Goal: Information Seeking & Learning: Learn about a topic

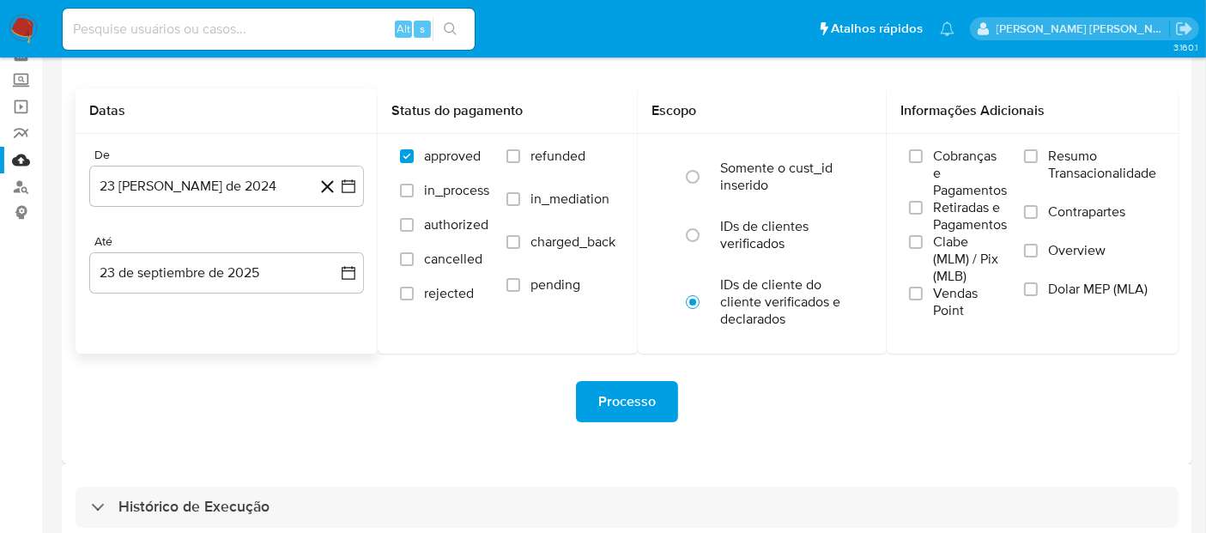
scroll to position [177, 0]
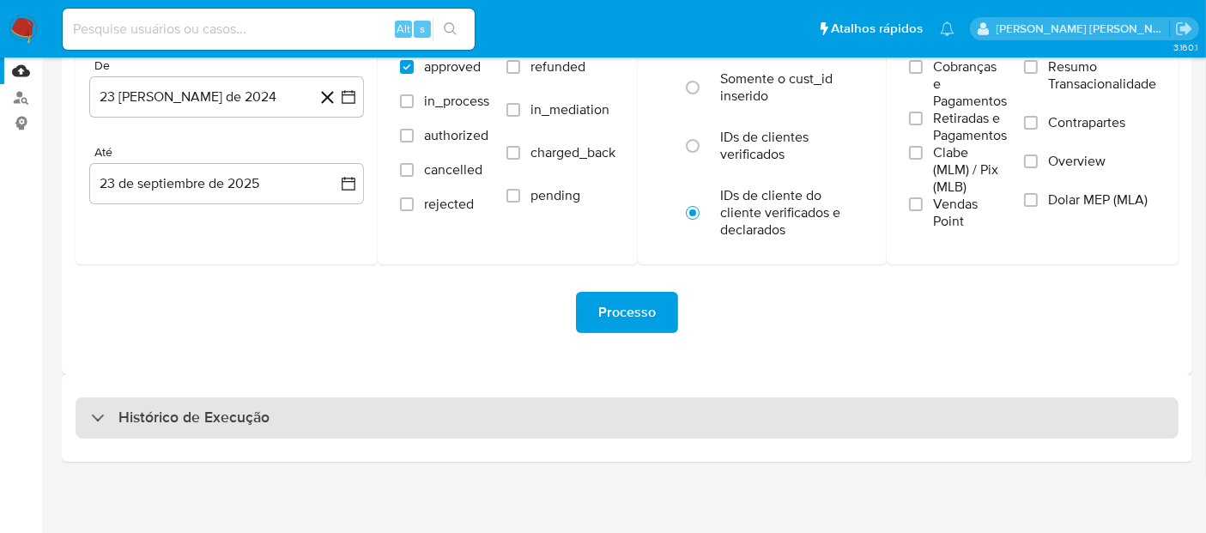
click at [406, 433] on div "Histórico de Execução" at bounding box center [627, 418] width 1103 height 41
select select "10"
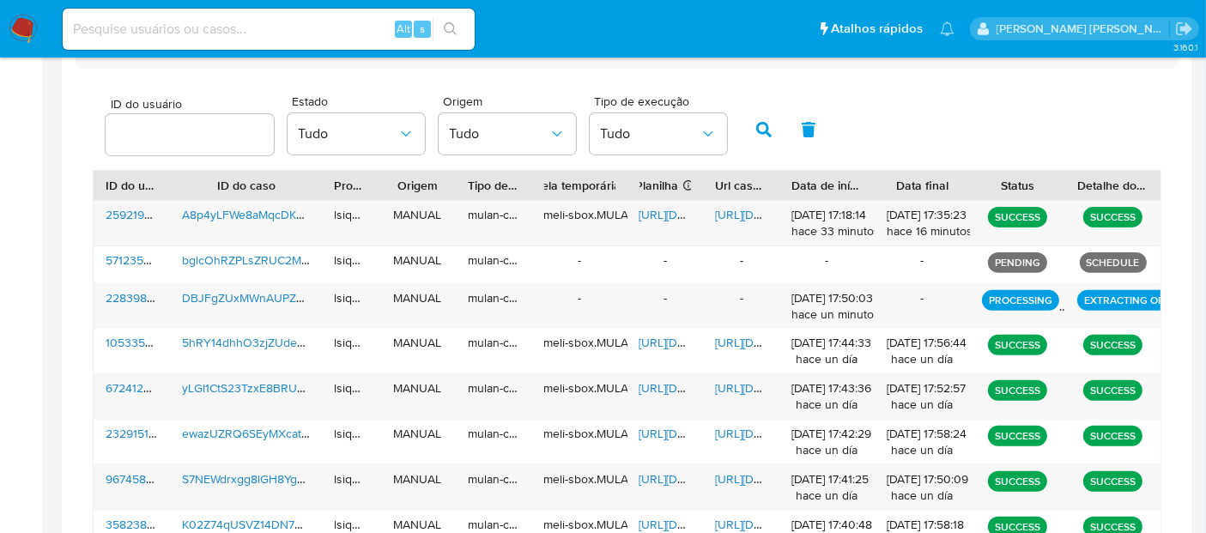
scroll to position [559, 0]
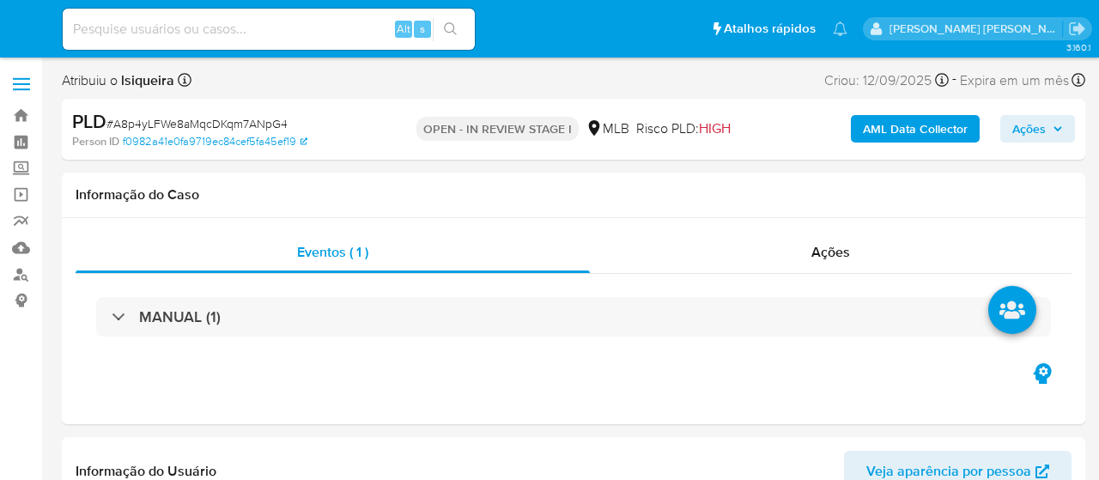
select select "10"
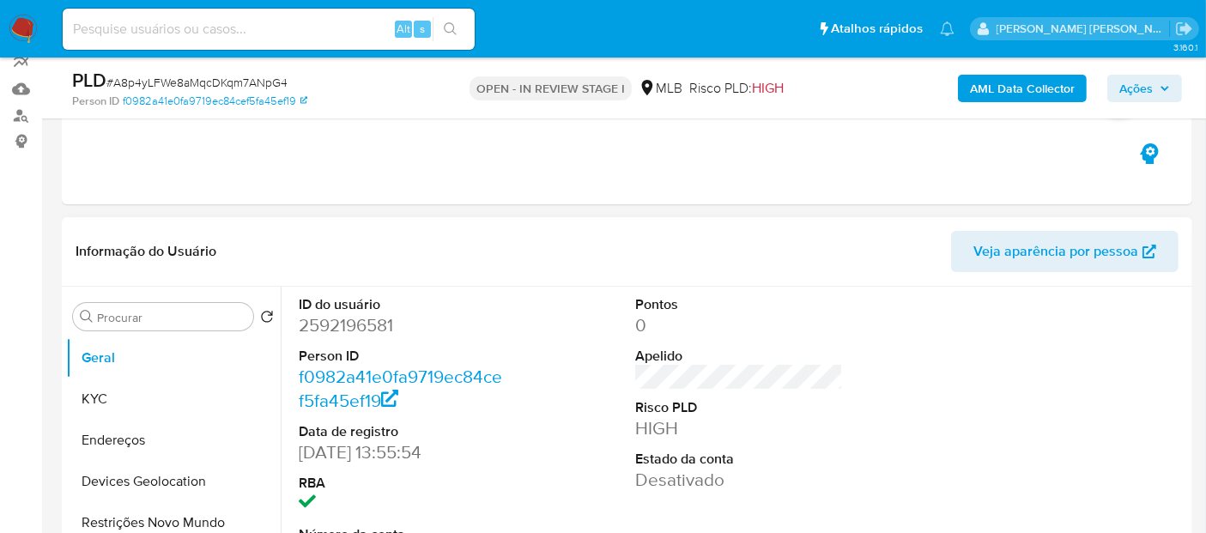
scroll to position [381, 0]
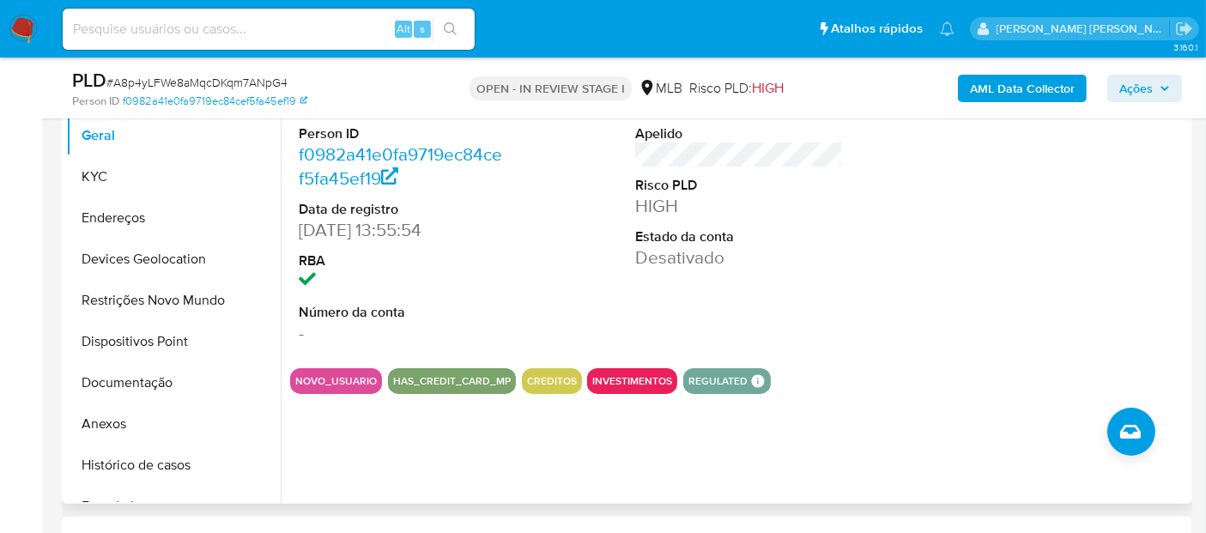
click at [353, 333] on dd "-" at bounding box center [403, 333] width 208 height 24
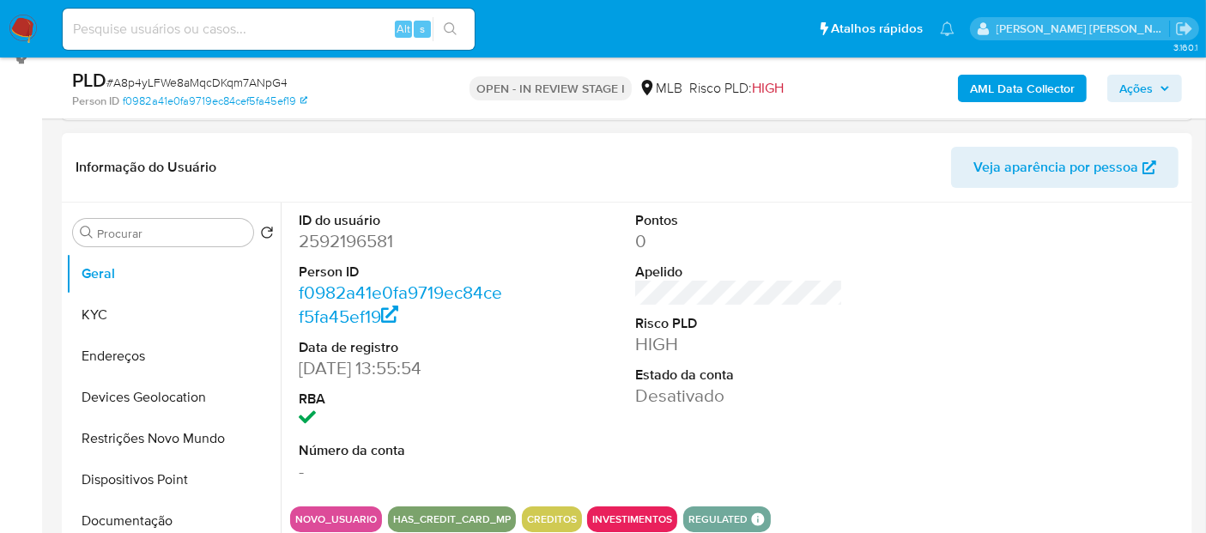
scroll to position [191, 0]
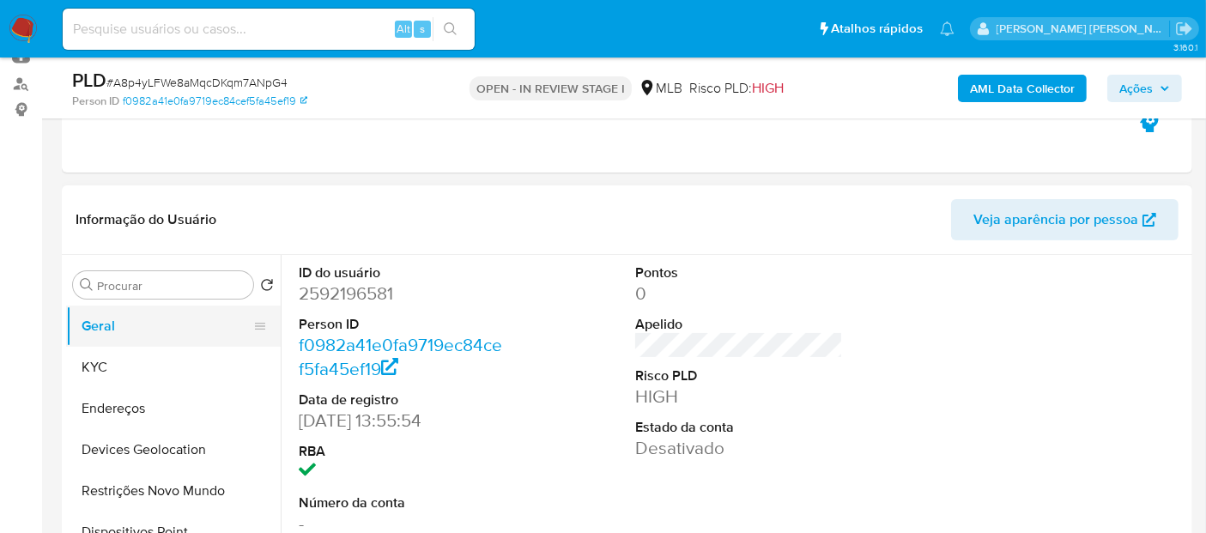
click at [150, 335] on button "Geral" at bounding box center [166, 326] width 201 height 41
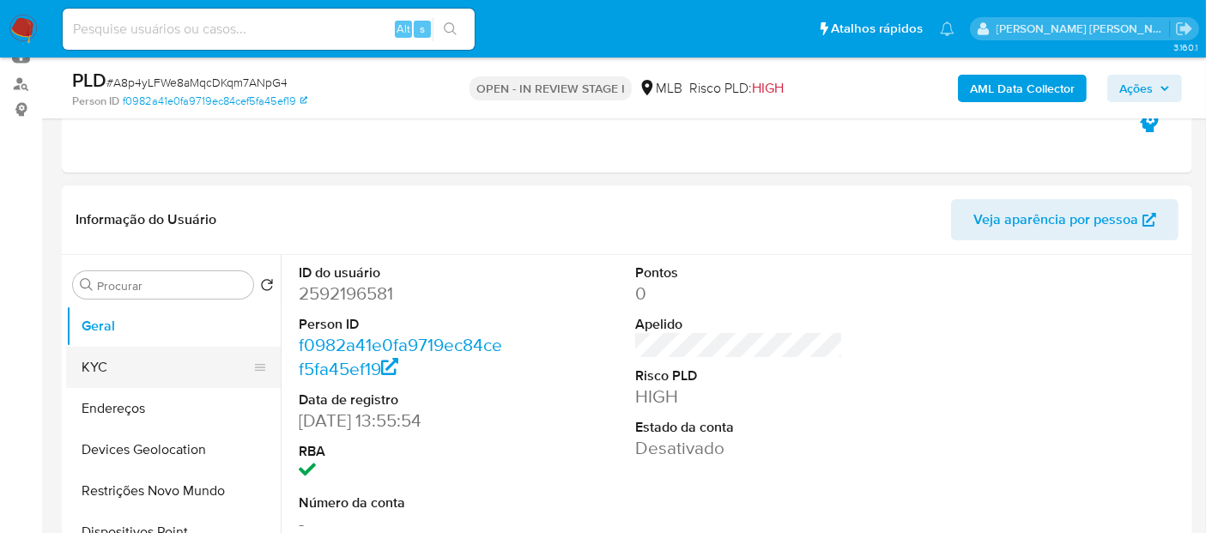
click at [92, 365] on button "KYC" at bounding box center [166, 367] width 201 height 41
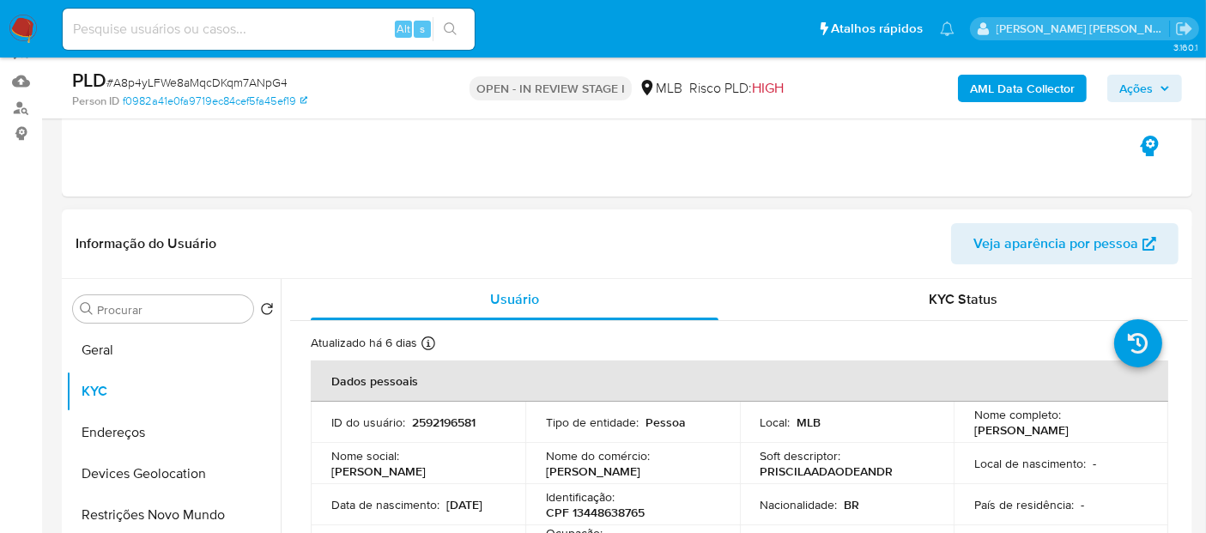
scroll to position [381, 0]
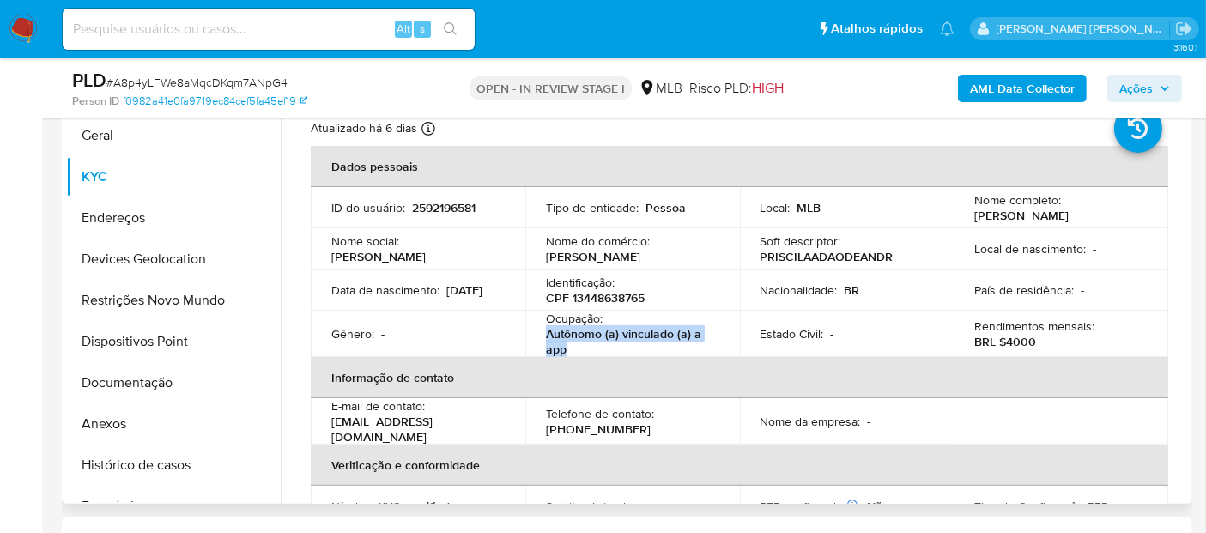
drag, startPoint x: 582, startPoint y: 353, endPoint x: 530, endPoint y: 332, distance: 56.3
click at [530, 332] on td "Ocupação : Autônomo (a) vinculado (a) a app" at bounding box center [632, 334] width 215 height 46
copy p "Autônomo (a) vinculado (a) a app"
click at [124, 381] on button "Documentação" at bounding box center [166, 382] width 201 height 41
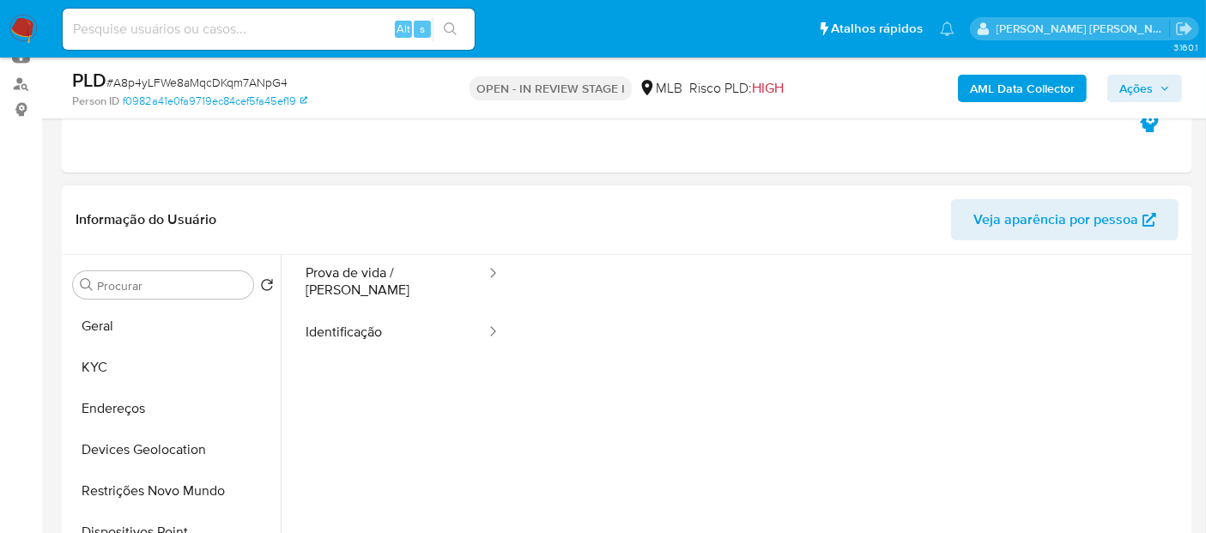
scroll to position [95, 0]
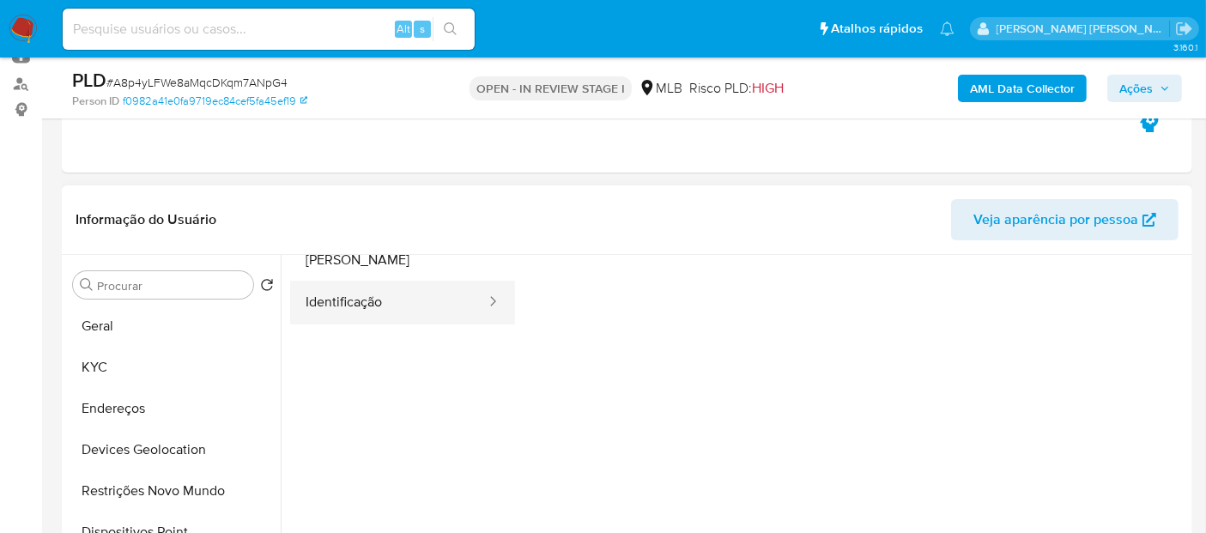
click at [414, 296] on button "Identificação" at bounding box center [388, 303] width 197 height 44
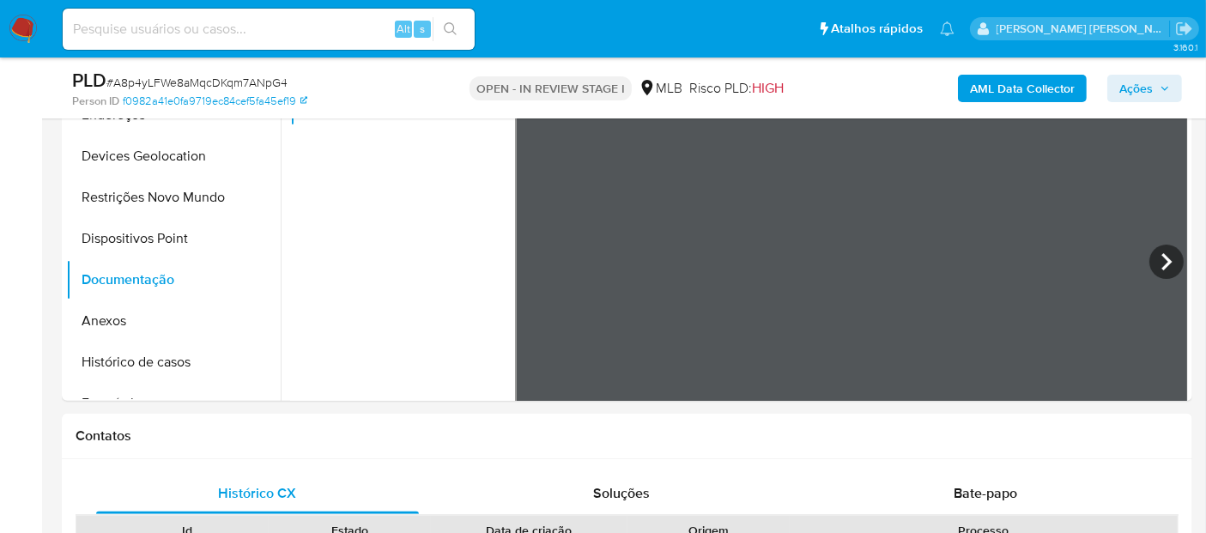
scroll to position [601, 0]
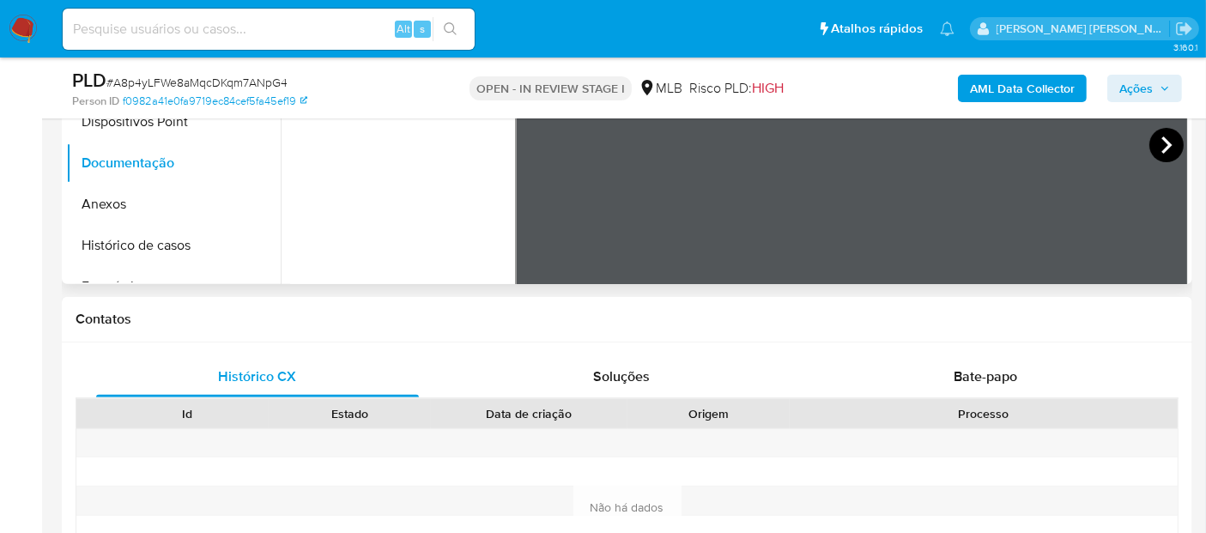
click at [1098, 138] on icon at bounding box center [1167, 145] width 34 height 34
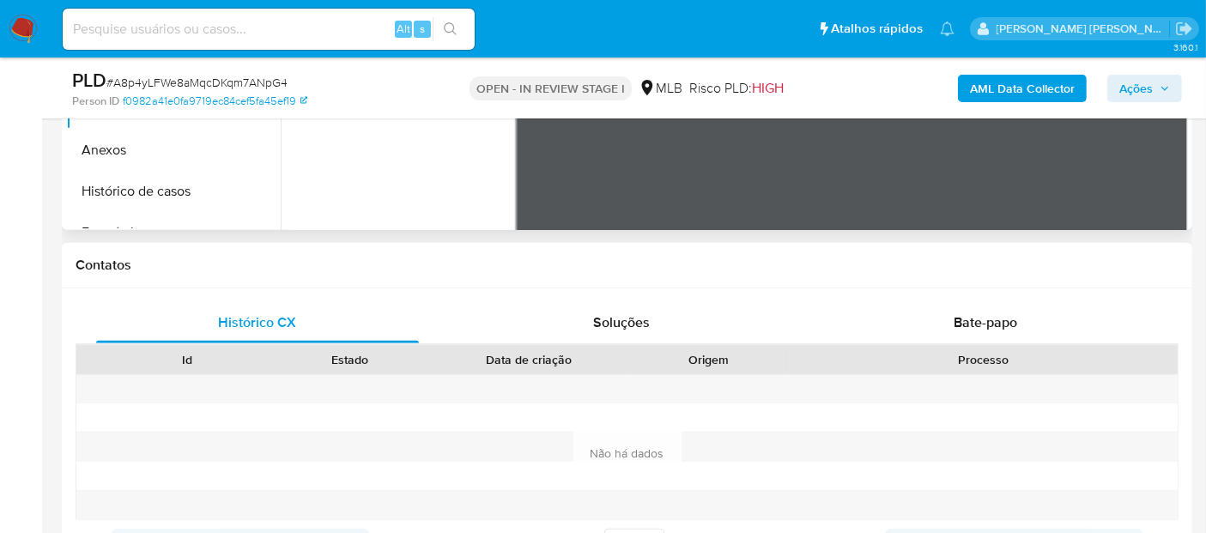
scroll to position [506, 0]
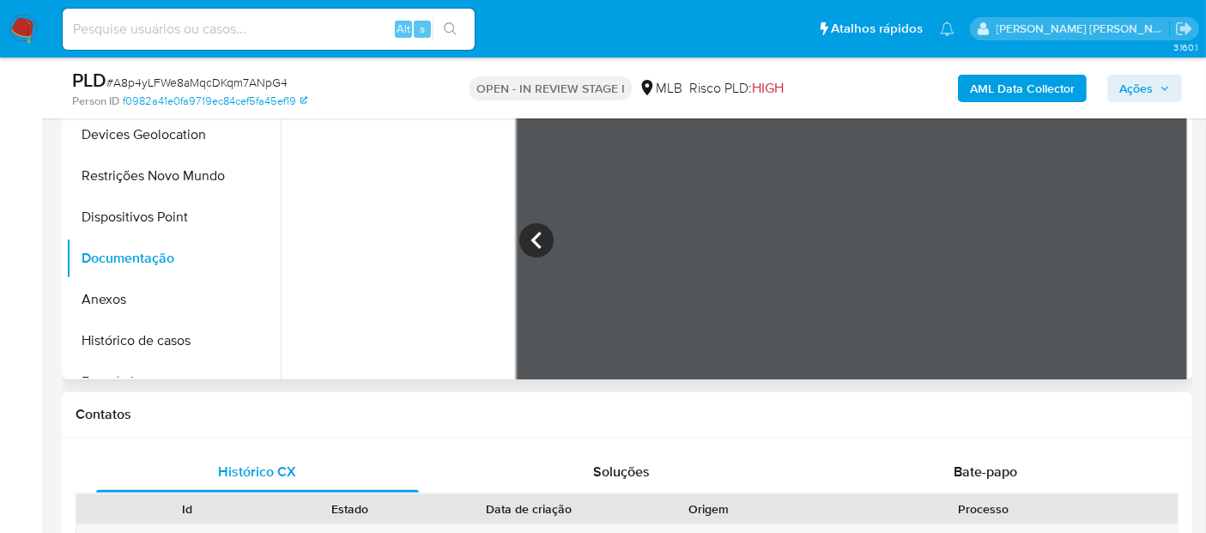
drag, startPoint x: 773, startPoint y: 453, endPoint x: 774, endPoint y: 429, distance: 24.1
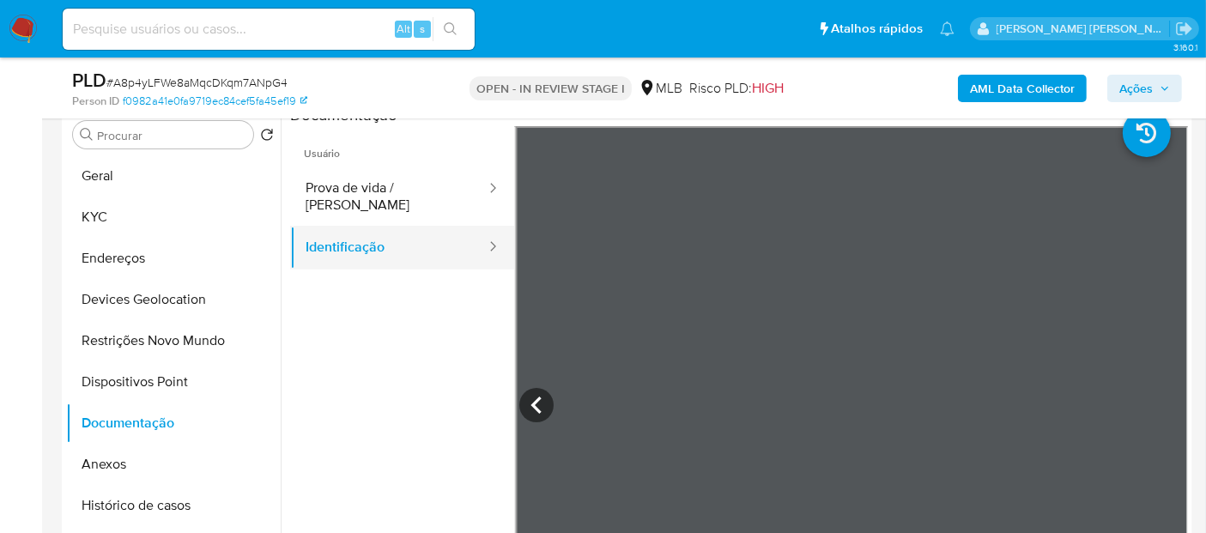
scroll to position [315, 0]
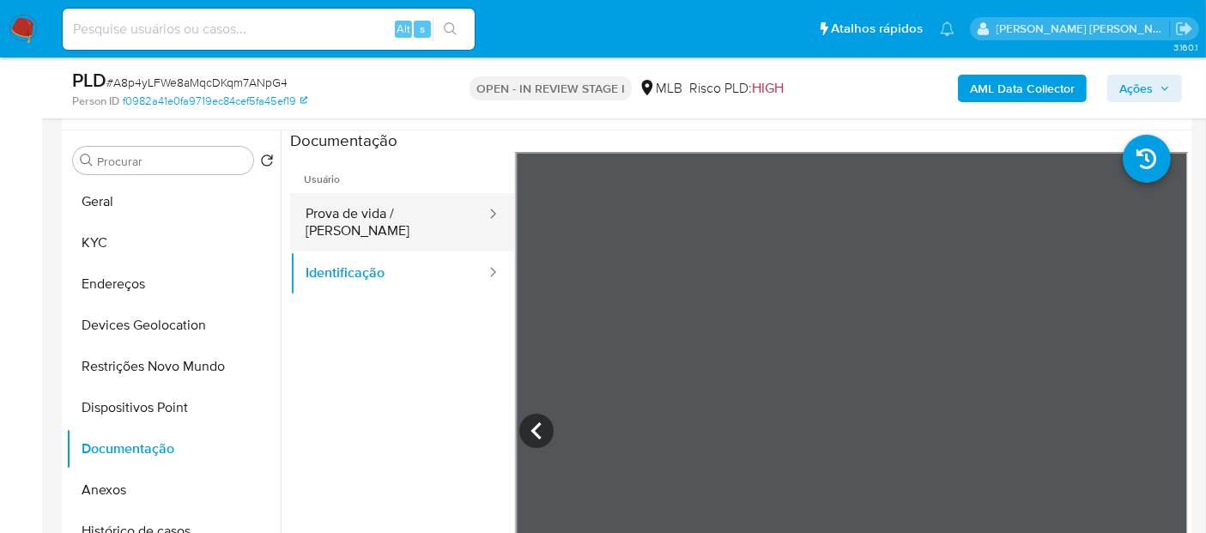
click at [379, 219] on button "Prova de vida / Selfie" at bounding box center [388, 222] width 197 height 58
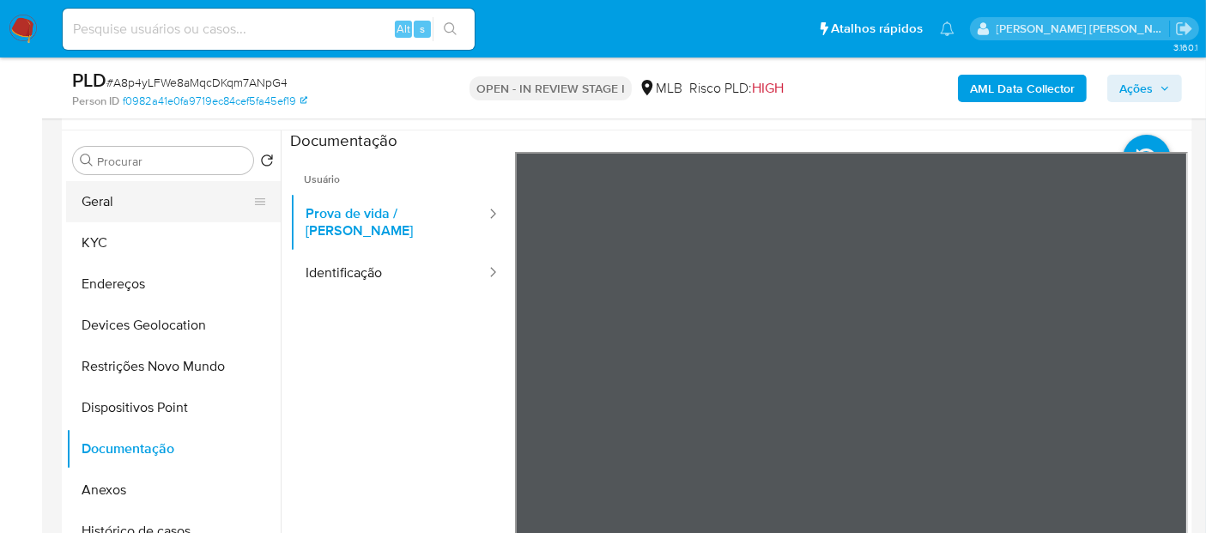
click at [132, 218] on button "Geral" at bounding box center [166, 201] width 201 height 41
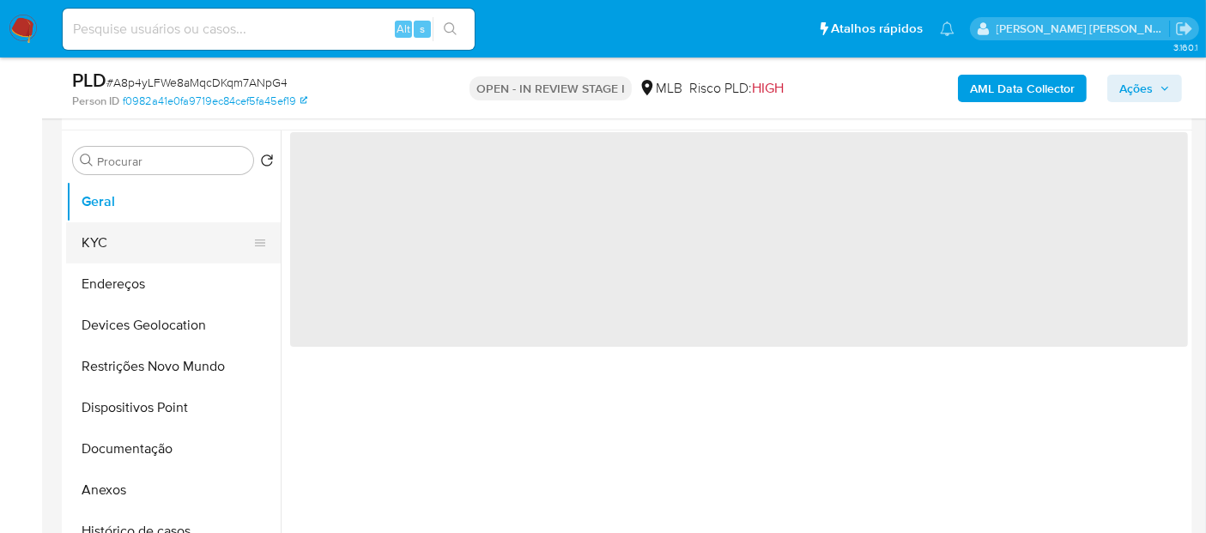
click at [132, 258] on button "KYC" at bounding box center [166, 242] width 201 height 41
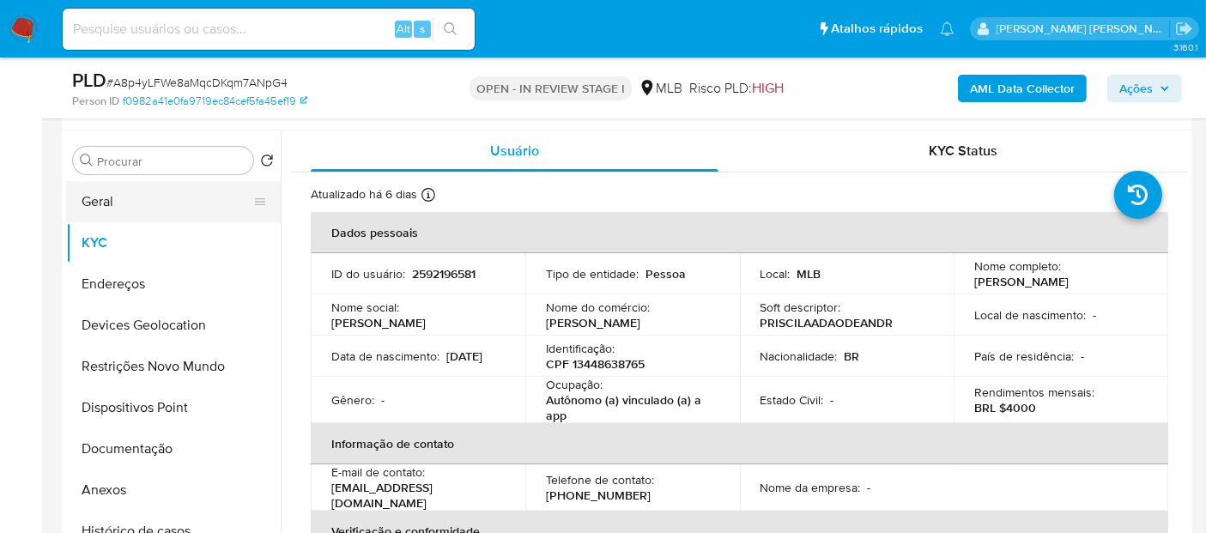
click at [159, 185] on button "Geral" at bounding box center [166, 201] width 201 height 41
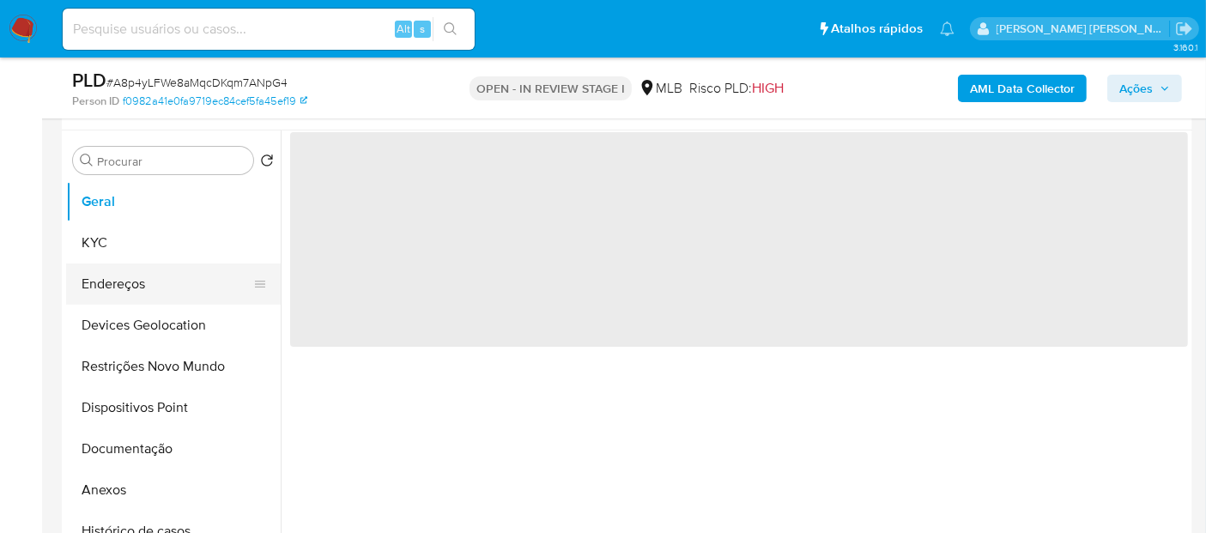
click at [118, 265] on button "Endereços" at bounding box center [166, 284] width 201 height 41
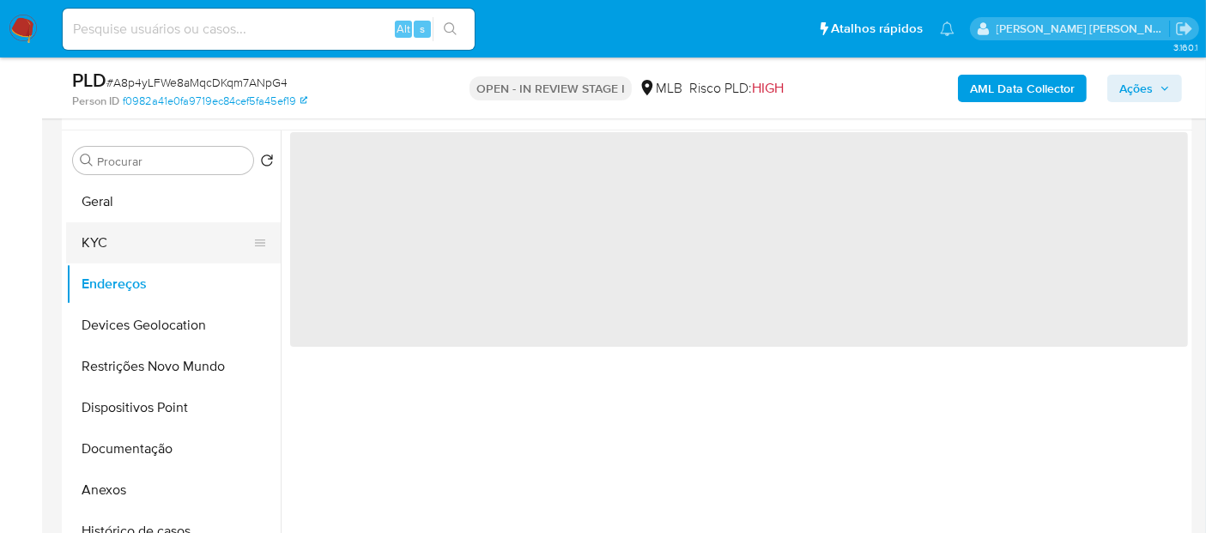
click at [145, 224] on button "KYC" at bounding box center [166, 242] width 201 height 41
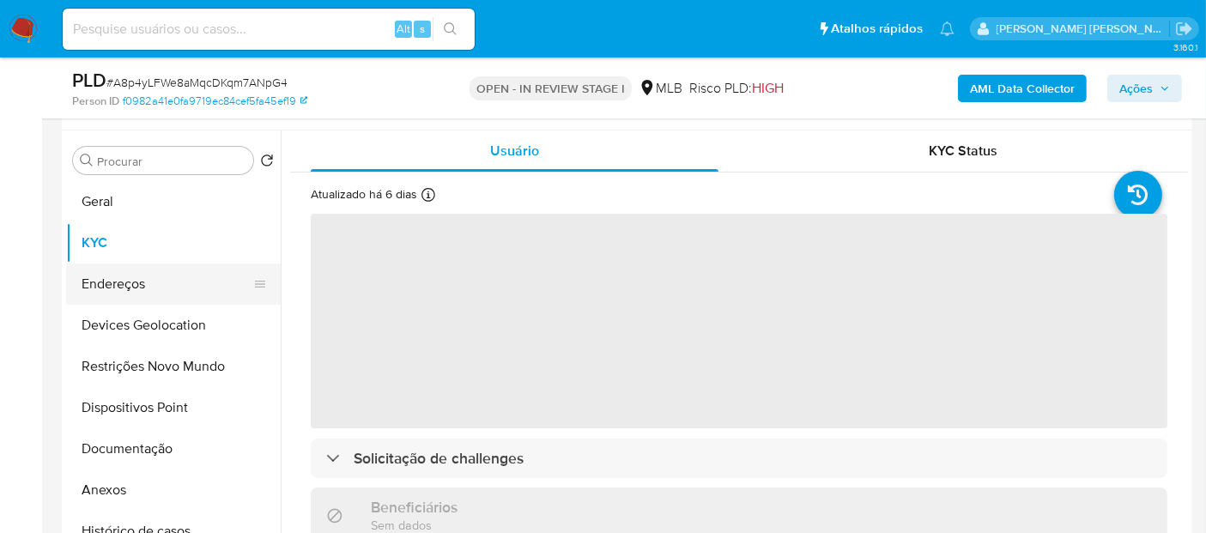
click at [125, 278] on button "Endereços" at bounding box center [166, 284] width 201 height 41
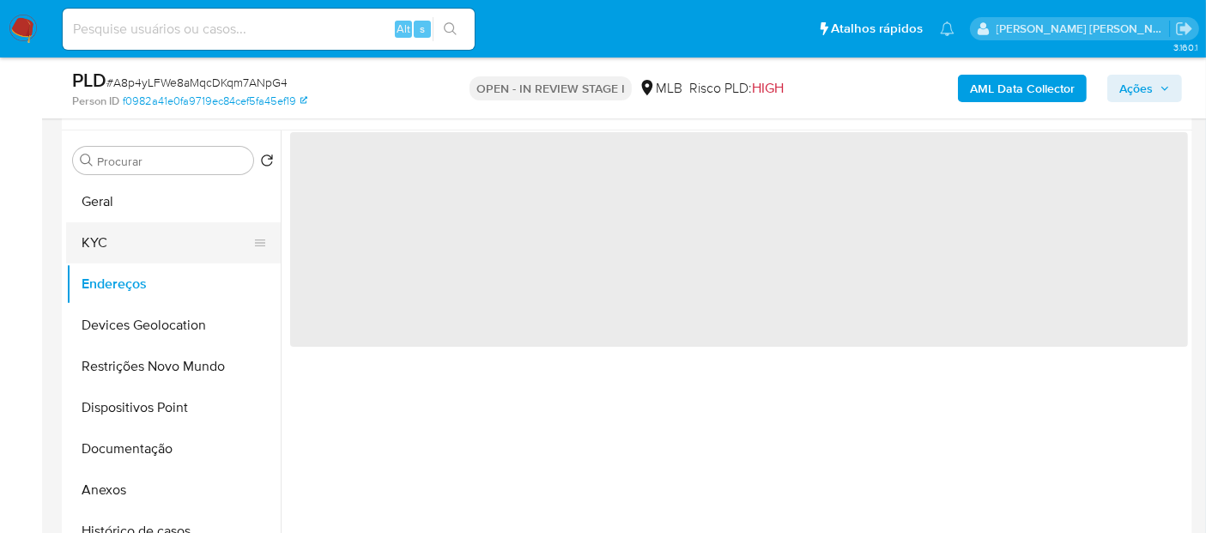
click at [140, 232] on button "KYC" at bounding box center [166, 242] width 201 height 41
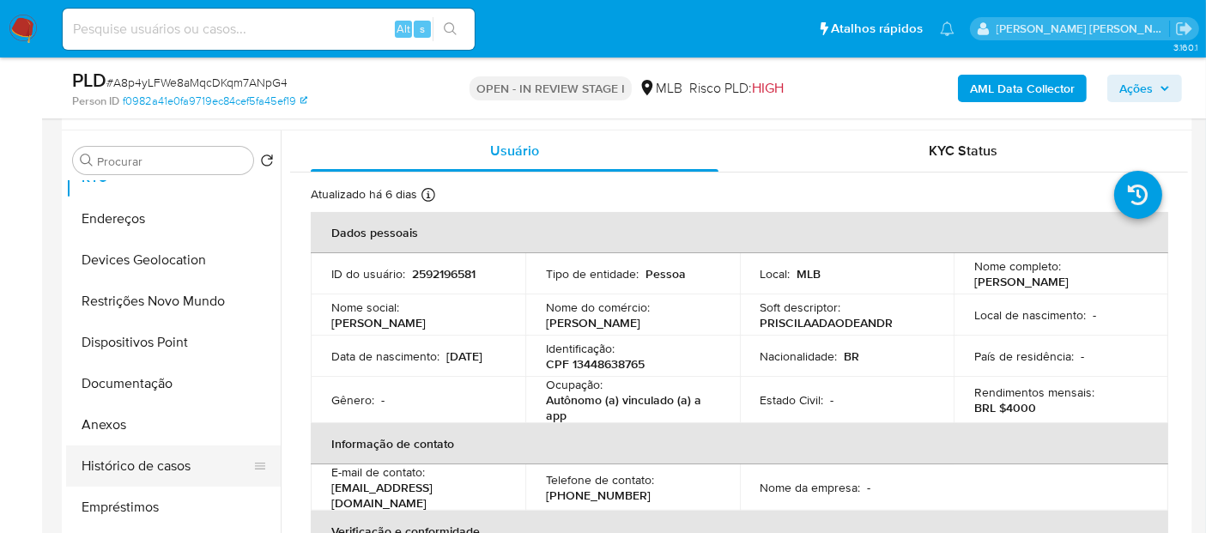
scroll to position [95, 0]
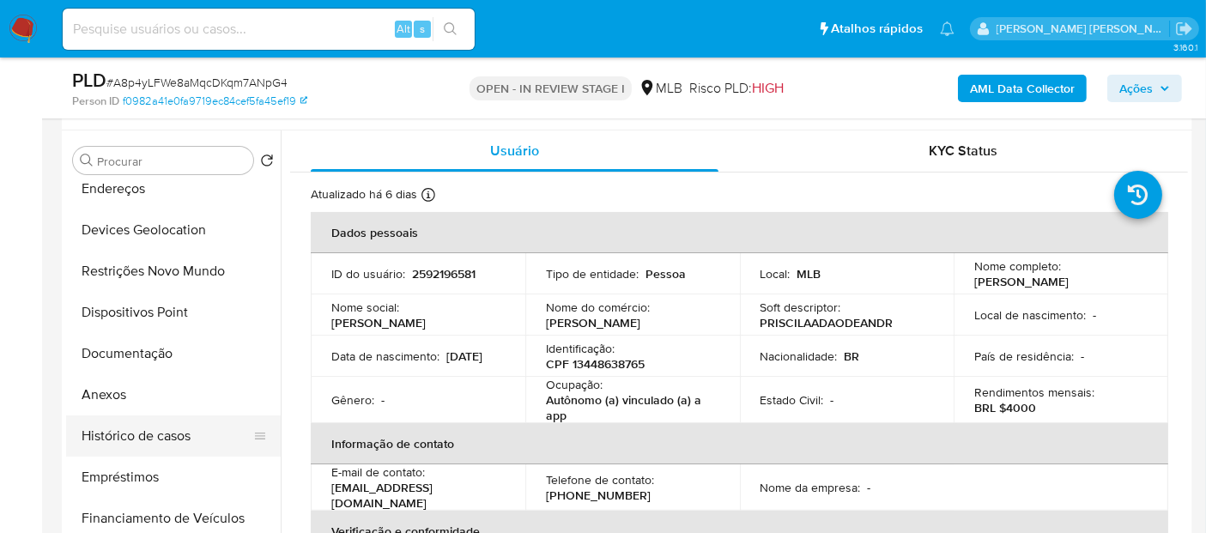
click at [173, 442] on button "Histórico de casos" at bounding box center [166, 436] width 201 height 41
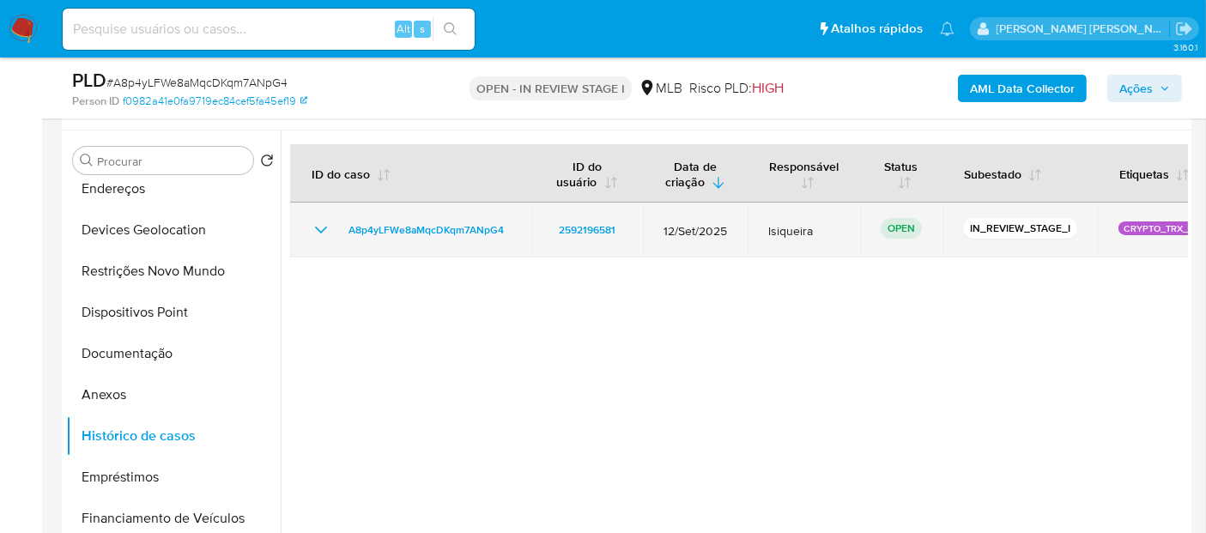
click at [326, 220] on icon "Mostrar/Ocultar" at bounding box center [321, 230] width 21 height 21
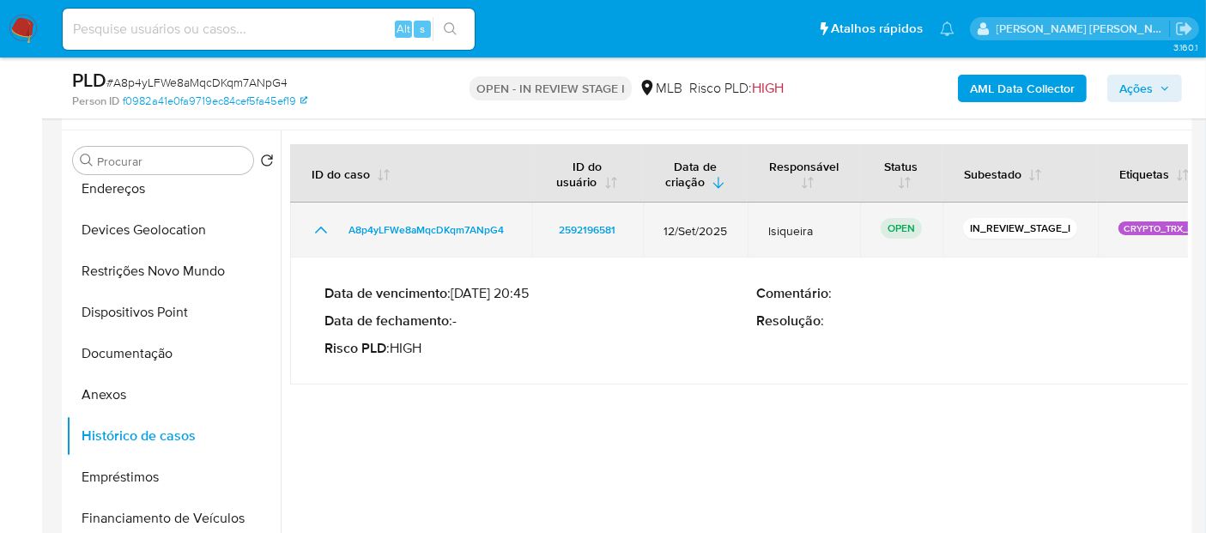
click at [326, 220] on icon "Mostrar/Ocultar" at bounding box center [321, 230] width 21 height 21
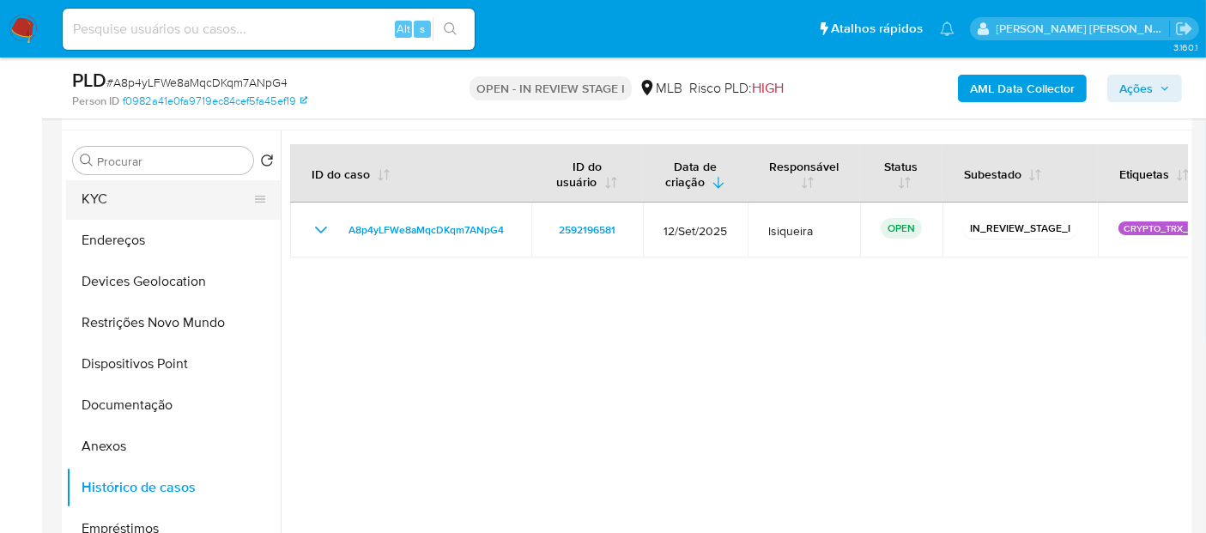
scroll to position [0, 0]
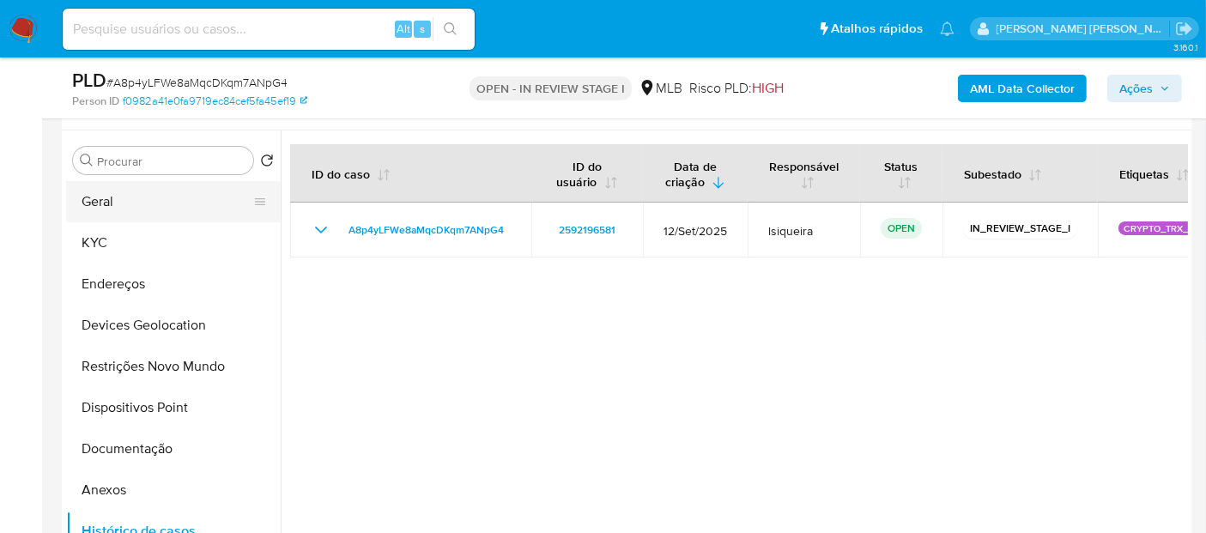
click at [161, 212] on button "Geral" at bounding box center [166, 201] width 201 height 41
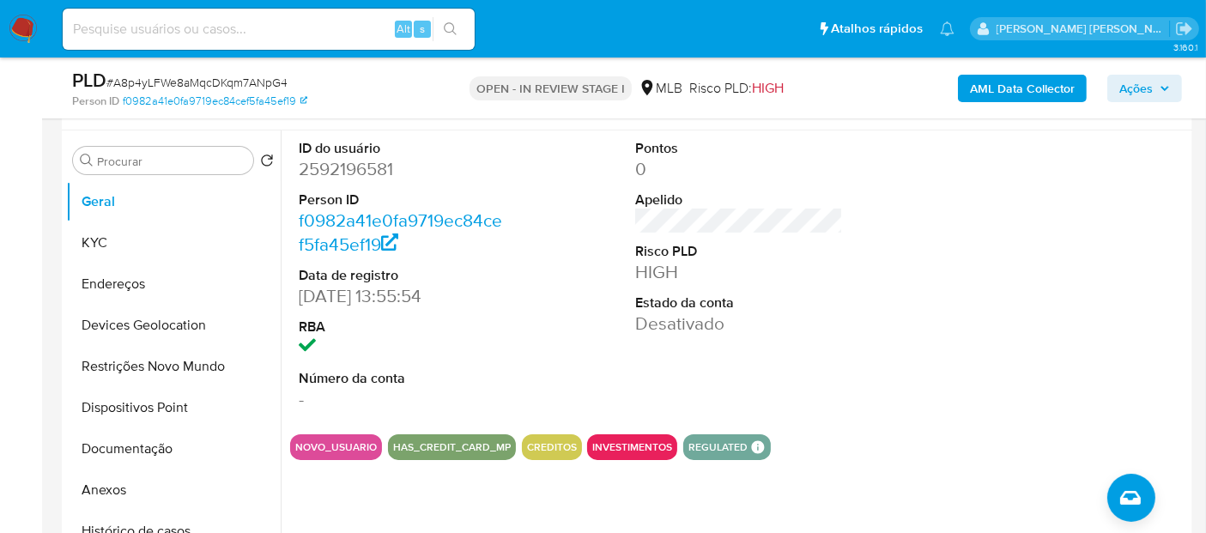
click at [544, 383] on div "ID do usuário 2592196581 Person ID f0982a41e0fa9719ec84cef5fa45ef19 Data de reg…" at bounding box center [739, 275] width 898 height 290
click at [348, 172] on dd "2592196581" at bounding box center [403, 169] width 208 height 24
copy dd "2592196581"
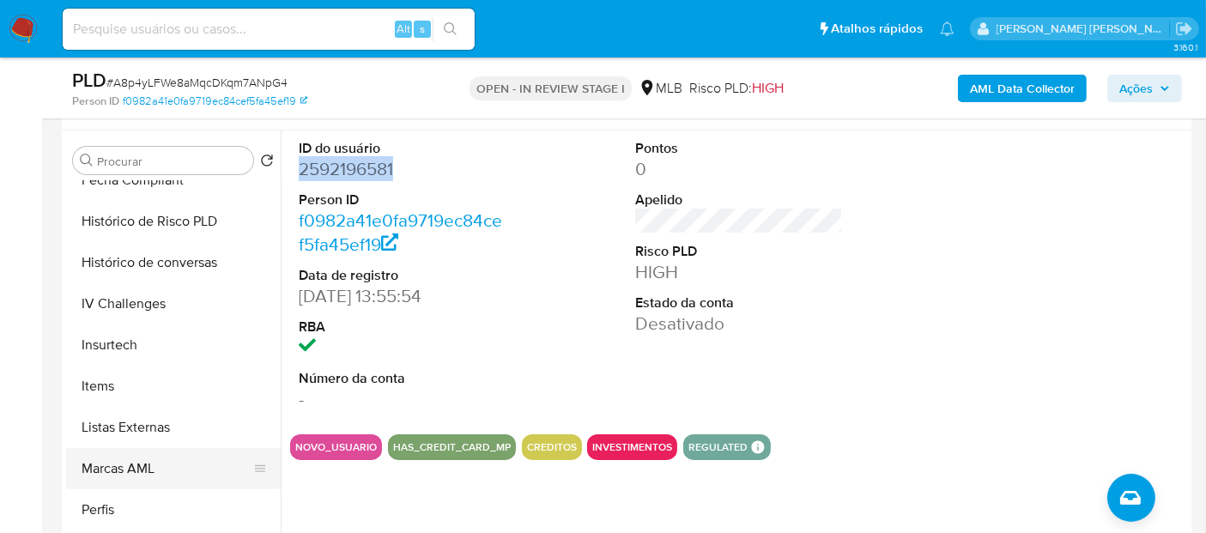
scroll to position [667, 0]
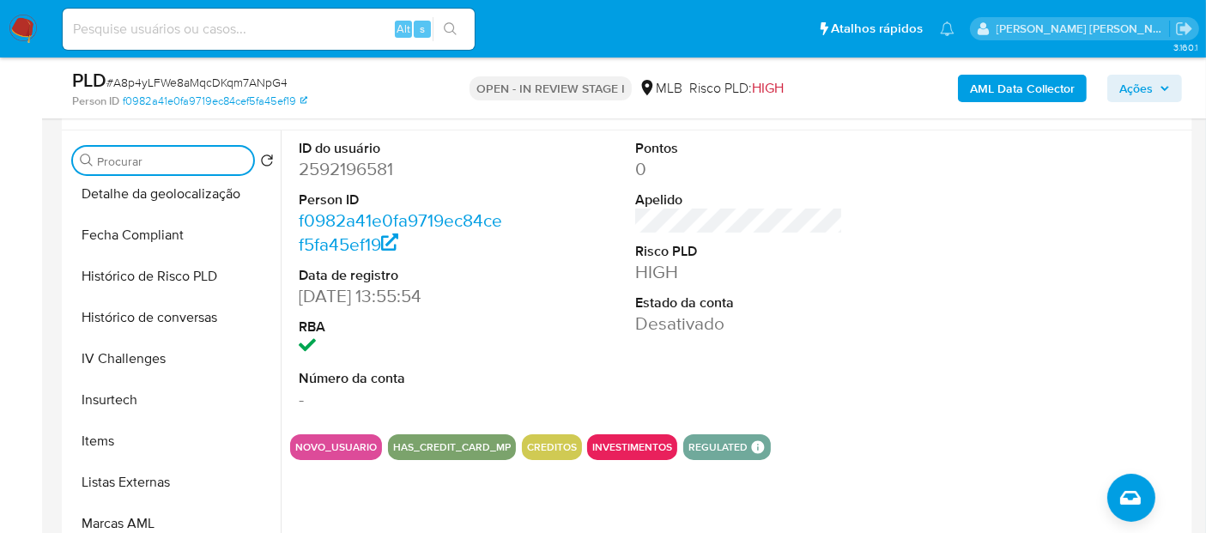
click at [159, 154] on input "Procurar" at bounding box center [171, 161] width 149 height 15
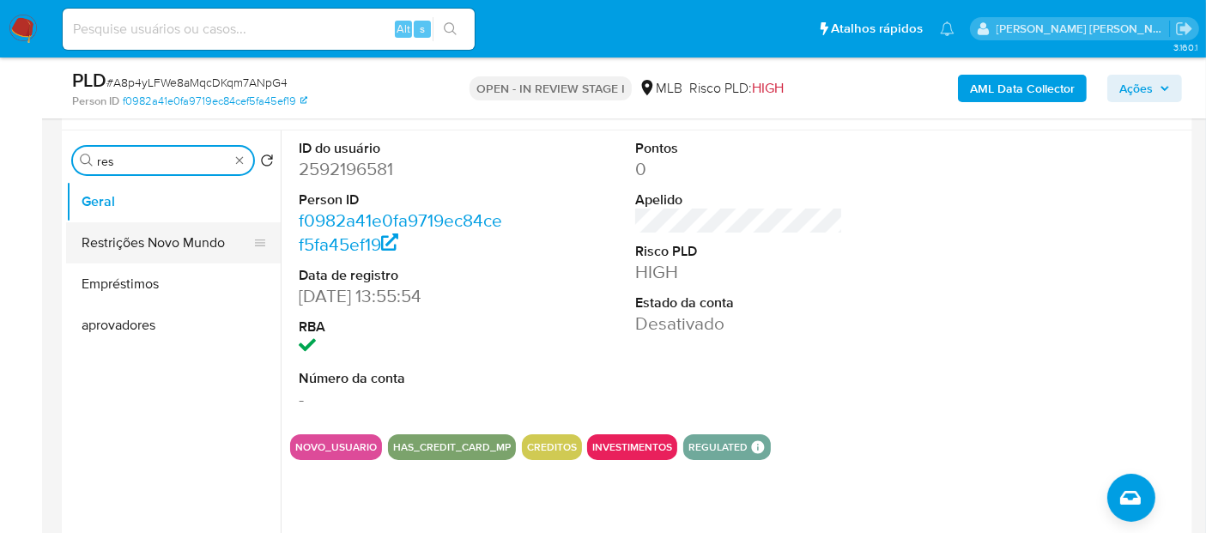
type input "res"
click at [166, 245] on button "Restrições Novo Mundo" at bounding box center [166, 242] width 201 height 41
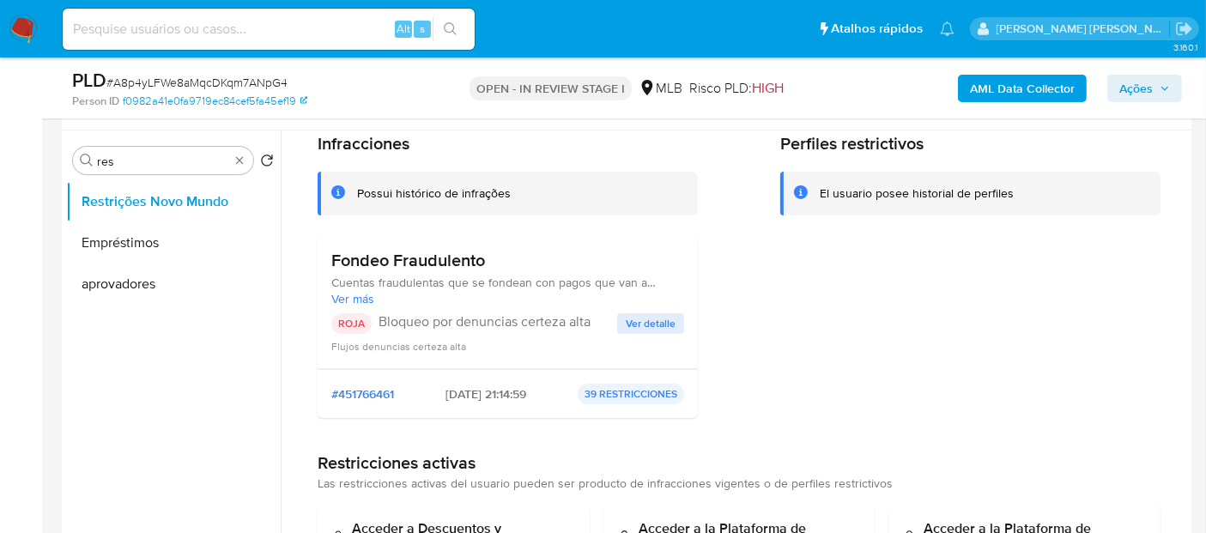
scroll to position [95, 0]
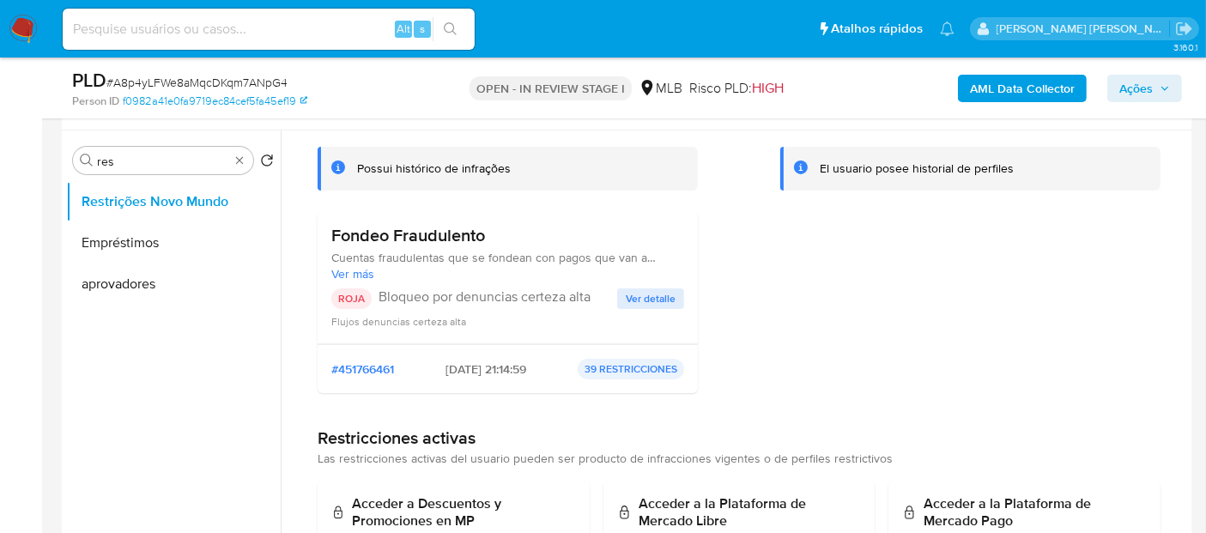
click at [628, 307] on span "Ver detalle" at bounding box center [651, 298] width 50 height 17
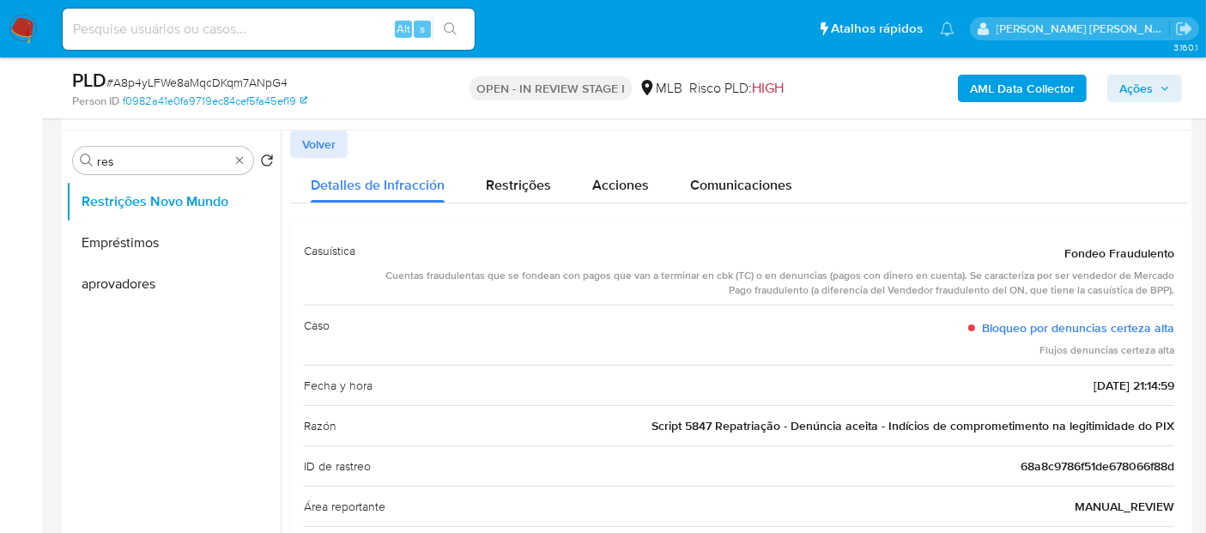
drag, startPoint x: 470, startPoint y: 280, endPoint x: 1070, endPoint y: 313, distance: 600.2
click at [1070, 313] on div "Casuística Fondeo Fraudulento Cuentas fraudulentas que se fondean con pagos que…" at bounding box center [739, 519] width 871 height 577
click at [739, 428] on span "Script 5847 Repatriação - Denúncia aceita - Indícios de comprometimento na legi…" at bounding box center [913, 425] width 523 height 17
click at [741, 428] on span "Script 5847 Repatriação - Denúncia aceita - Indícios de comprometimento na legi…" at bounding box center [913, 425] width 523 height 17
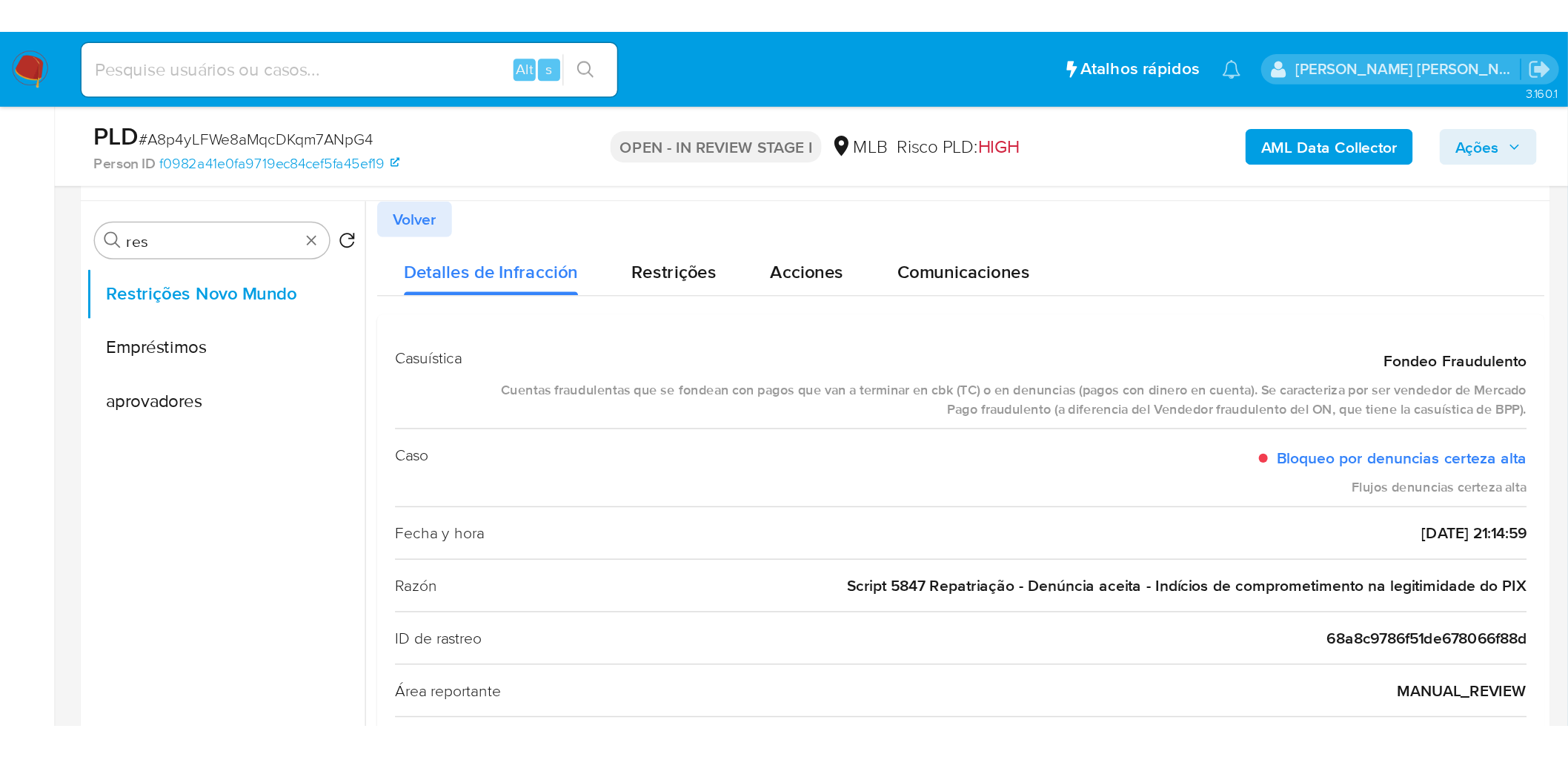
scroll to position [272, 0]
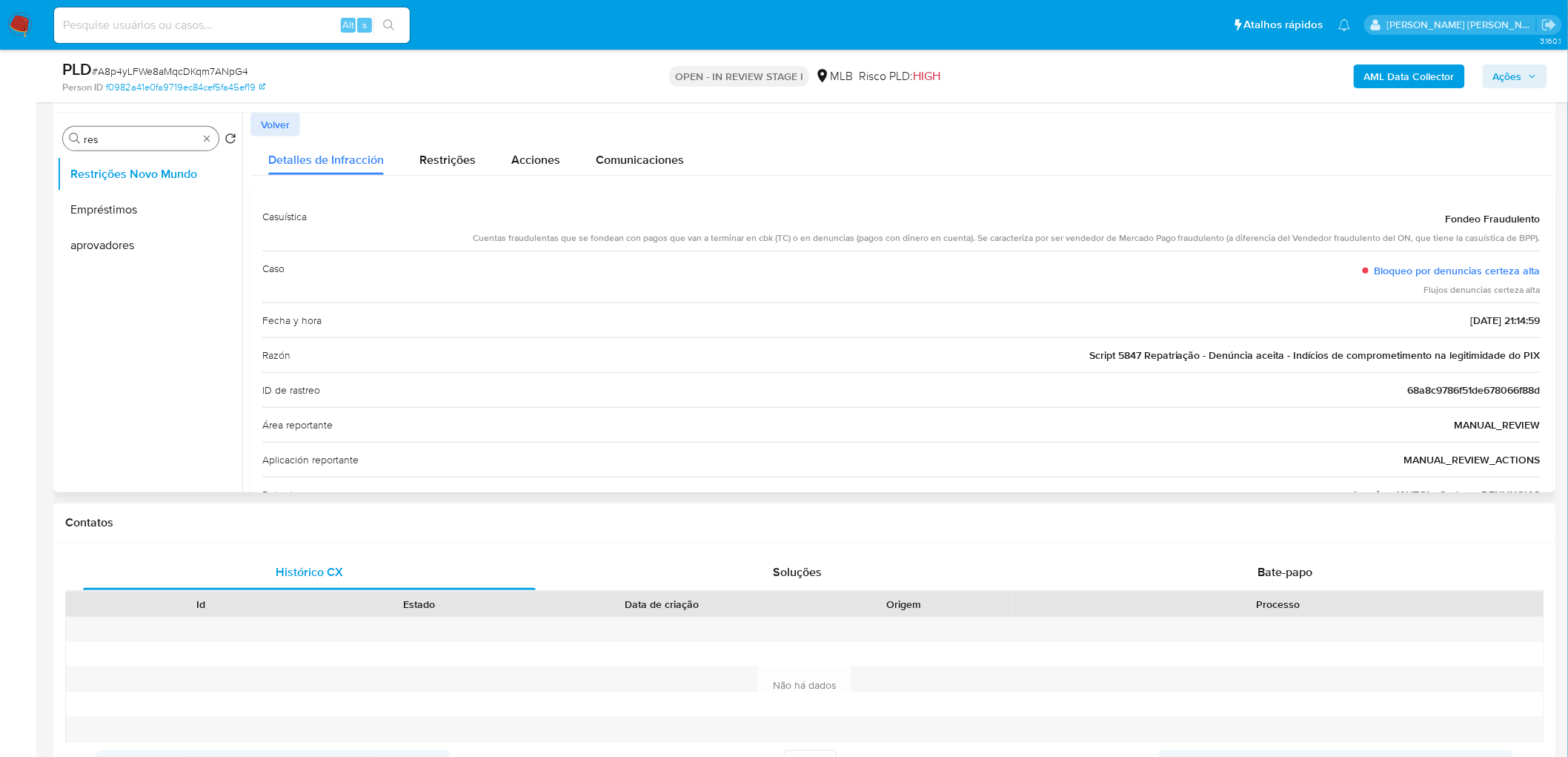
click at [212, 130] on div "Procurar res" at bounding box center [141, 138] width 155 height 23
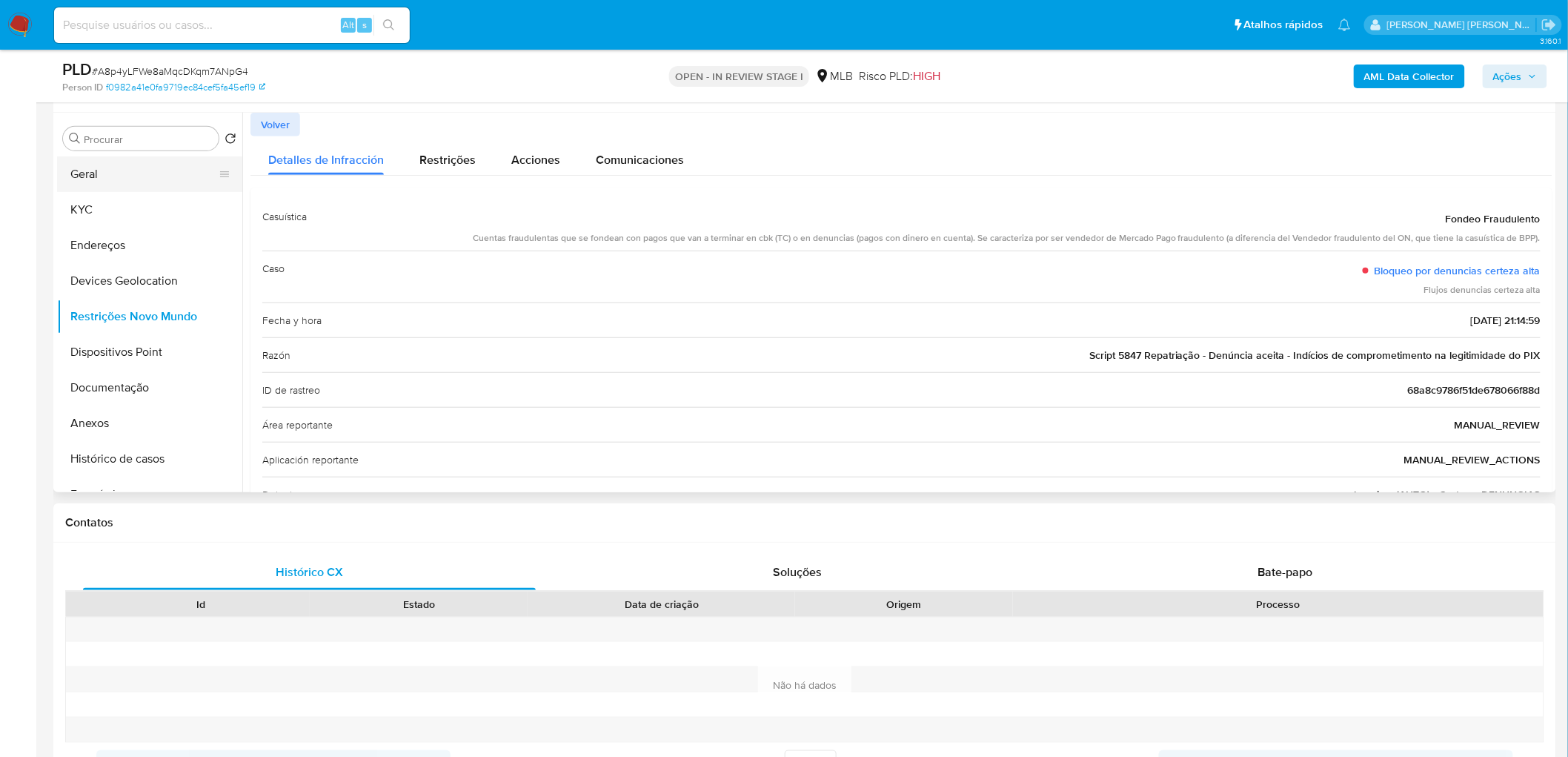
click at [144, 180] on button "Geral" at bounding box center [143, 173] width 173 height 35
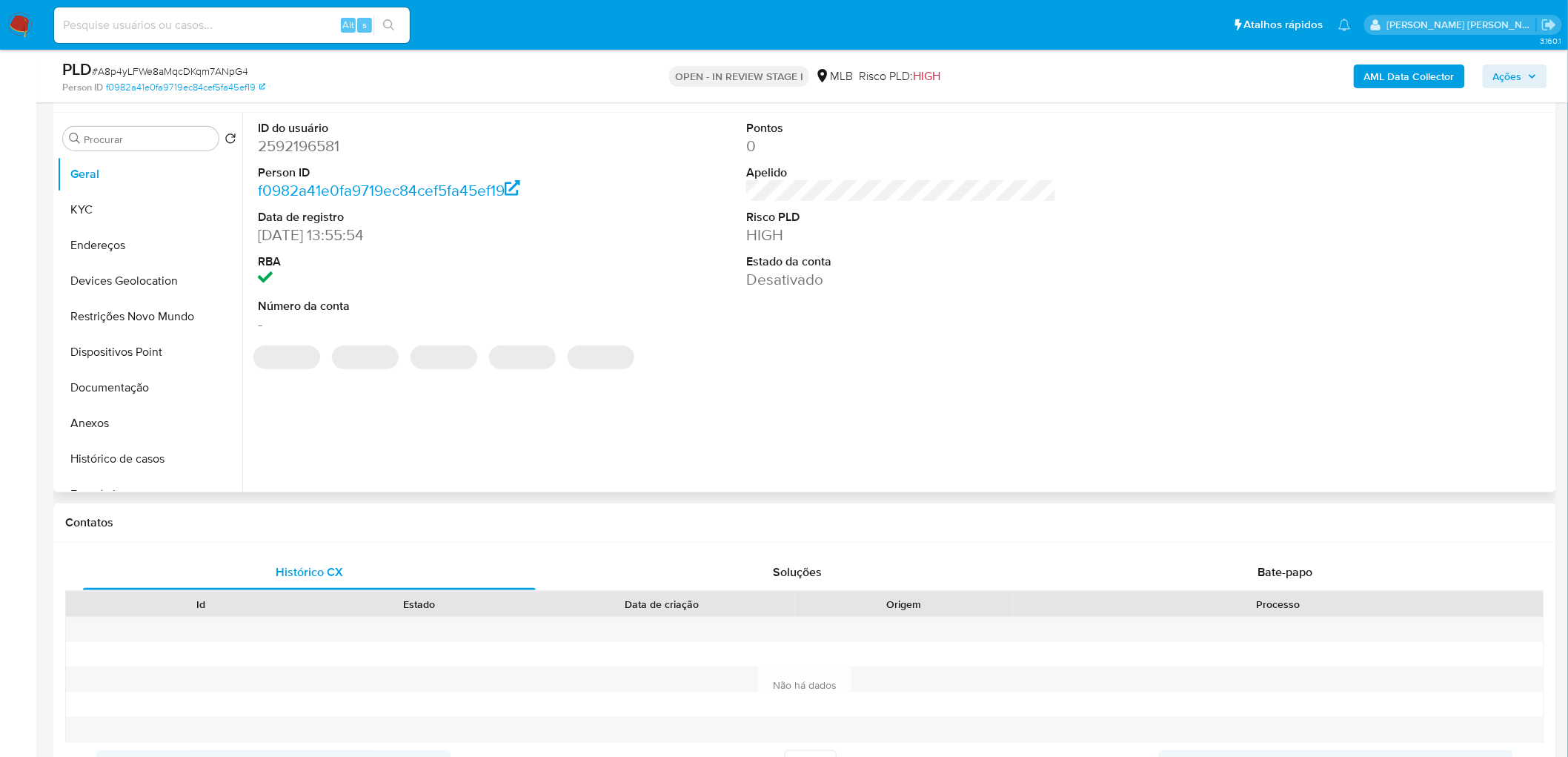
scroll to position [190, 0]
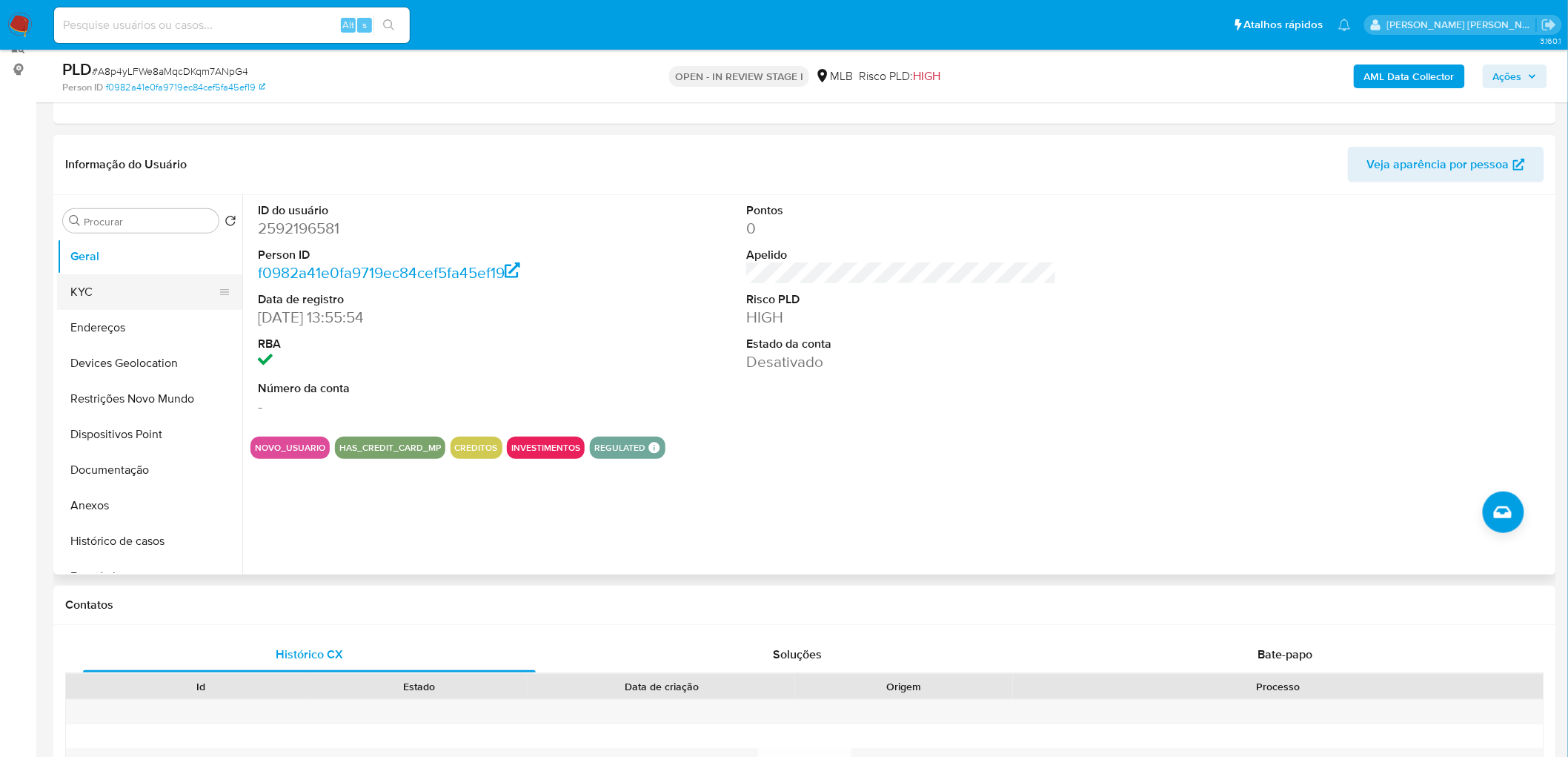
click at [113, 297] on button "KYC" at bounding box center [143, 292] width 173 height 35
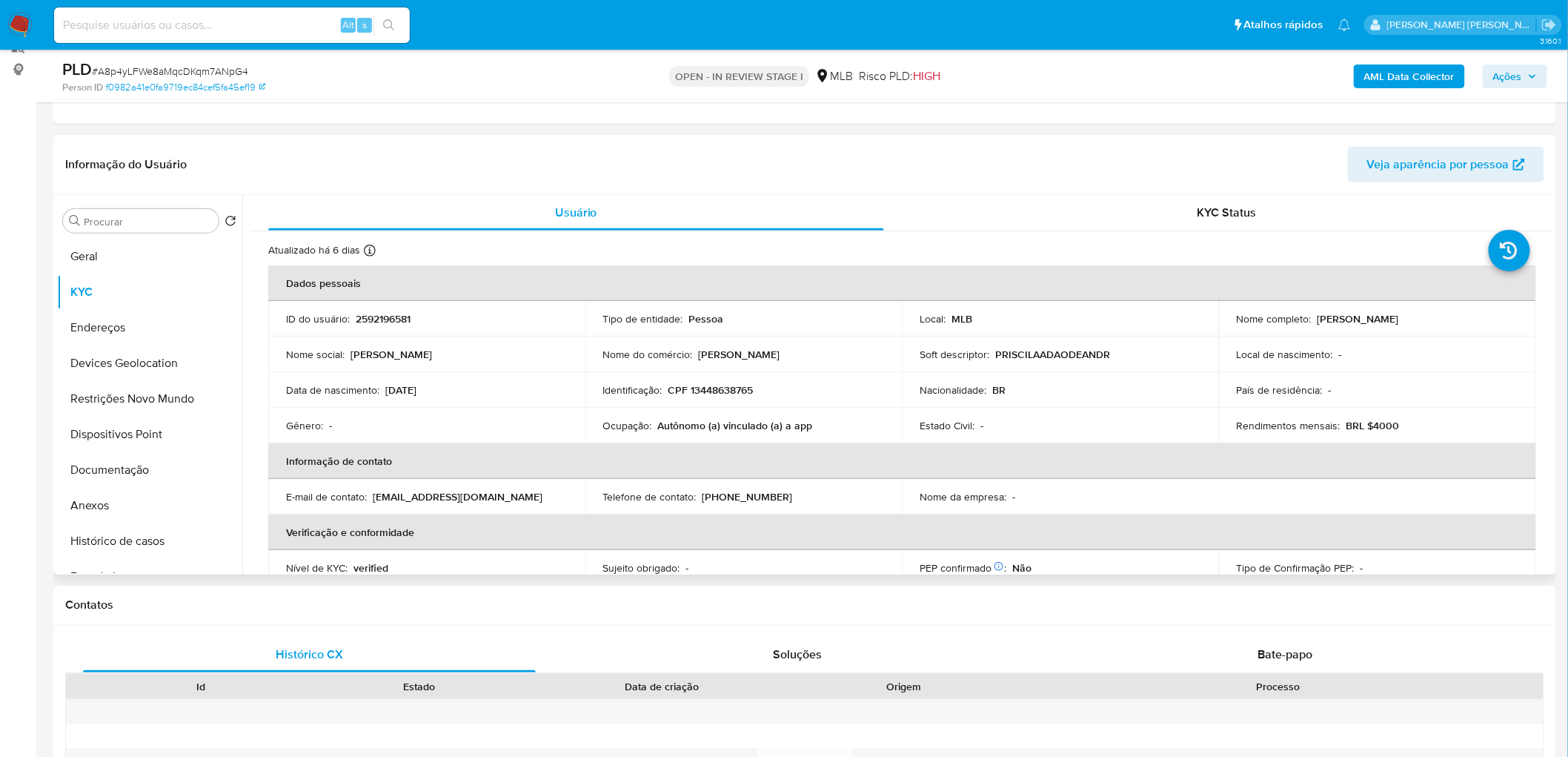
click at [883, 254] on div "Atualizado há 6 dias Criado: 31/07/2025 14:55:54 Atualizado: 18/09/2025 04:33:17" at bounding box center [883, 253] width 1229 height 19
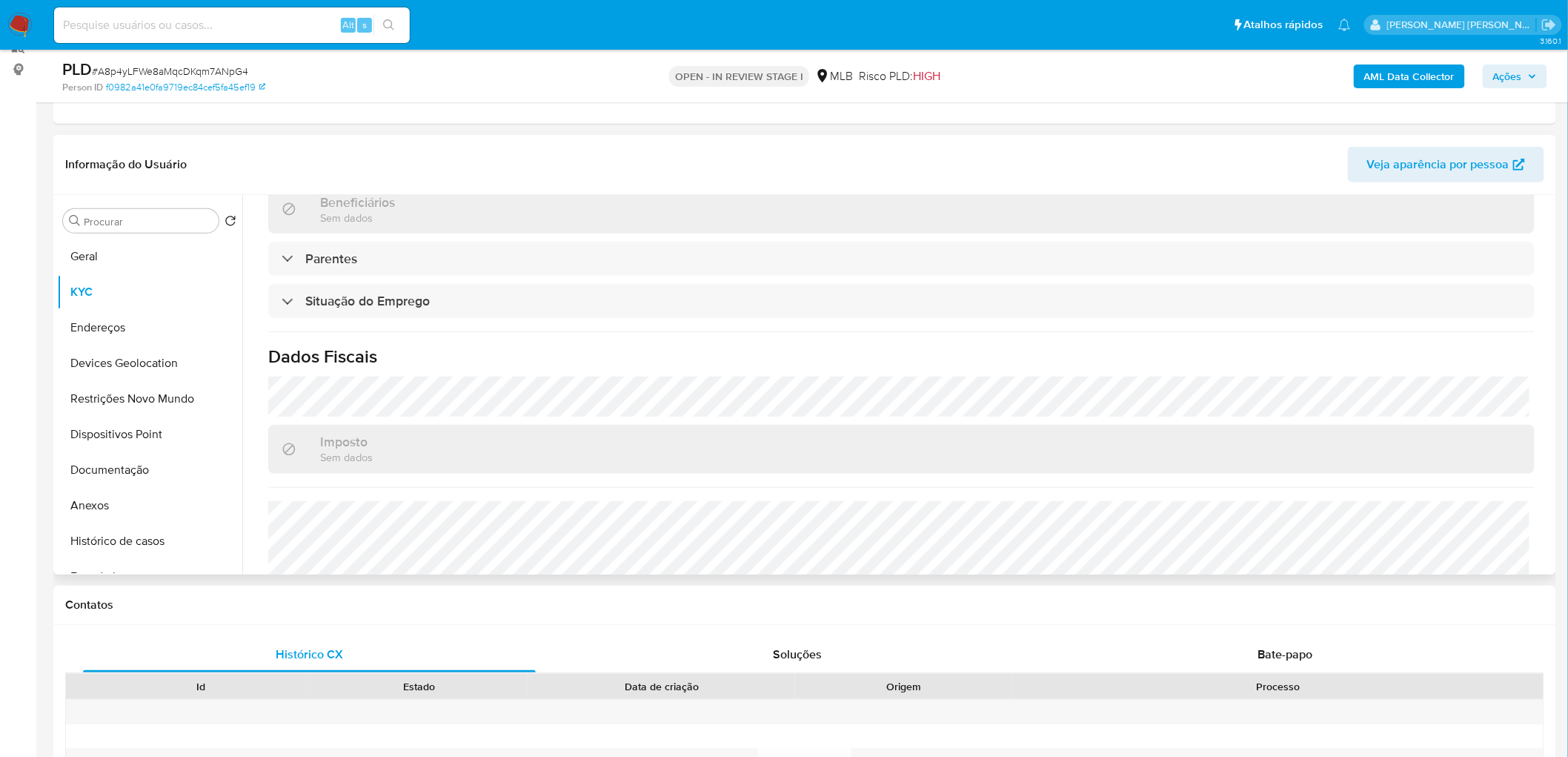
scroll to position [616, 0]
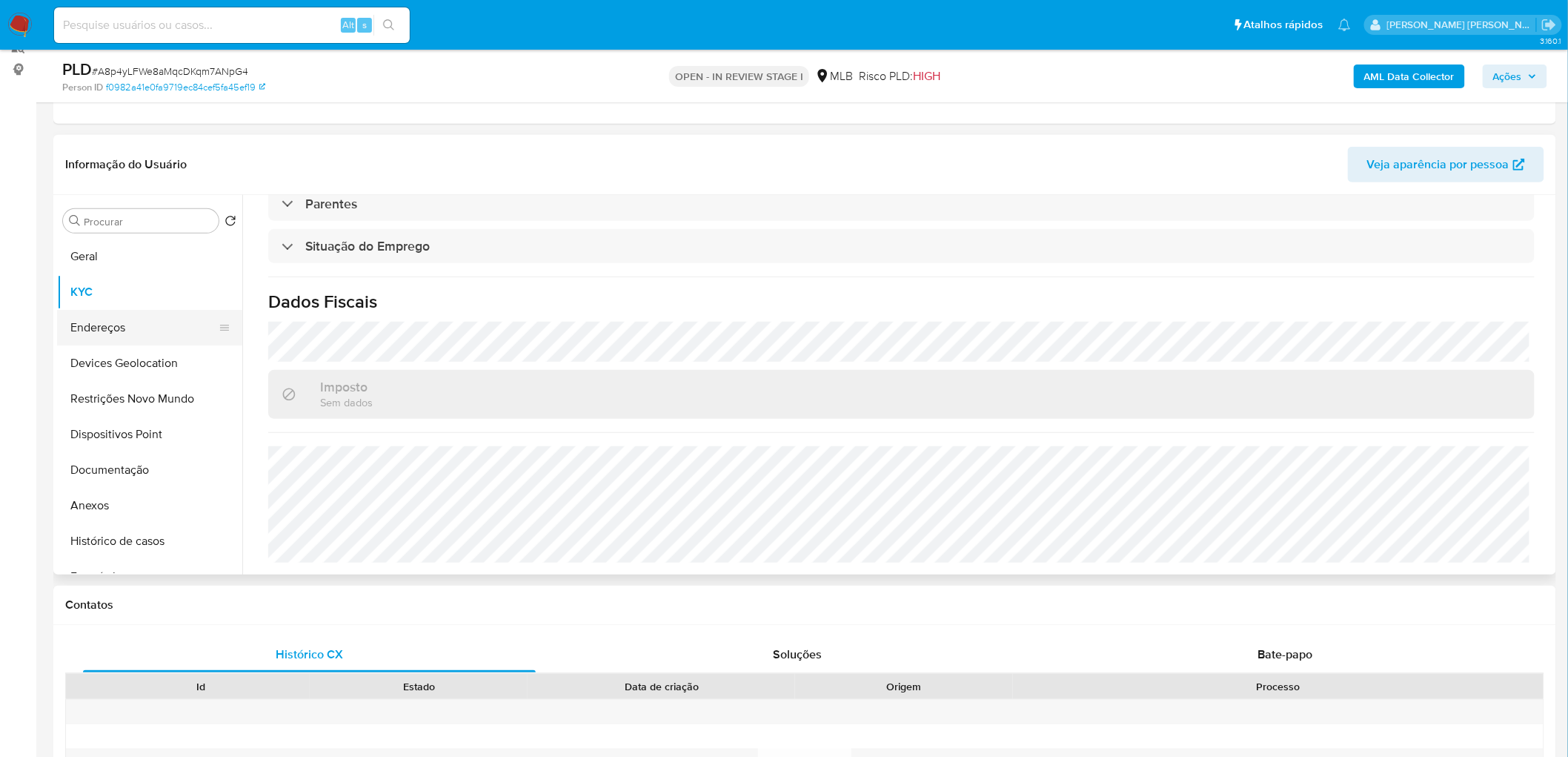
click at [85, 317] on button "Endereços" at bounding box center [143, 327] width 173 height 35
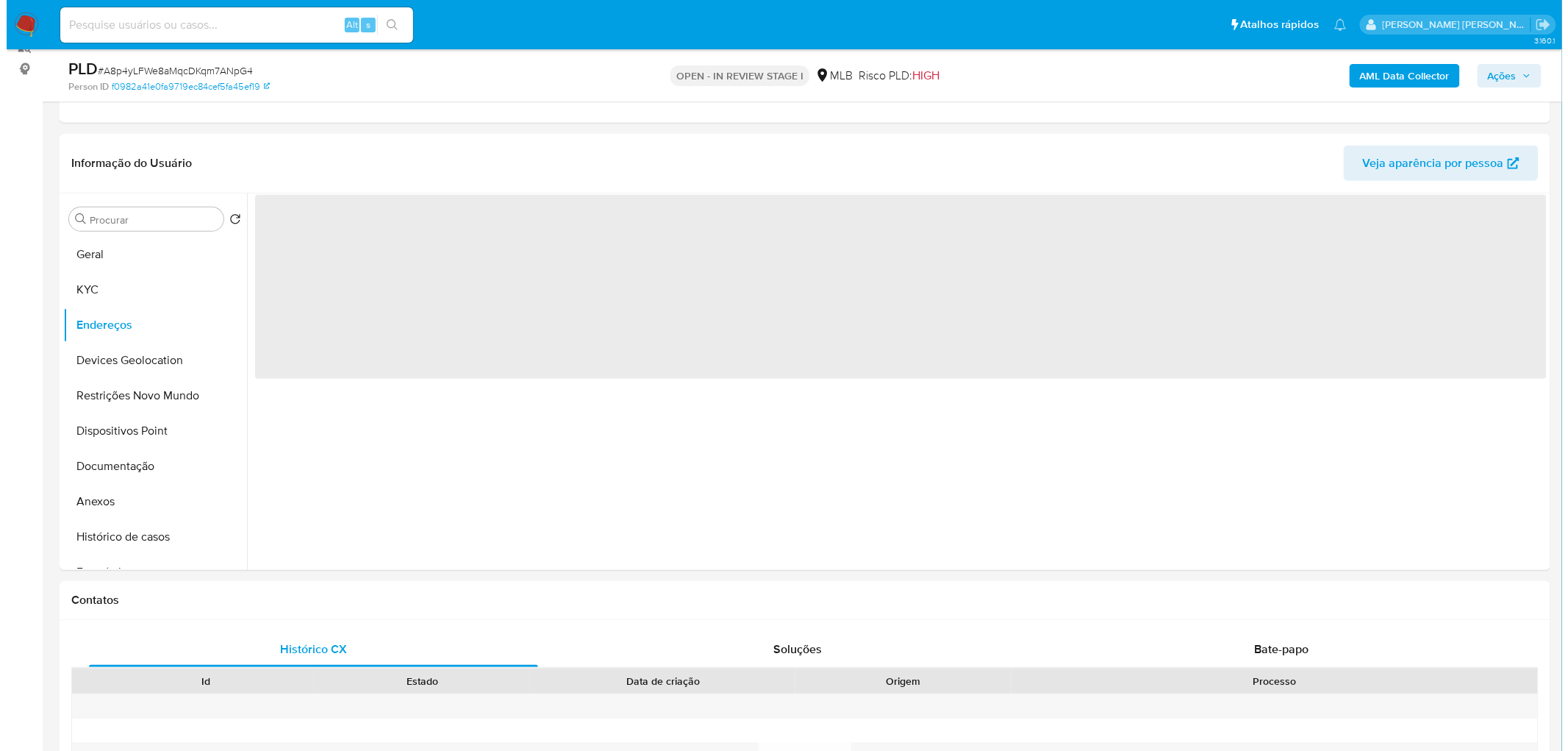
scroll to position [0, 0]
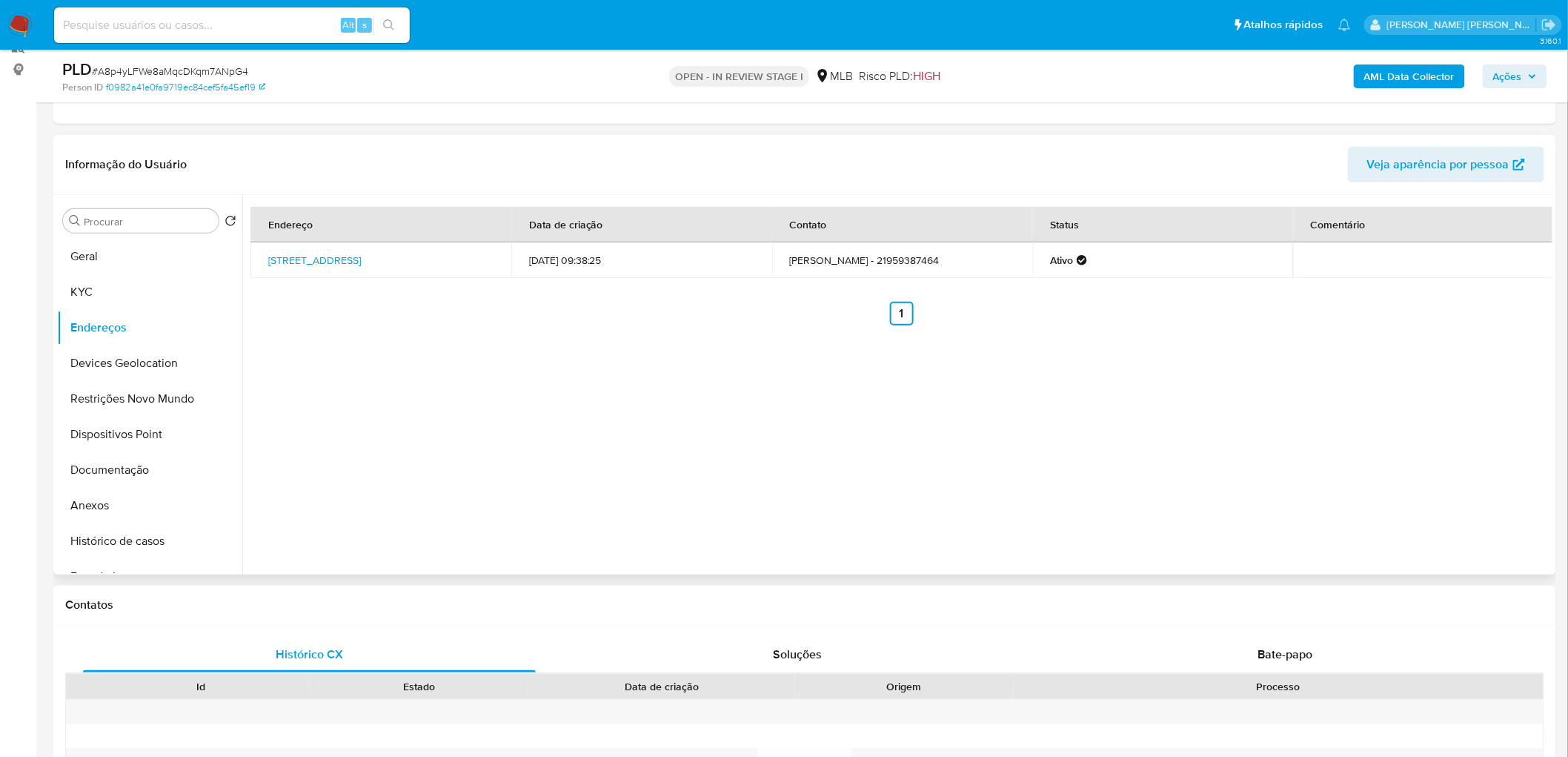
click at [439, 369] on div "Endereço Data de criação Contato Status Comentário Rua União Pacífico 66, Nova …" at bounding box center [897, 385] width 1310 height 380
click at [130, 358] on button "Devices Geolocation" at bounding box center [143, 363] width 173 height 35
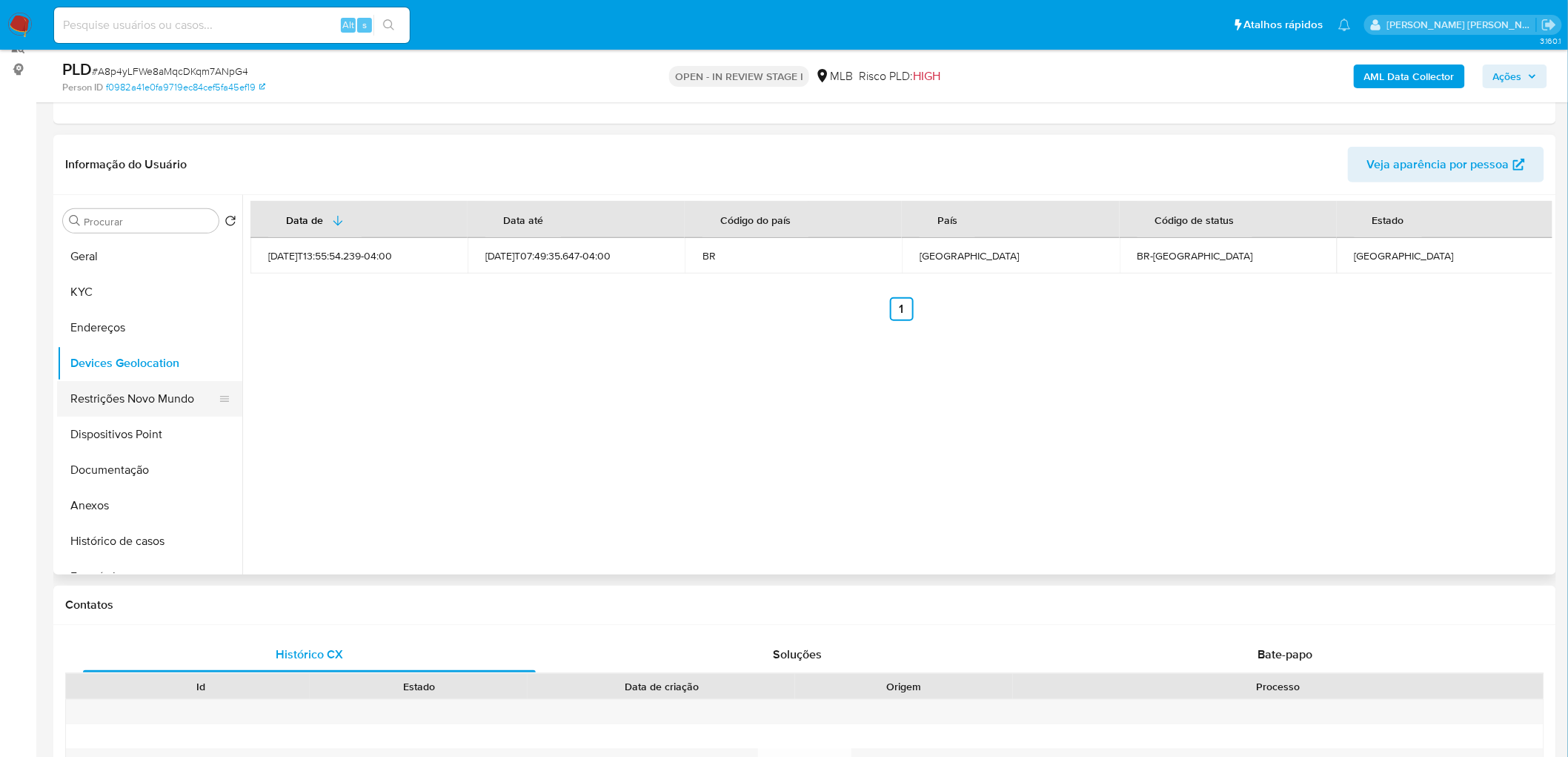
click at [160, 395] on button "Restrições Novo Mundo" at bounding box center [143, 398] width 173 height 35
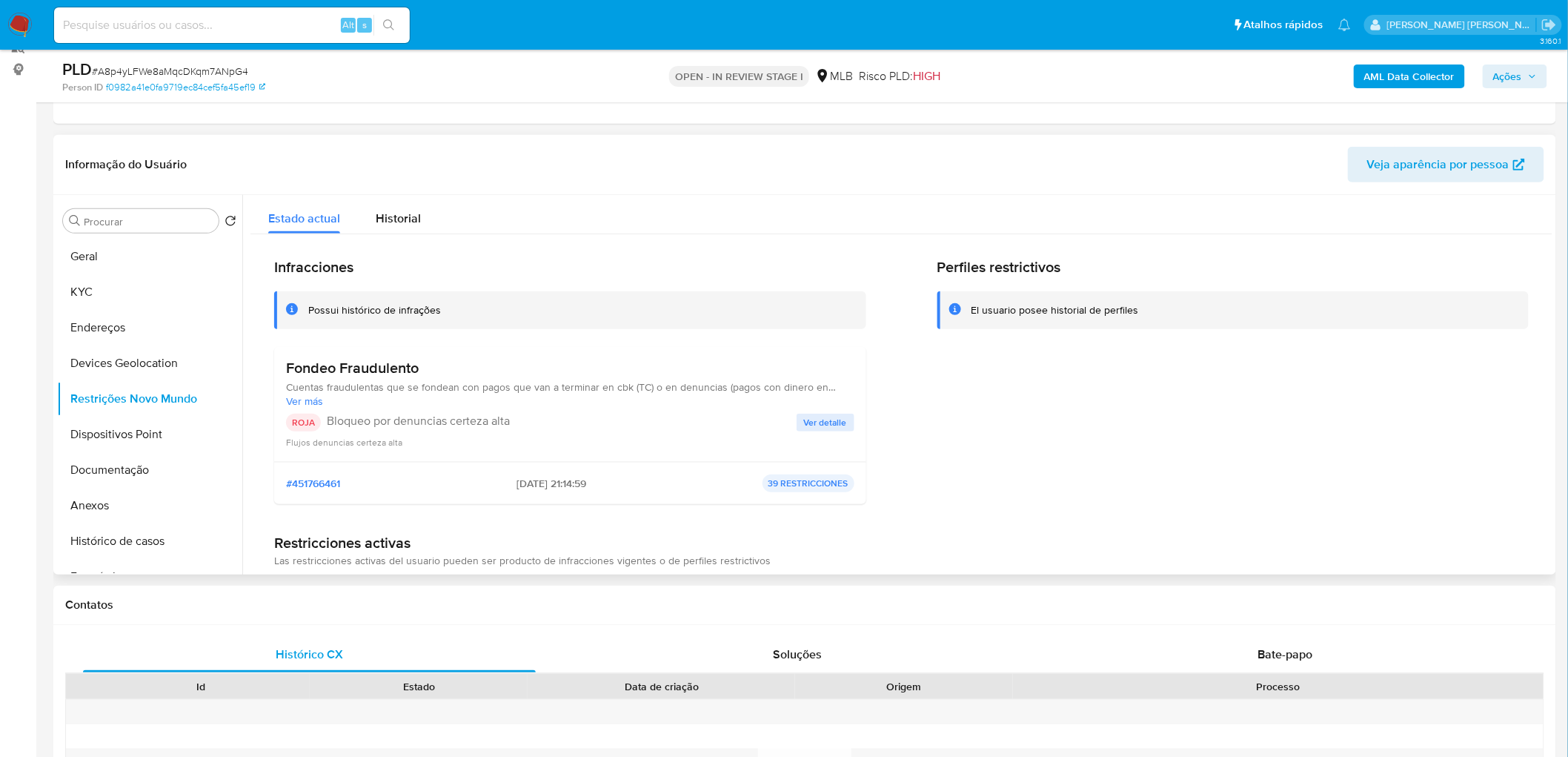
click at [948, 413] on div "Perfiles restrictivos El usuario posee historial de perfiles" at bounding box center [1233, 387] width 592 height 258
click at [163, 413] on button "Dispositivos Point" at bounding box center [143, 433] width 173 height 35
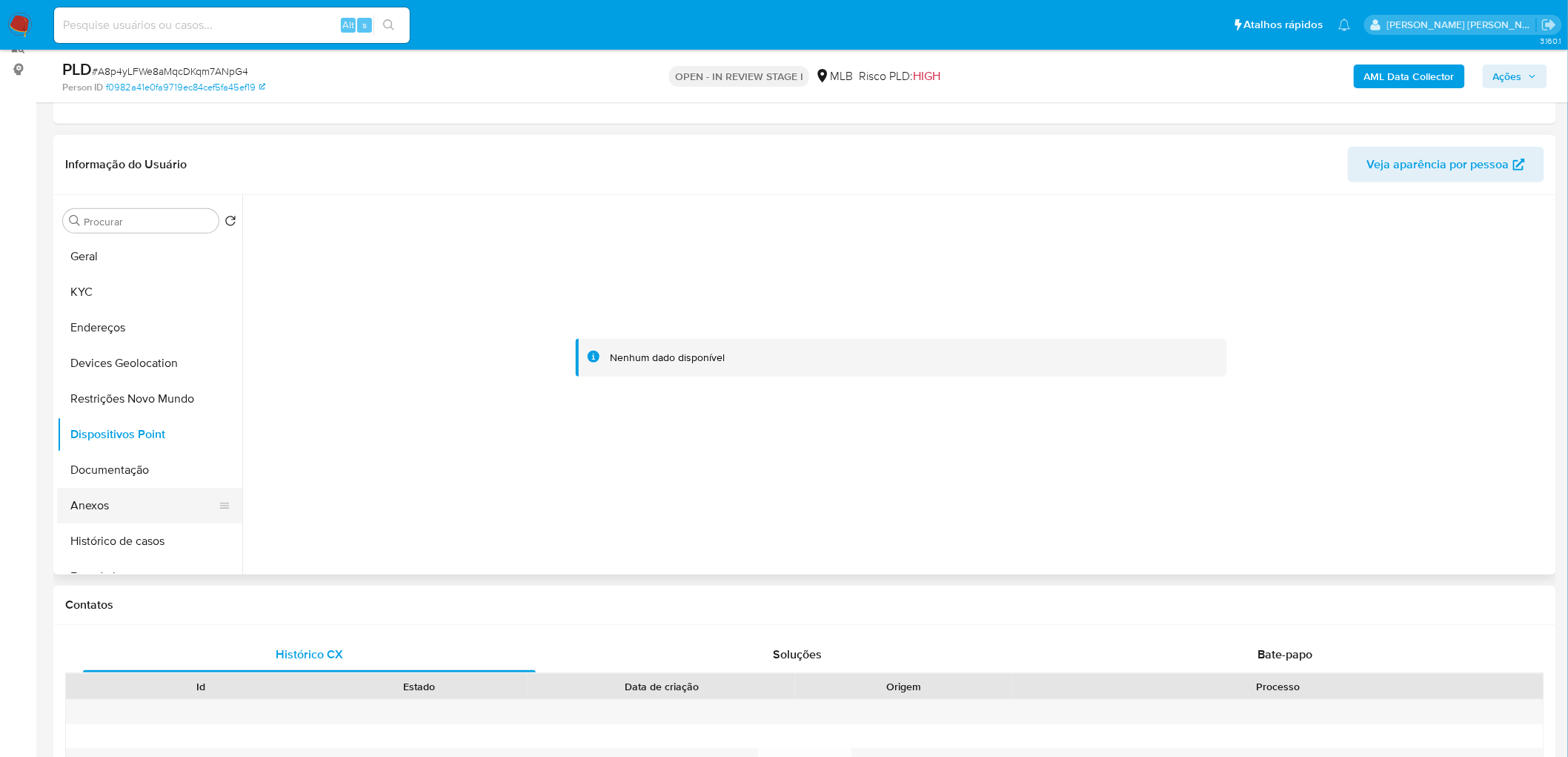
click at [129, 413] on button "Anexos" at bounding box center [143, 505] width 173 height 35
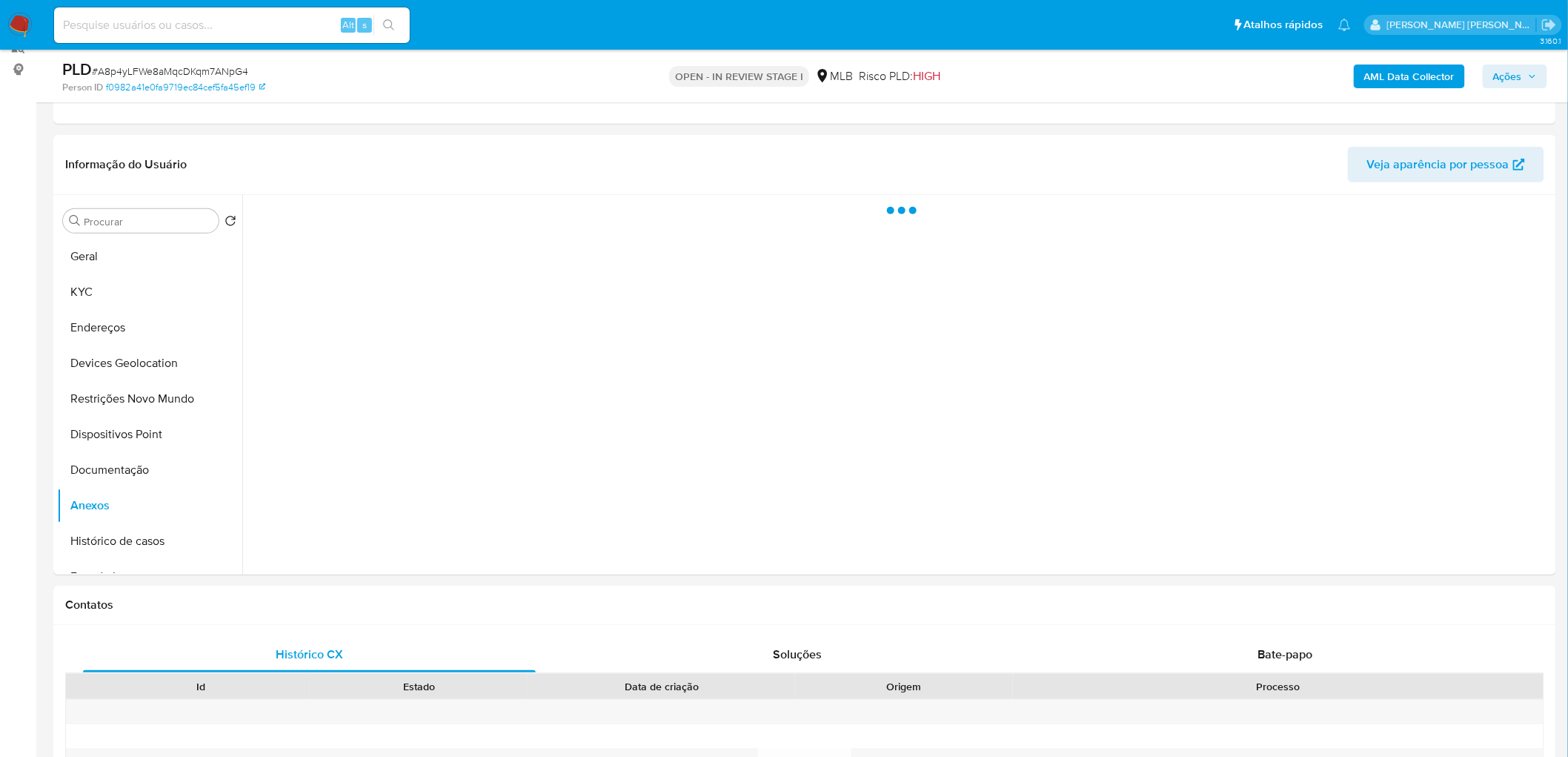
click at [948, 76] on b "AML Data Collector" at bounding box center [1409, 76] width 91 height 23
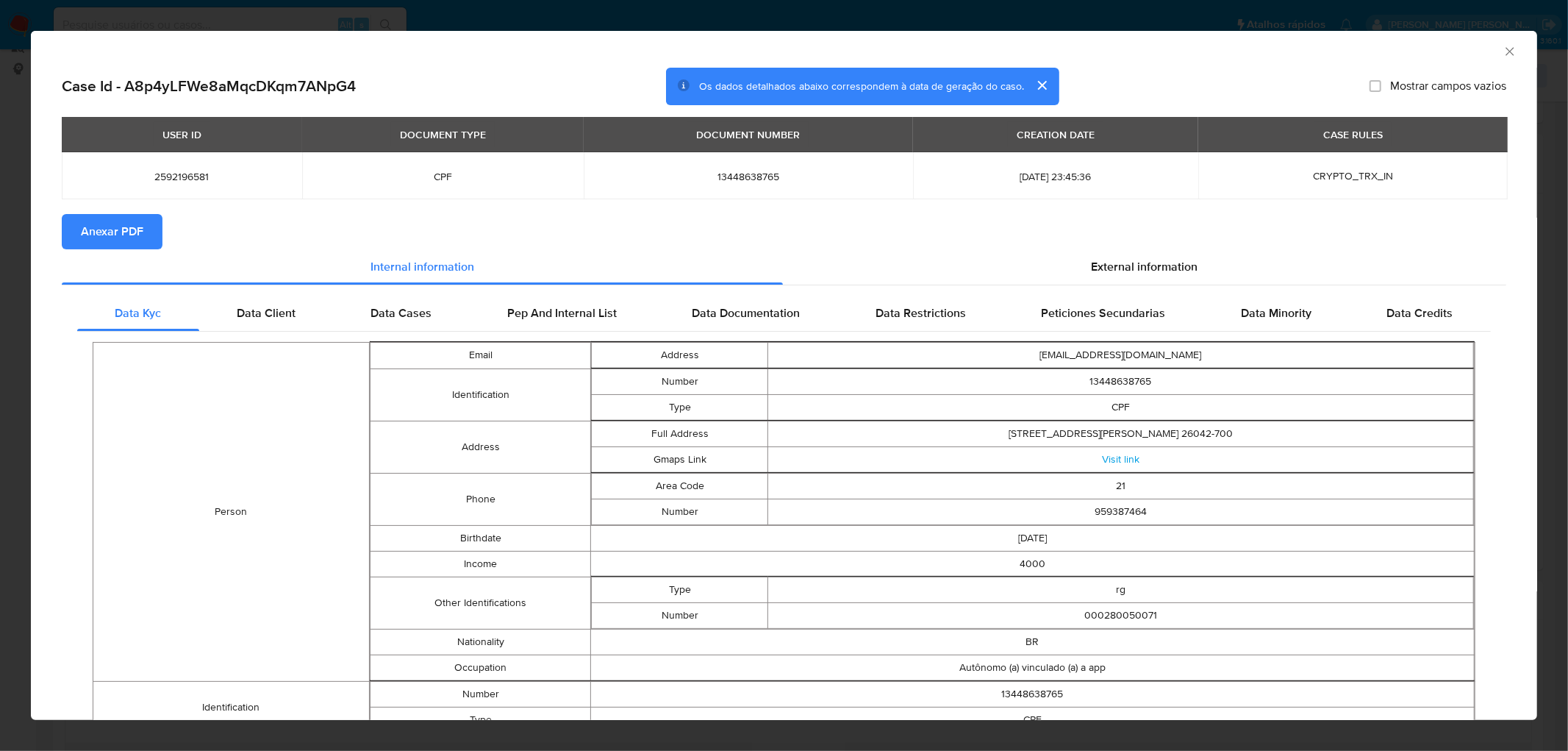
click at [940, 45] on div "AML Data Collector" at bounding box center [772, 49] width 1462 height 16
click at [940, 51] on icon "Fechar a janela" at bounding box center [1510, 51] width 15 height 15
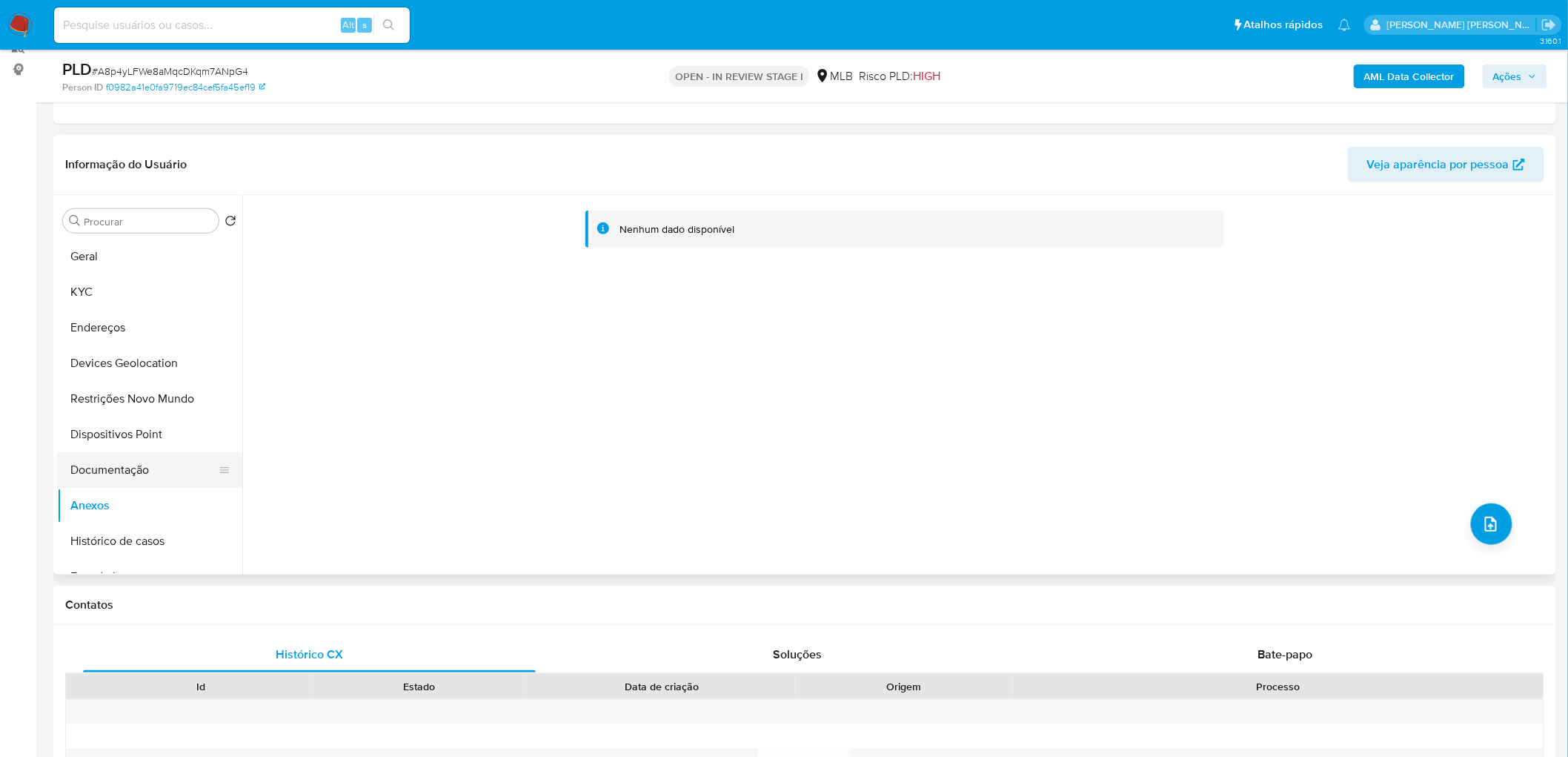
click at [131, 413] on button "Documentação" at bounding box center [143, 470] width 173 height 35
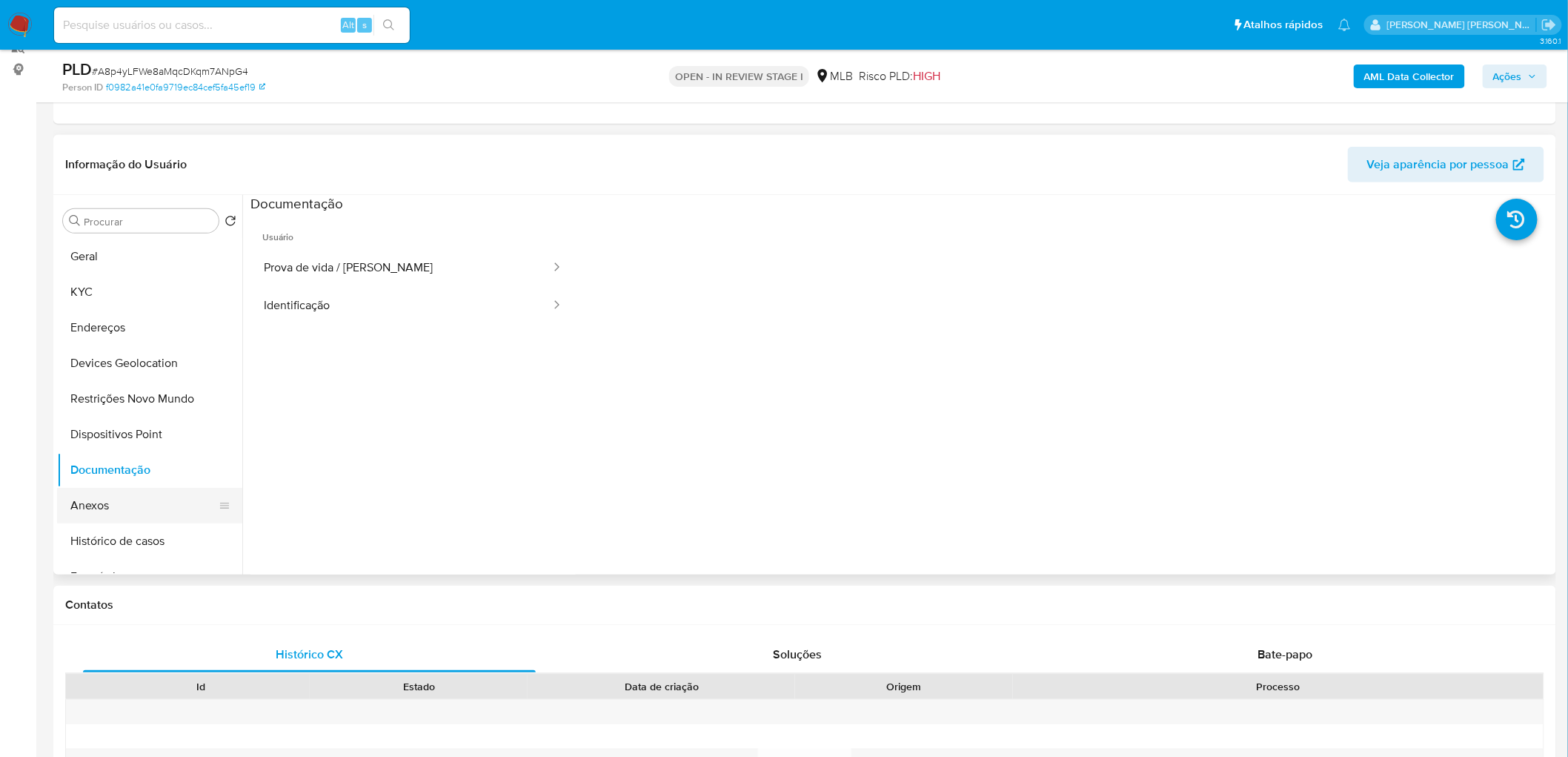
click at [123, 413] on button "Anexos" at bounding box center [143, 505] width 173 height 35
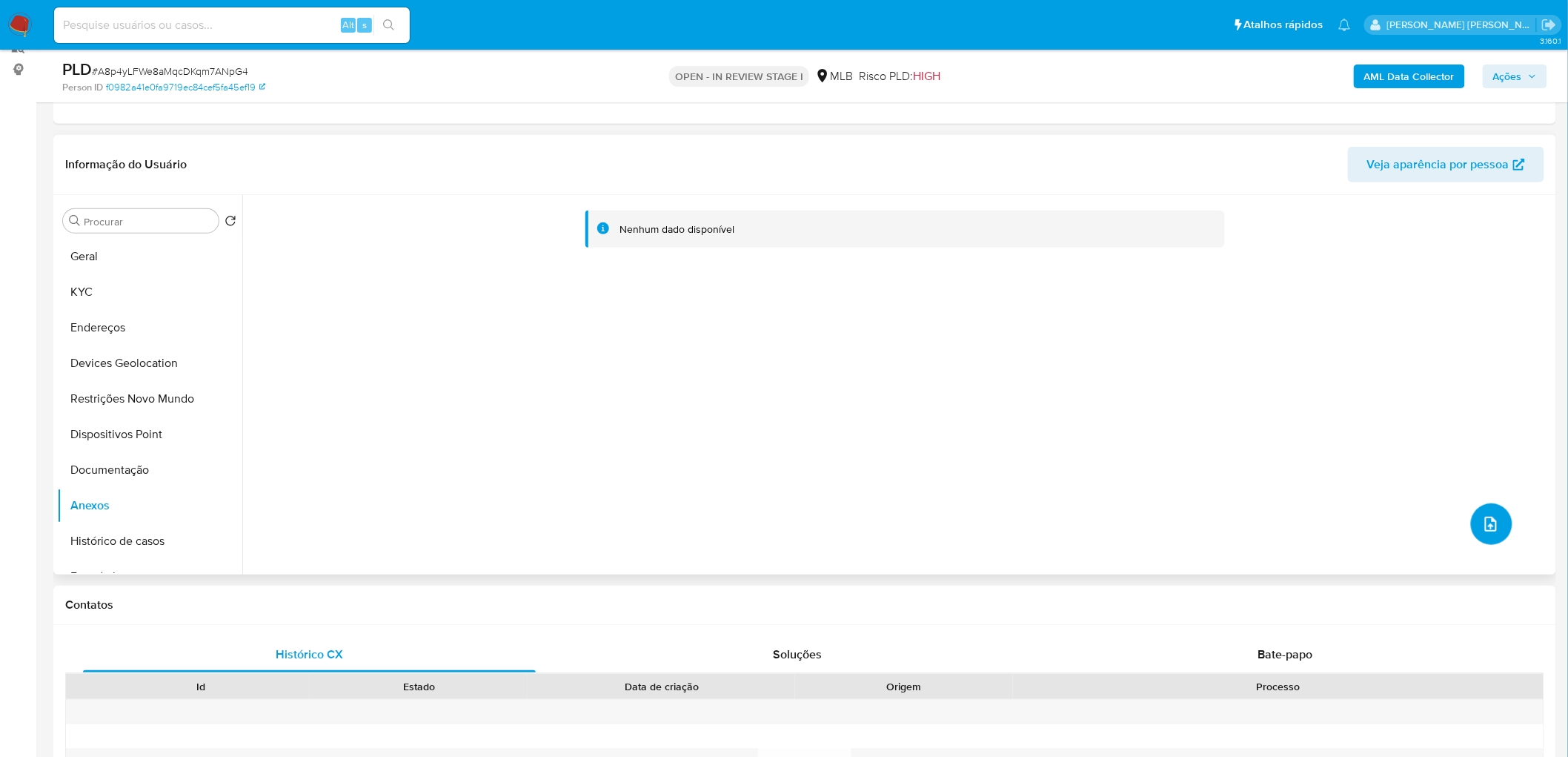
click at [948, 413] on icon "upload-file" at bounding box center [1490, 524] width 18 height 18
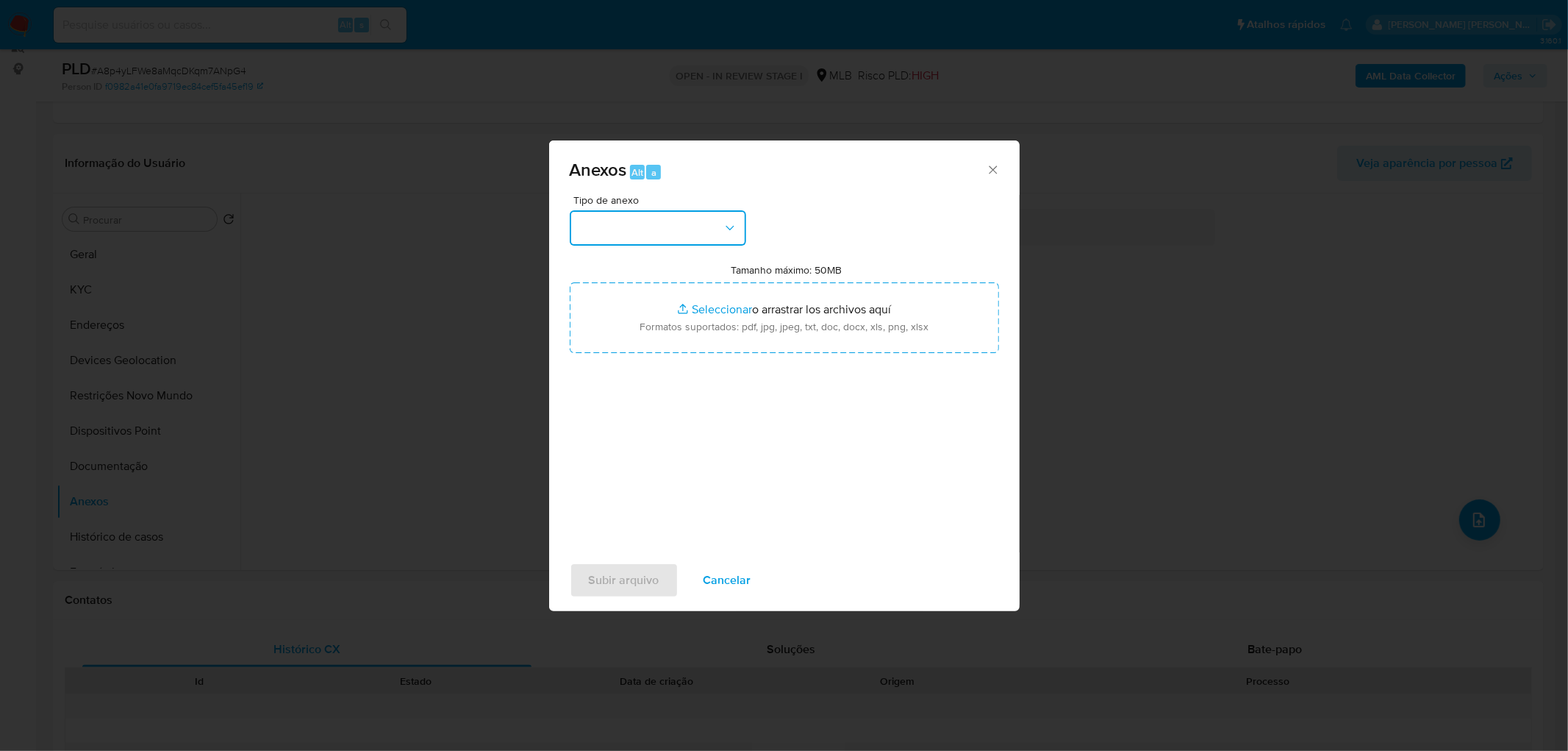
click at [637, 225] on button "button" at bounding box center [658, 228] width 176 height 35
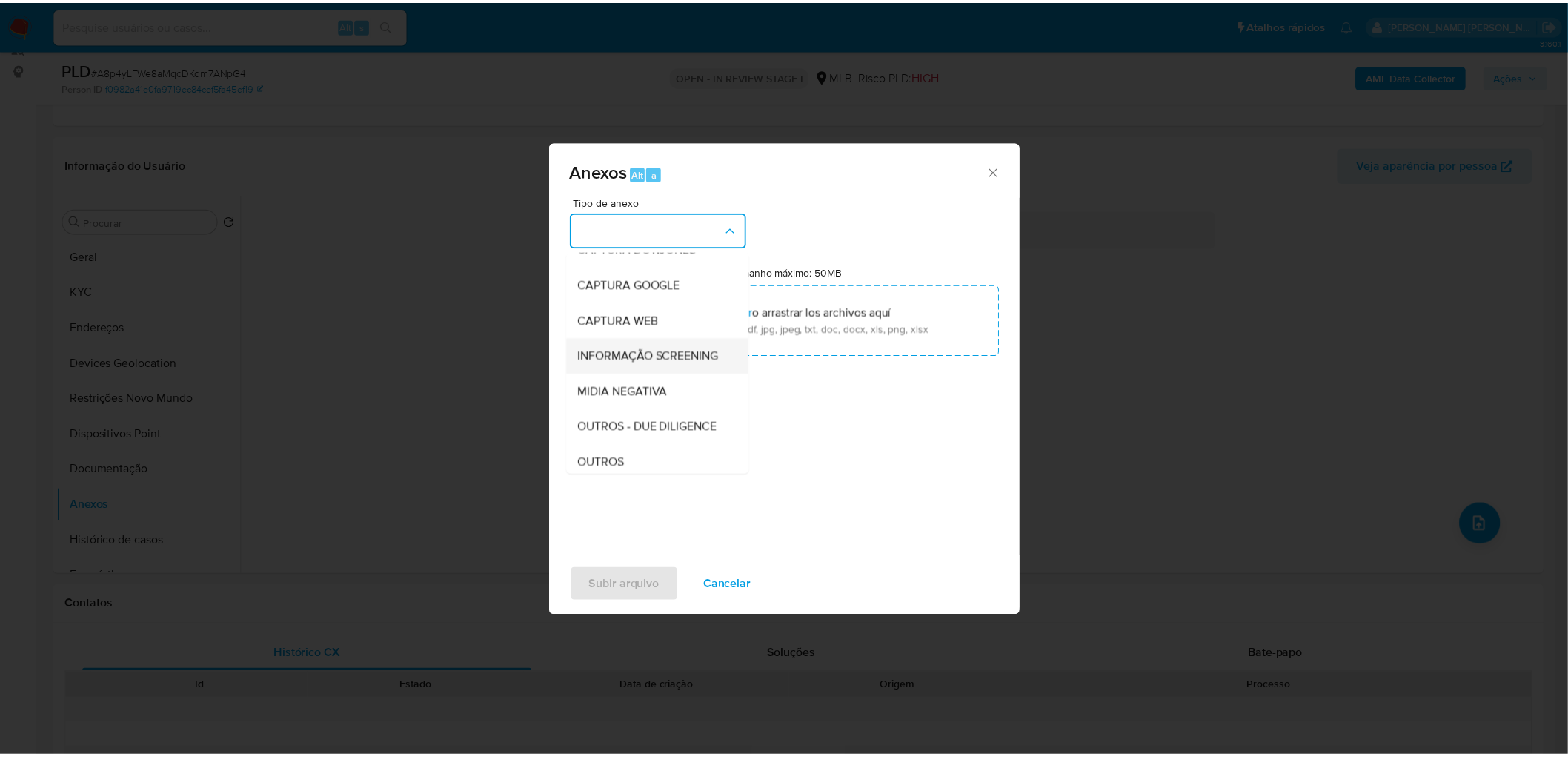
scroll to position [82, 0]
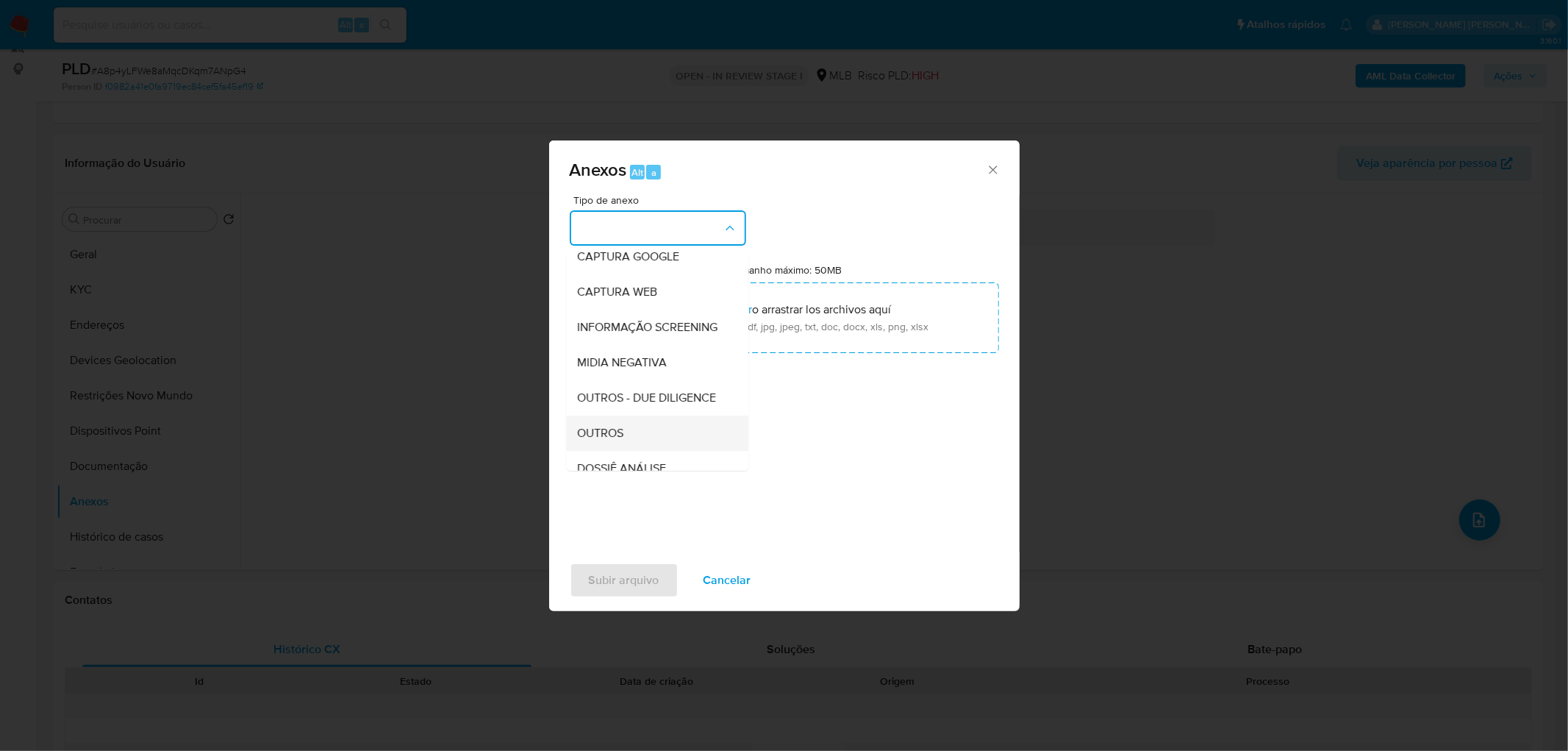
click at [612, 410] on div "OUTROS" at bounding box center [653, 432] width 150 height 35
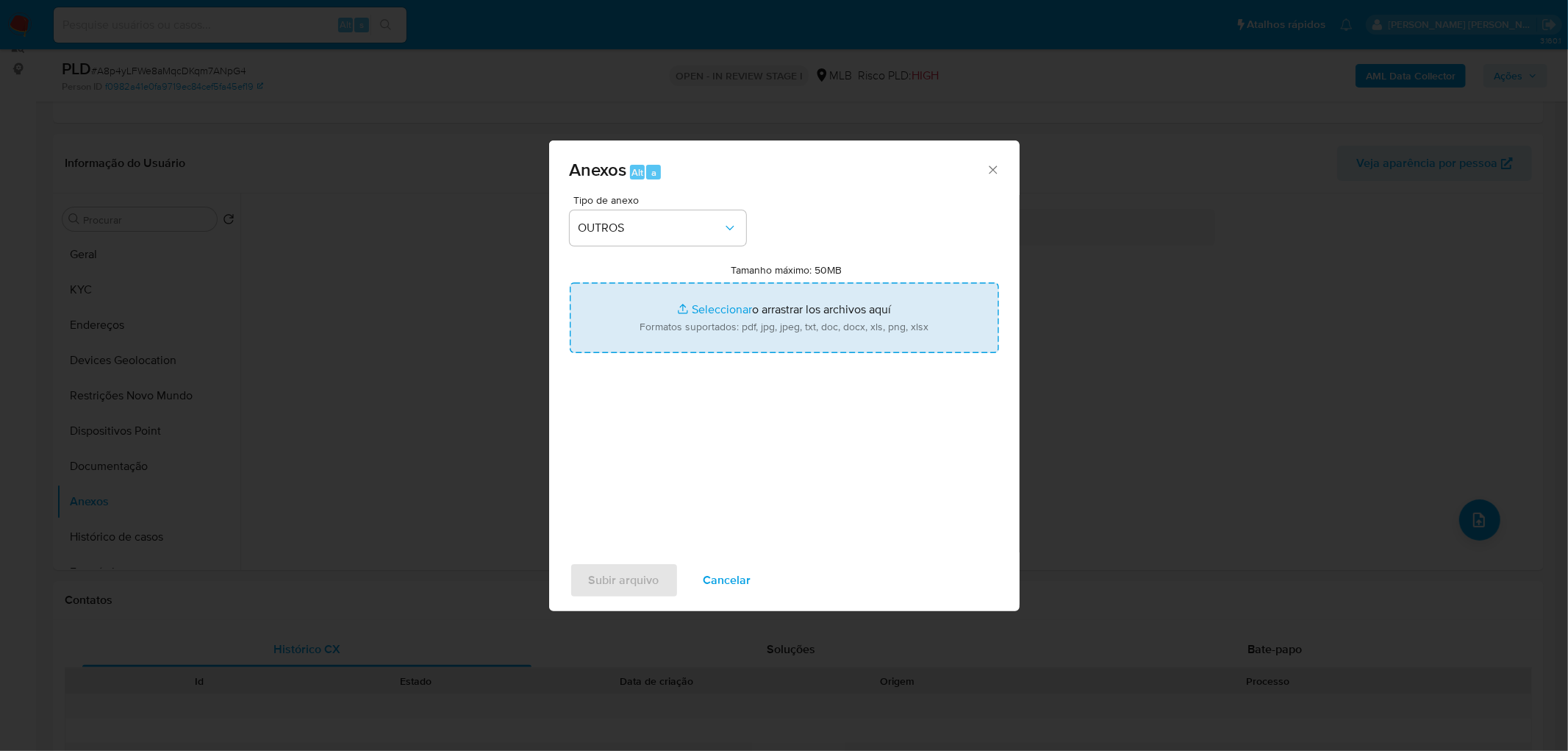
click at [717, 310] on input "Tamanho máximo: 50MB Seleccionar archivos" at bounding box center [784, 318] width 429 height 70
type input "C:\fakepath\Mulan 2592196581_2025_09_23_16_31_27.xlsx"
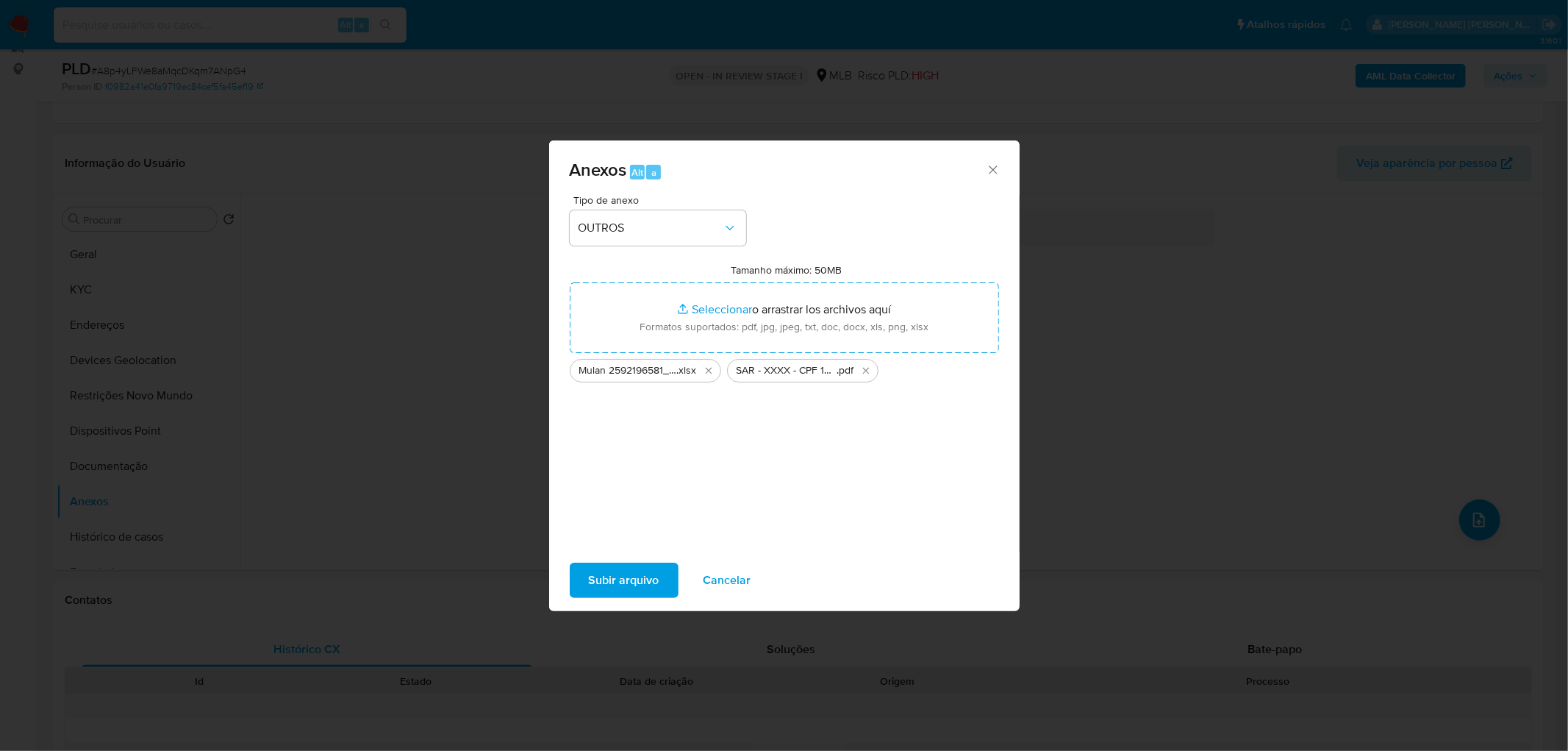
click at [626, 410] on span "Subir arquivo" at bounding box center [624, 580] width 70 height 33
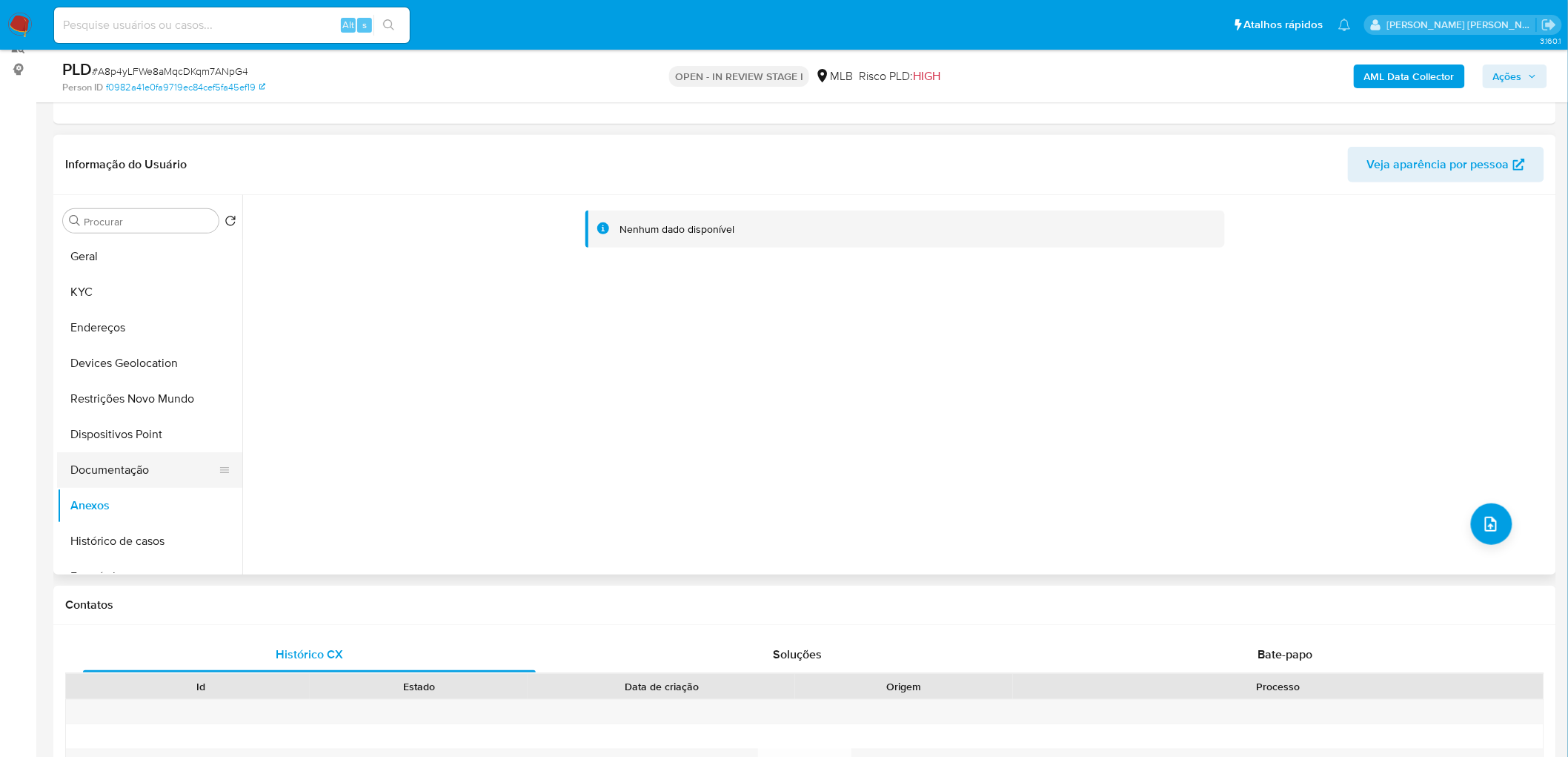
click at [136, 413] on button "Documentação" at bounding box center [143, 470] width 173 height 35
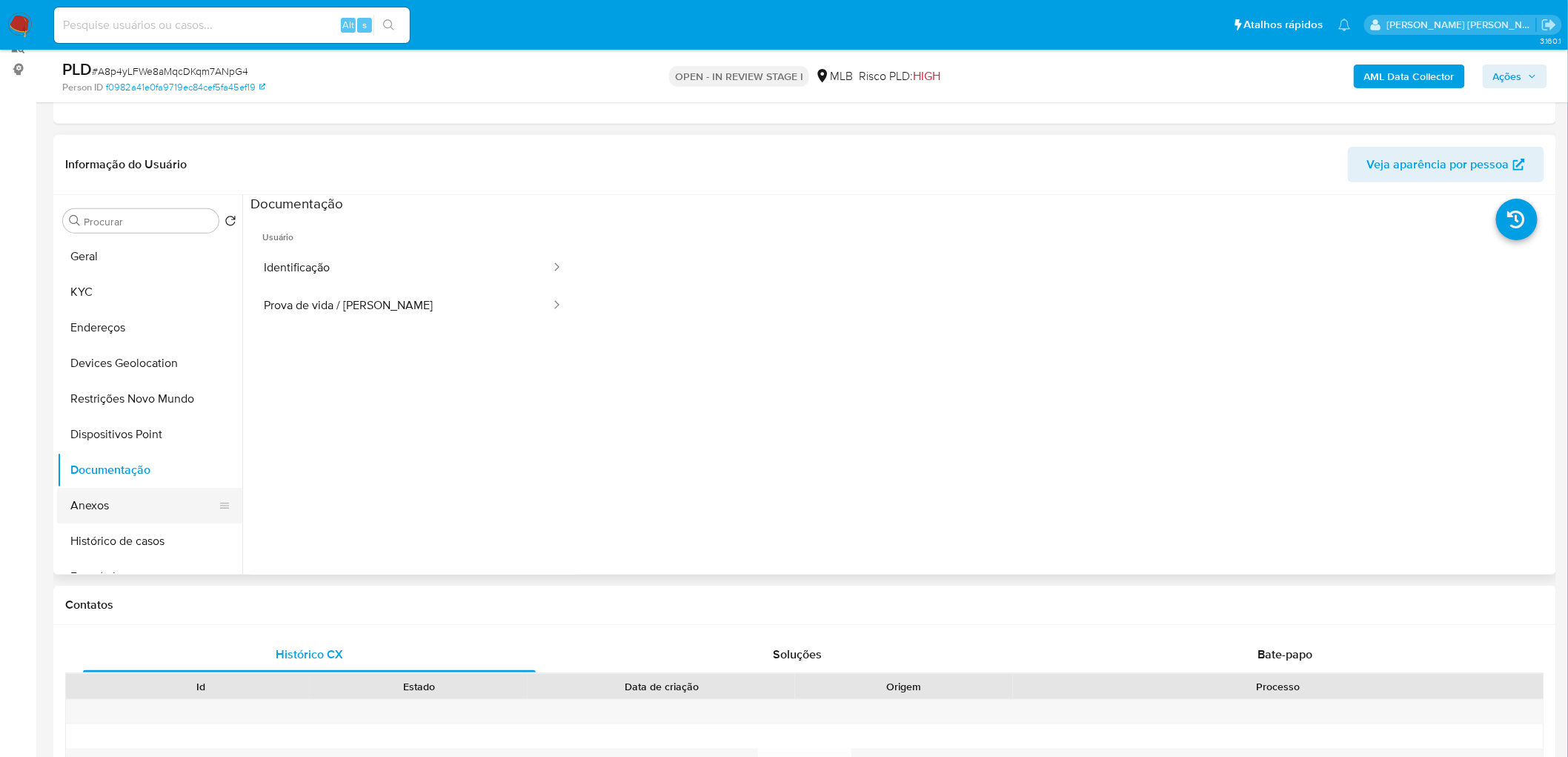
click at [92, 413] on button "Anexos" at bounding box center [143, 505] width 173 height 35
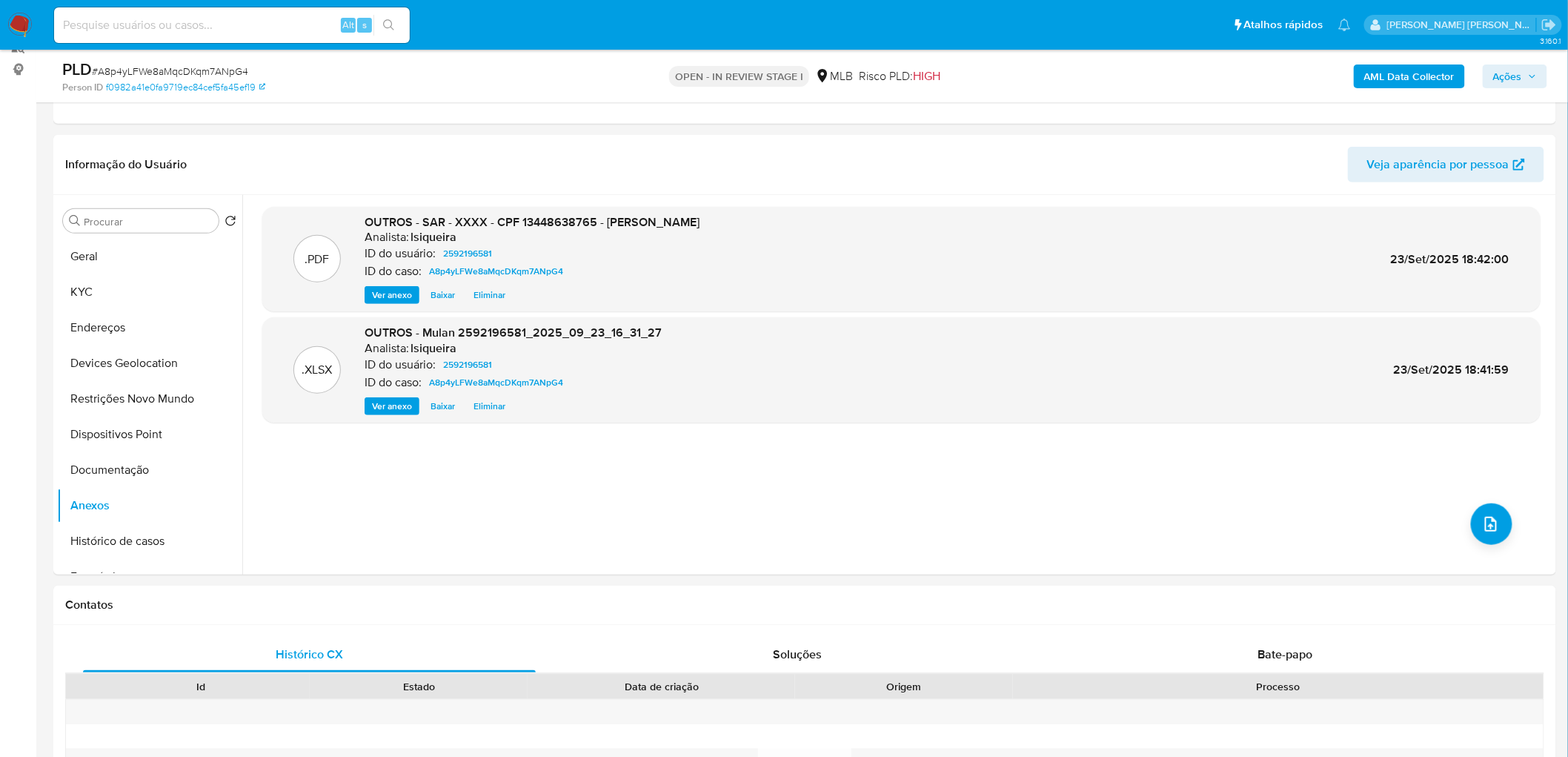
click at [948, 80] on span "Ações" at bounding box center [1507, 76] width 28 height 23
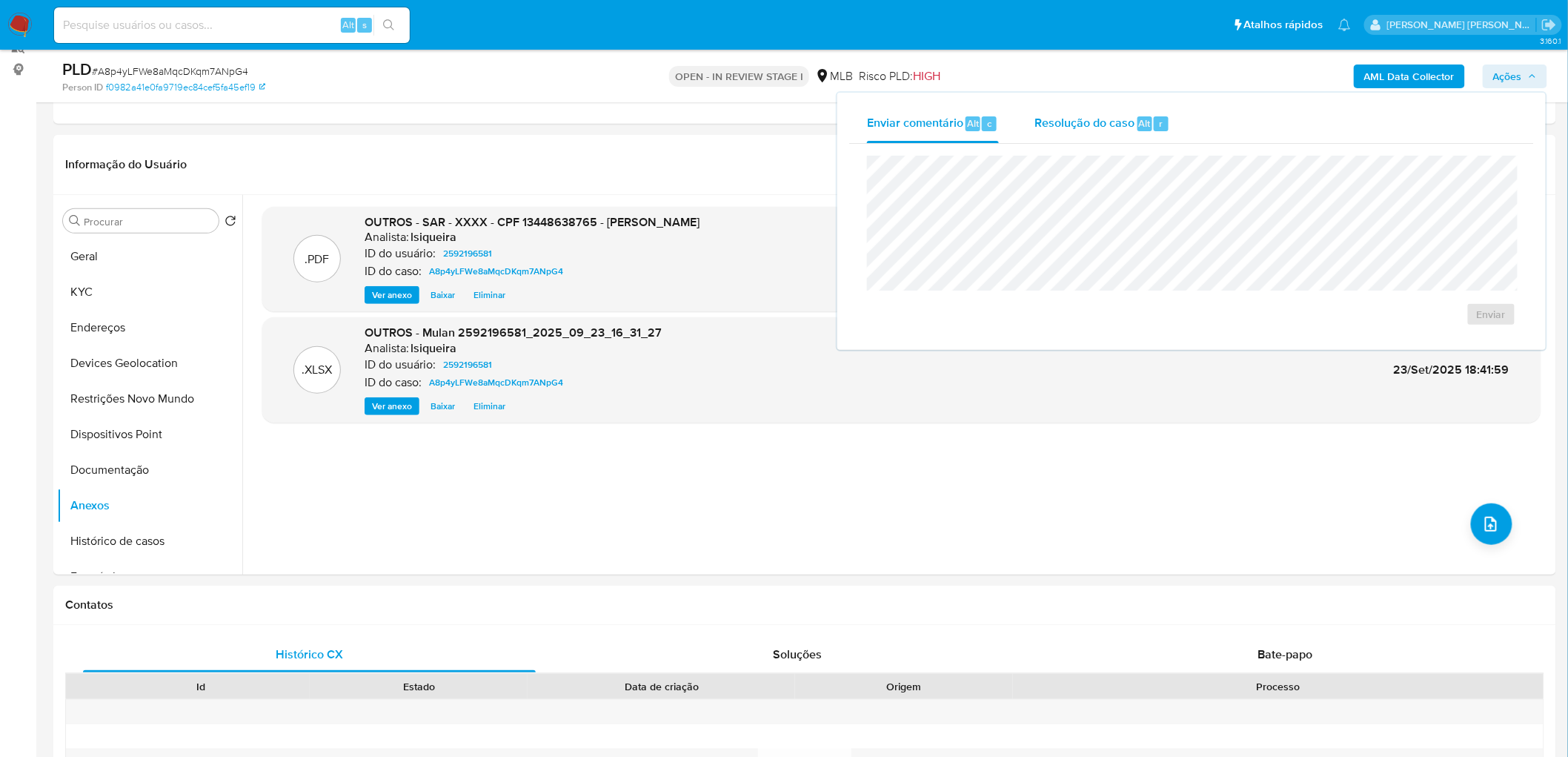
click at [948, 116] on span "Resolução do caso" at bounding box center [1085, 123] width 100 height 17
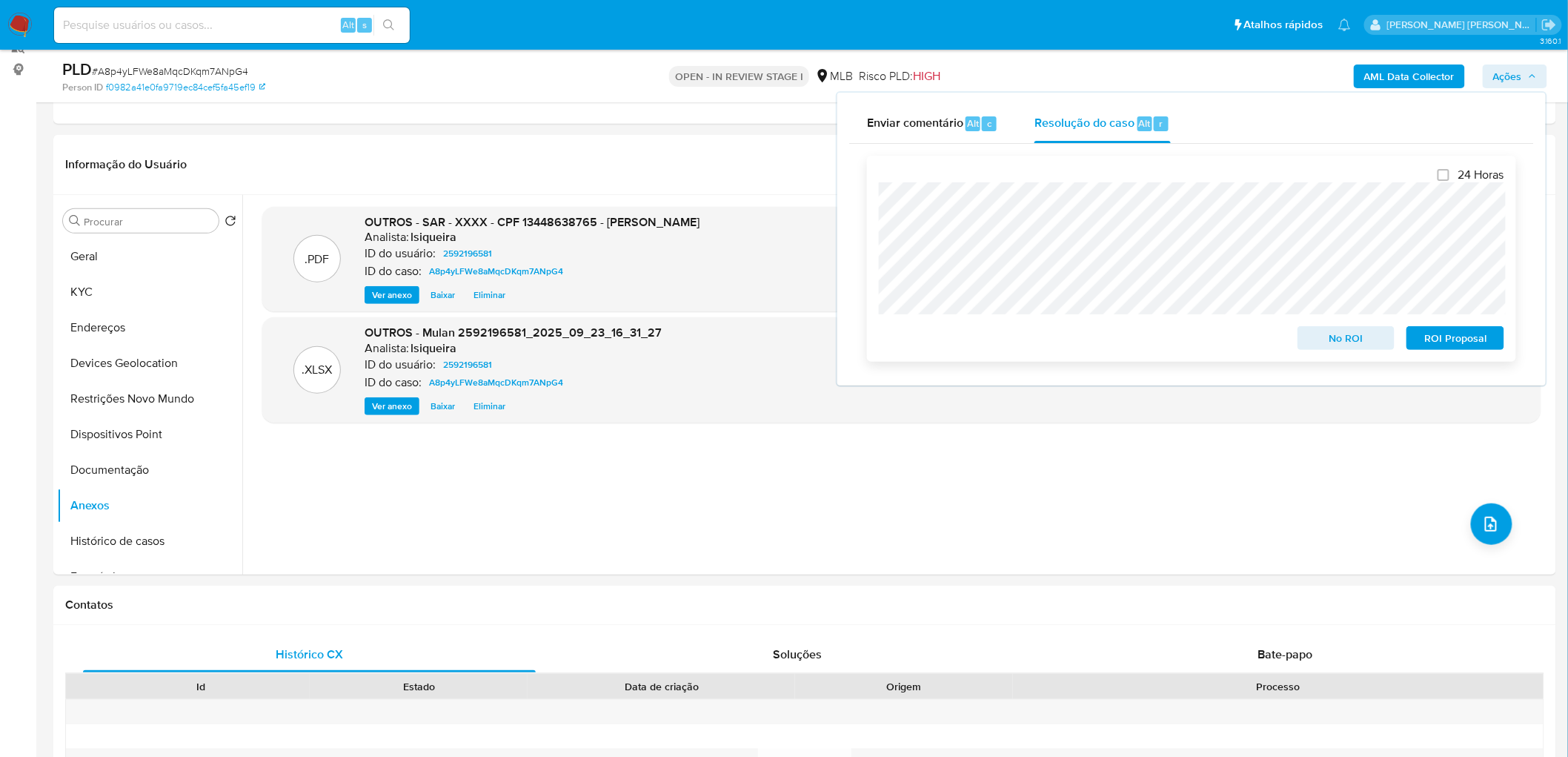
click at [948, 335] on span "ROI Proposal" at bounding box center [1455, 337] width 77 height 21
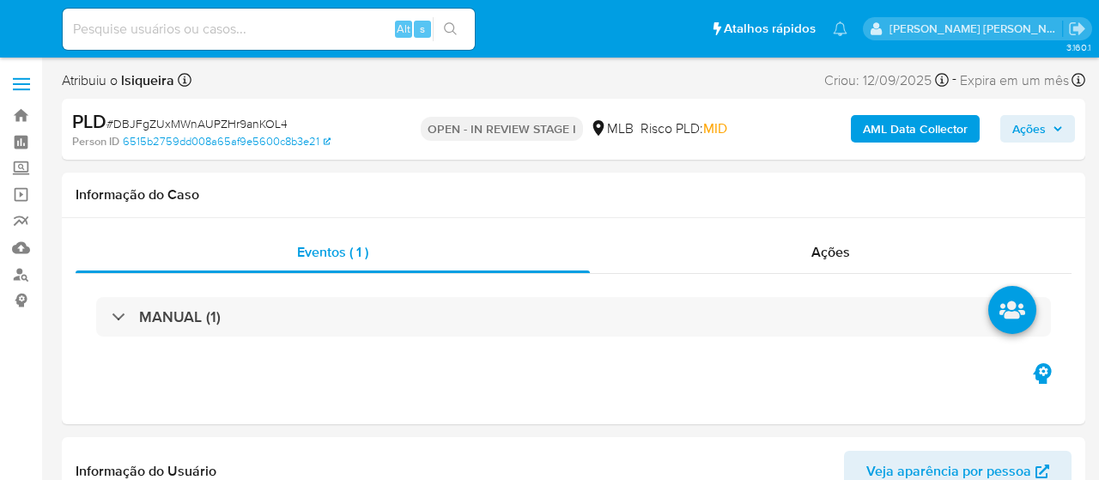
select select "10"
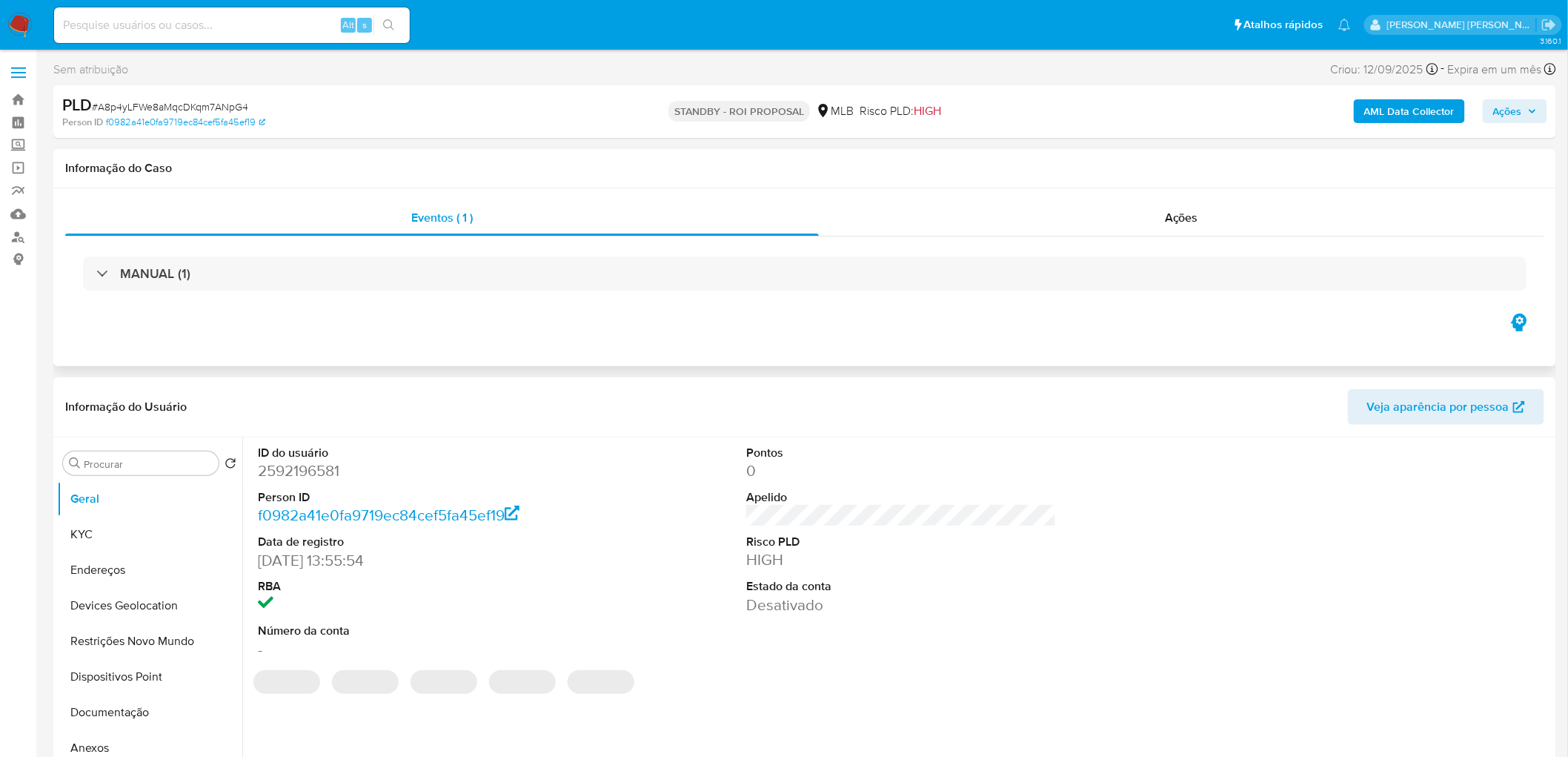
select select "10"
click at [1080, 218] on div "Ações" at bounding box center [1181, 218] width 726 height 35
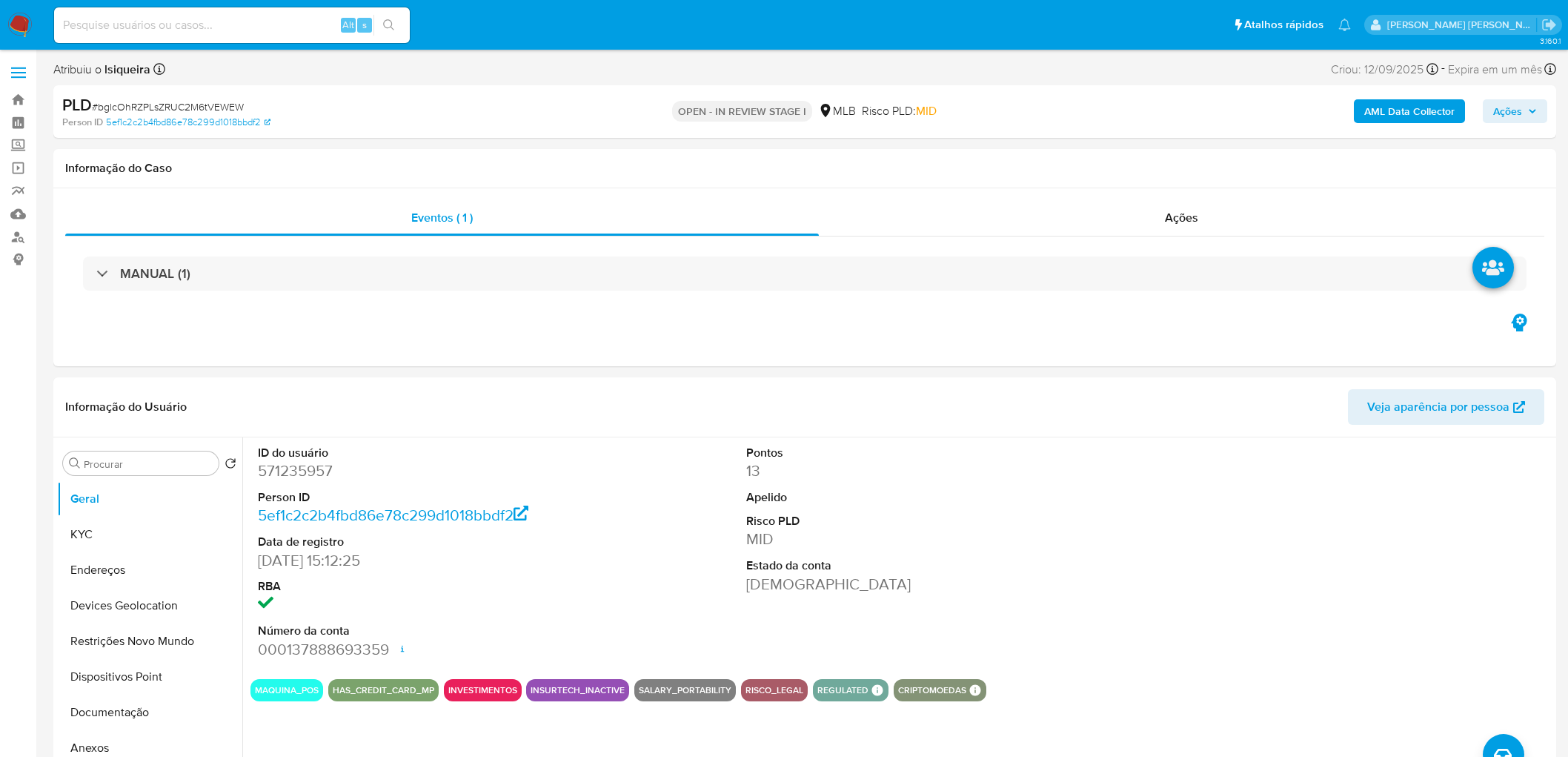
select select "10"
click at [1005, 155] on div "Informação do Caso" at bounding box center [804, 169] width 1502 height 40
click at [648, 347] on div "Eventos ( 1 ) Ações MANUAL (1)" at bounding box center [804, 277] width 1502 height 178
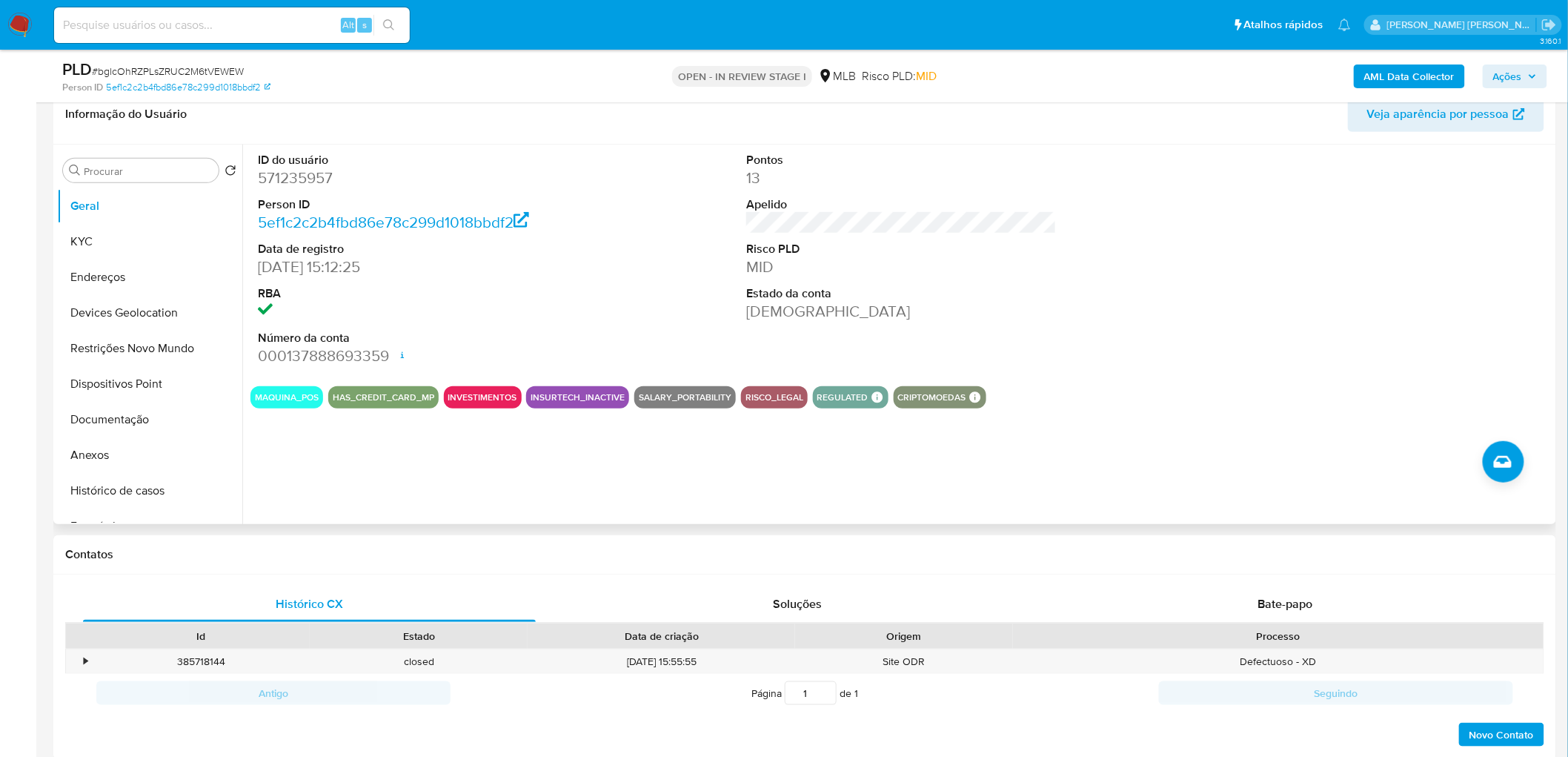
scroll to position [247, 0]
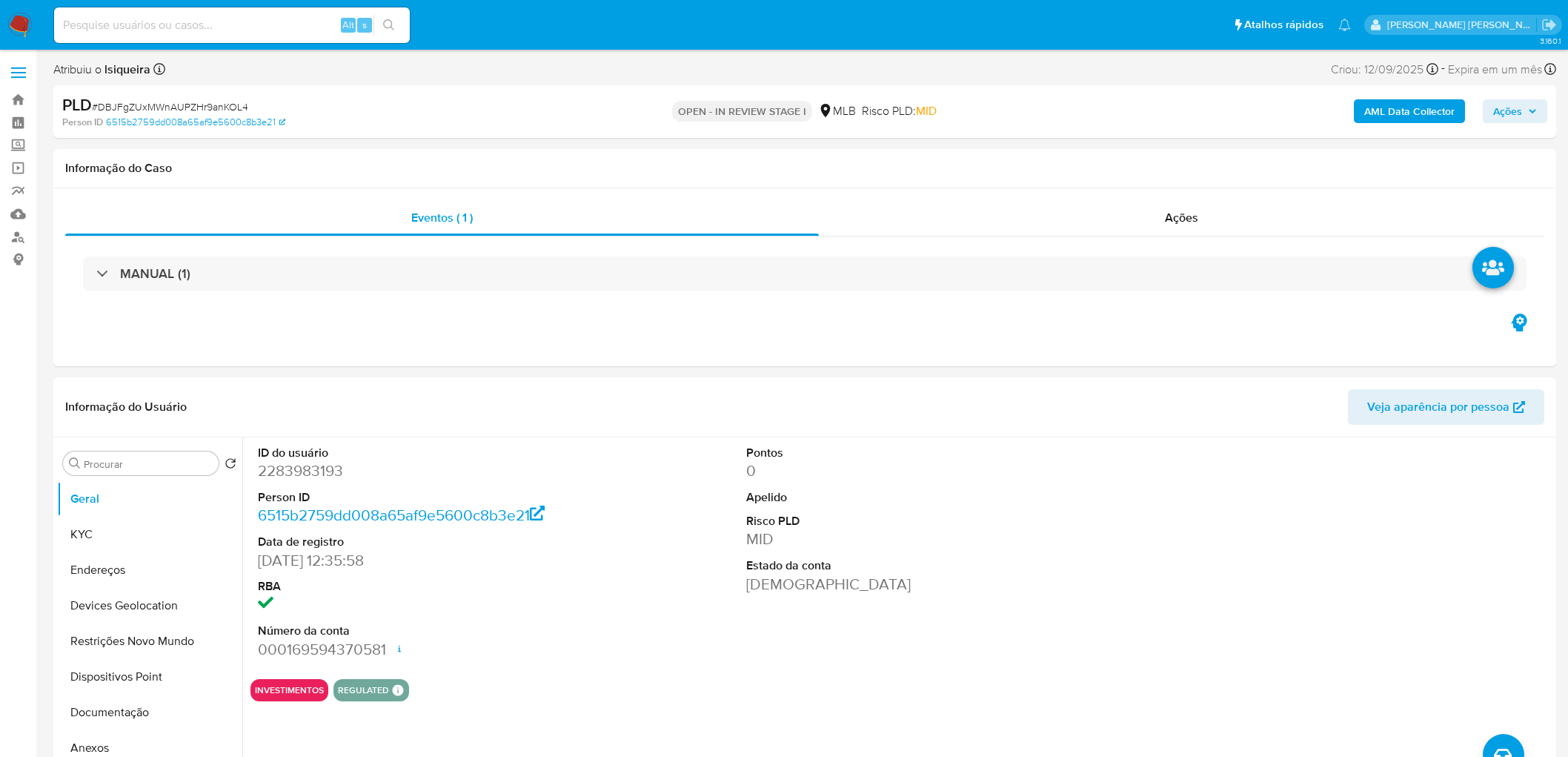
select select "10"
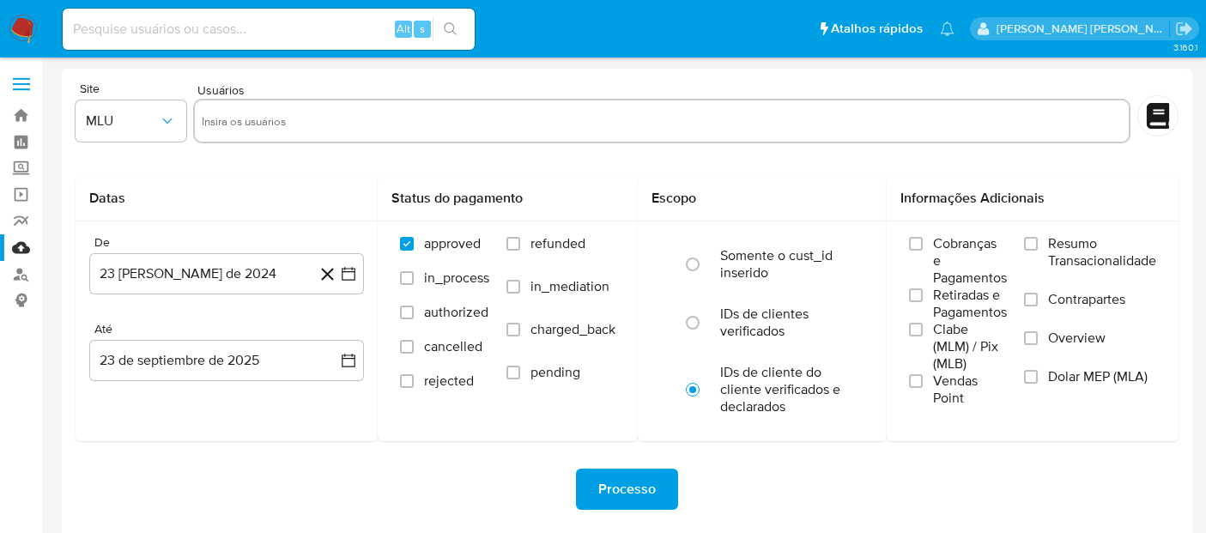
select select "10"
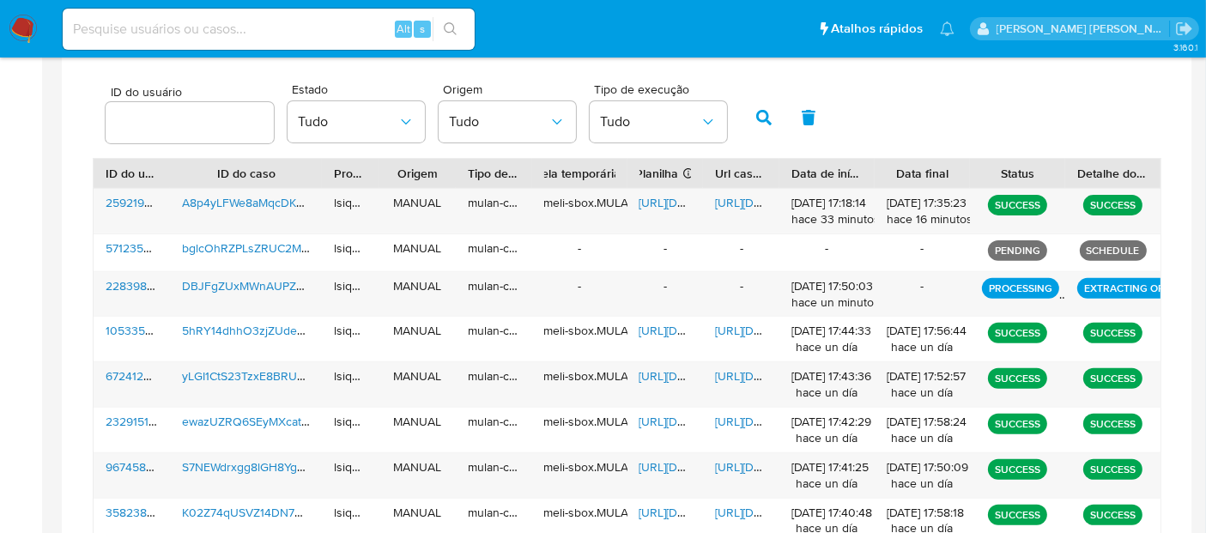
click at [21, 27] on img at bounding box center [23, 29] width 29 height 29
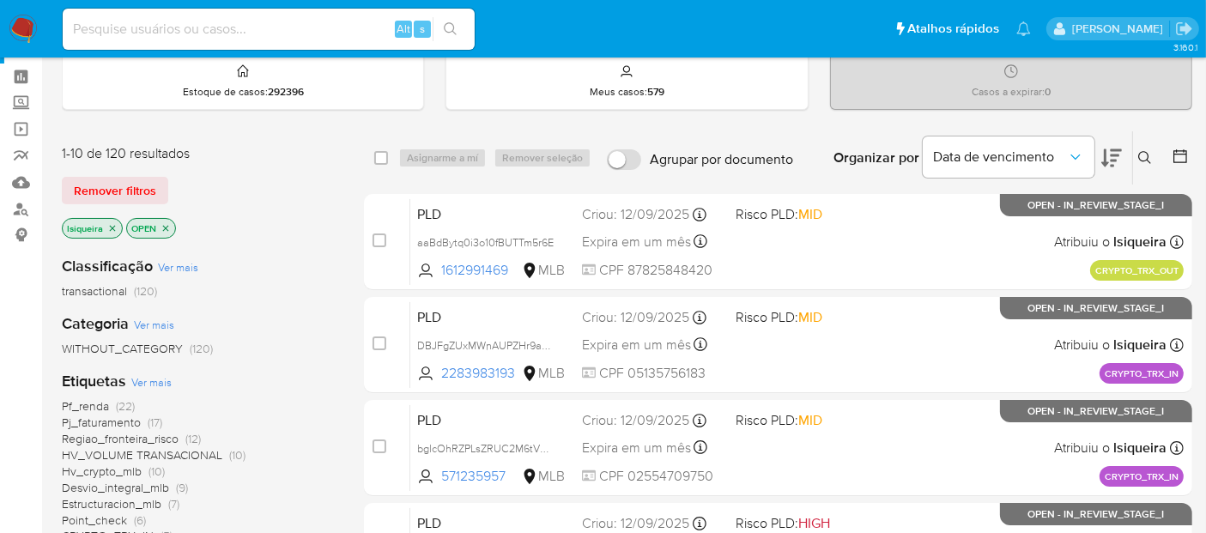
scroll to position [191, 0]
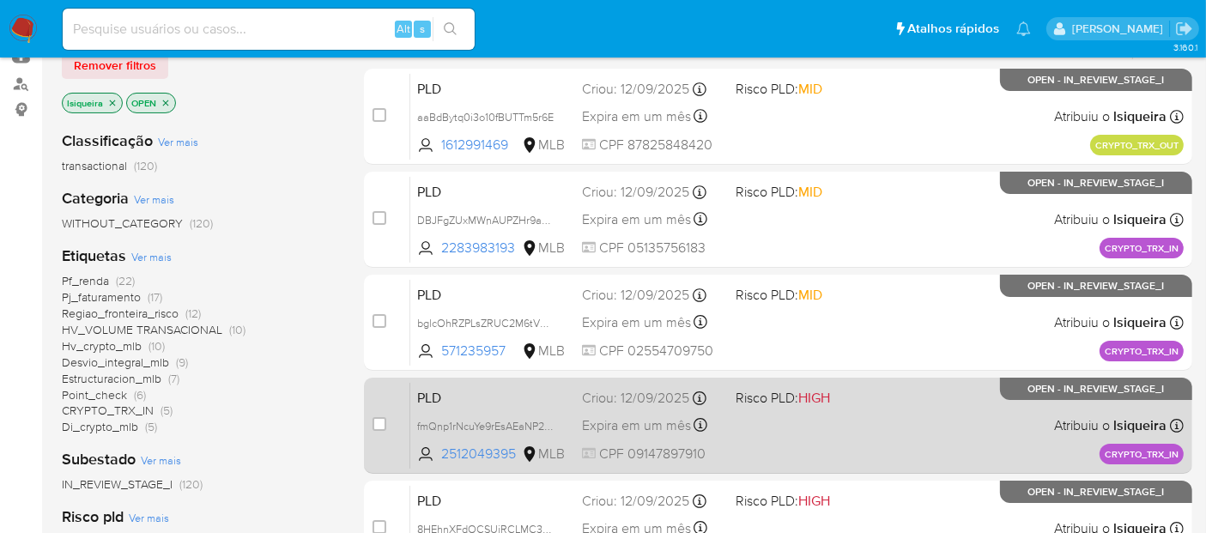
click at [819, 436] on div "PLD fmQnp1rNcuYe9rEsAEaNP23H 2512049395 MLB Risco PLD: HIGH Criou: 12/09/2025 C…" at bounding box center [797, 425] width 774 height 87
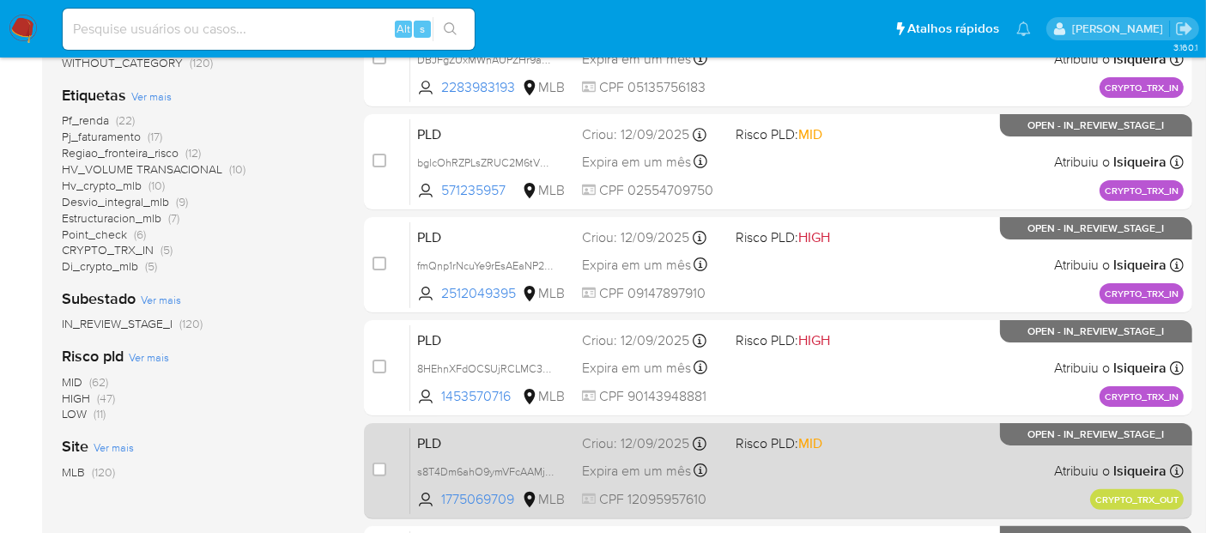
scroll to position [381, 0]
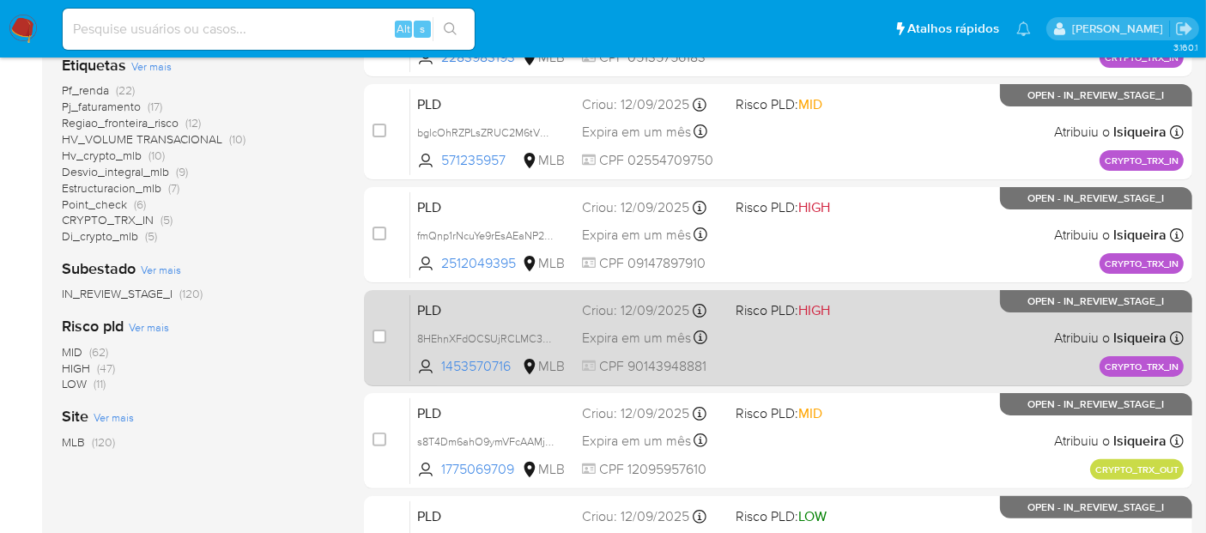
click at [865, 371] on div "PLD 8HEhnXFdOCSUjRCLMC37RuiG 1453570716 MLB Risco PLD: HIGH Criou: 12/09/2025 C…" at bounding box center [797, 337] width 774 height 87
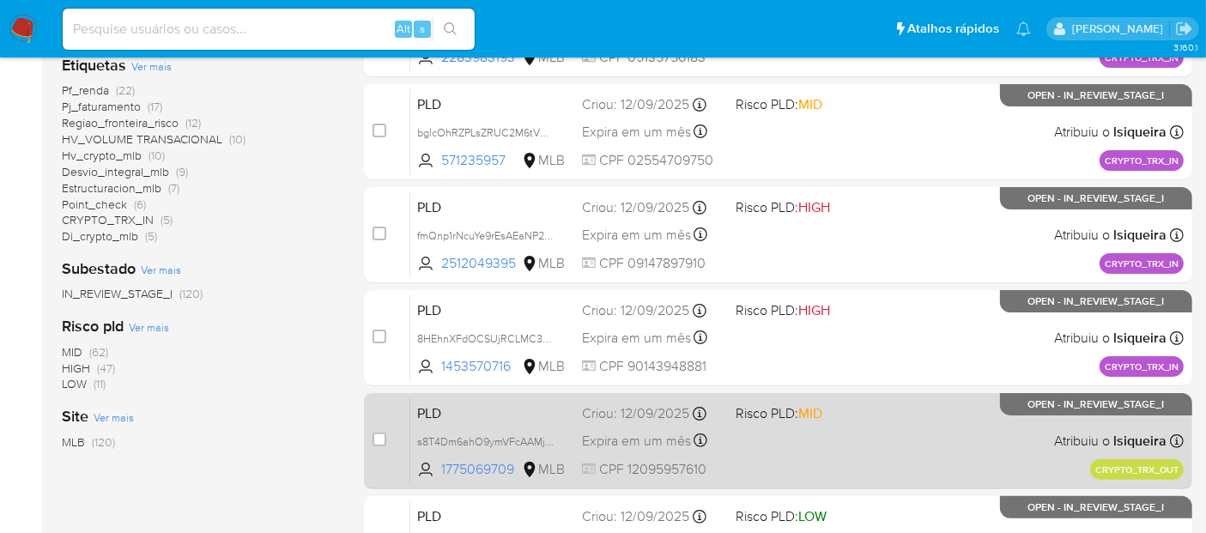
click at [842, 439] on span at bounding box center [806, 440] width 140 height 3
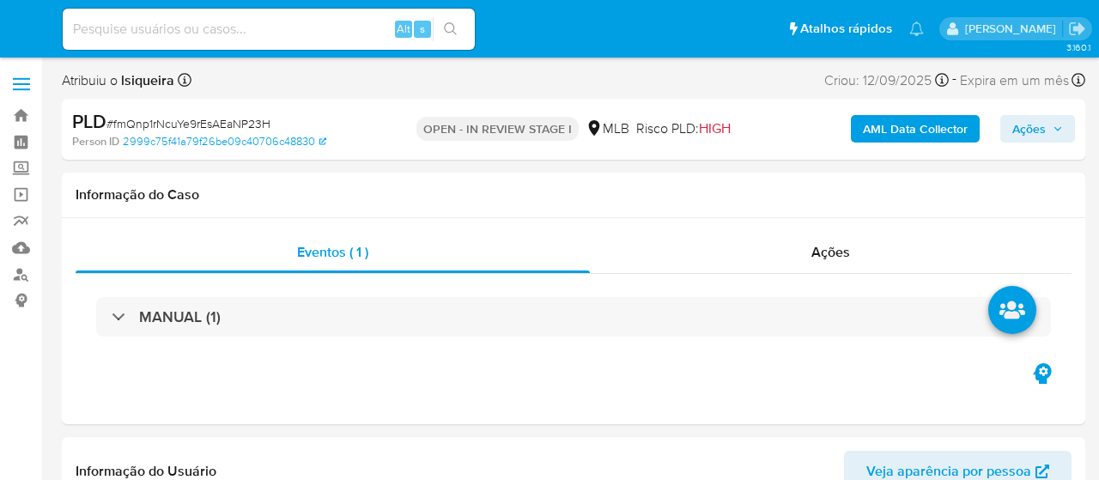
select select "10"
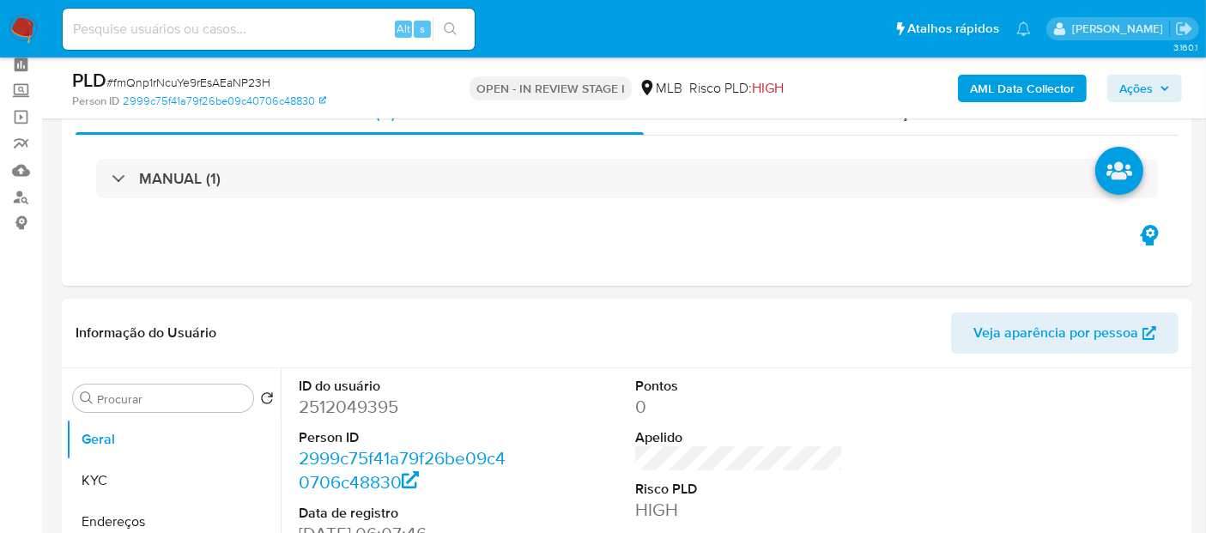
scroll to position [95, 0]
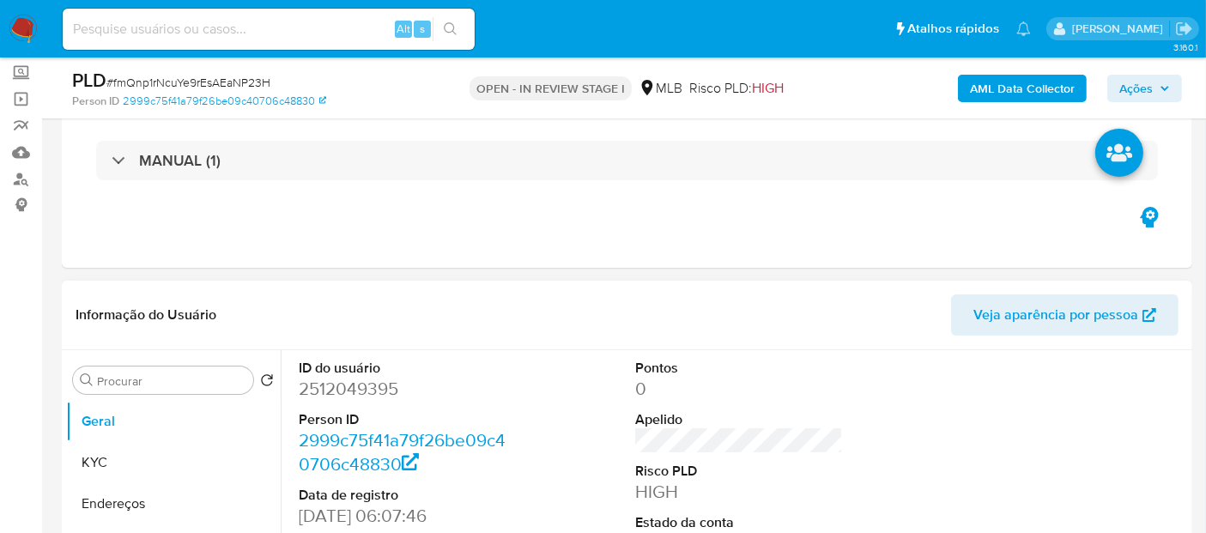
click at [374, 381] on dd "2512049395" at bounding box center [403, 389] width 208 height 24
copy dd "2512049395"
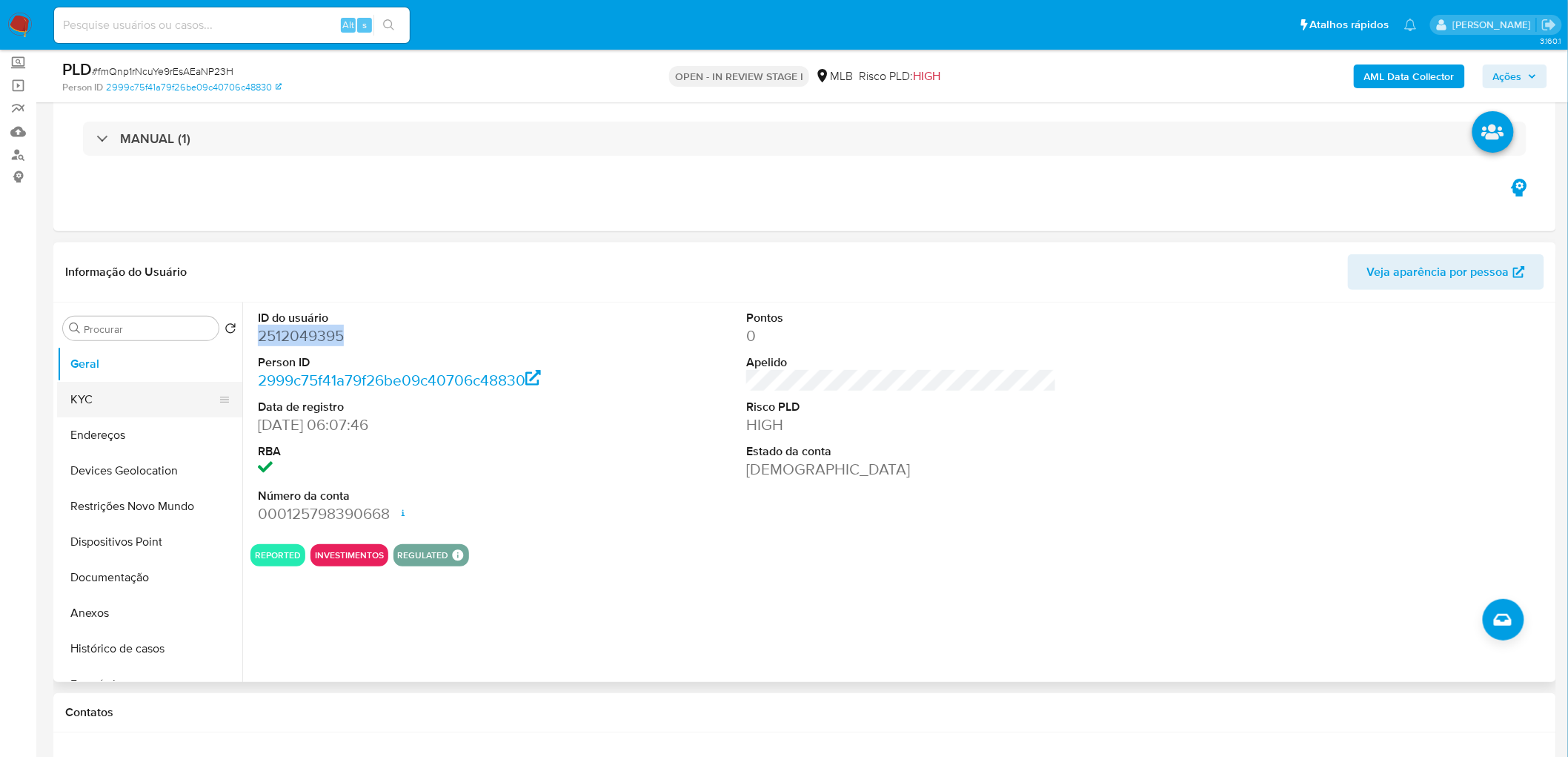
click at [116, 393] on button "KYC" at bounding box center [143, 399] width 173 height 35
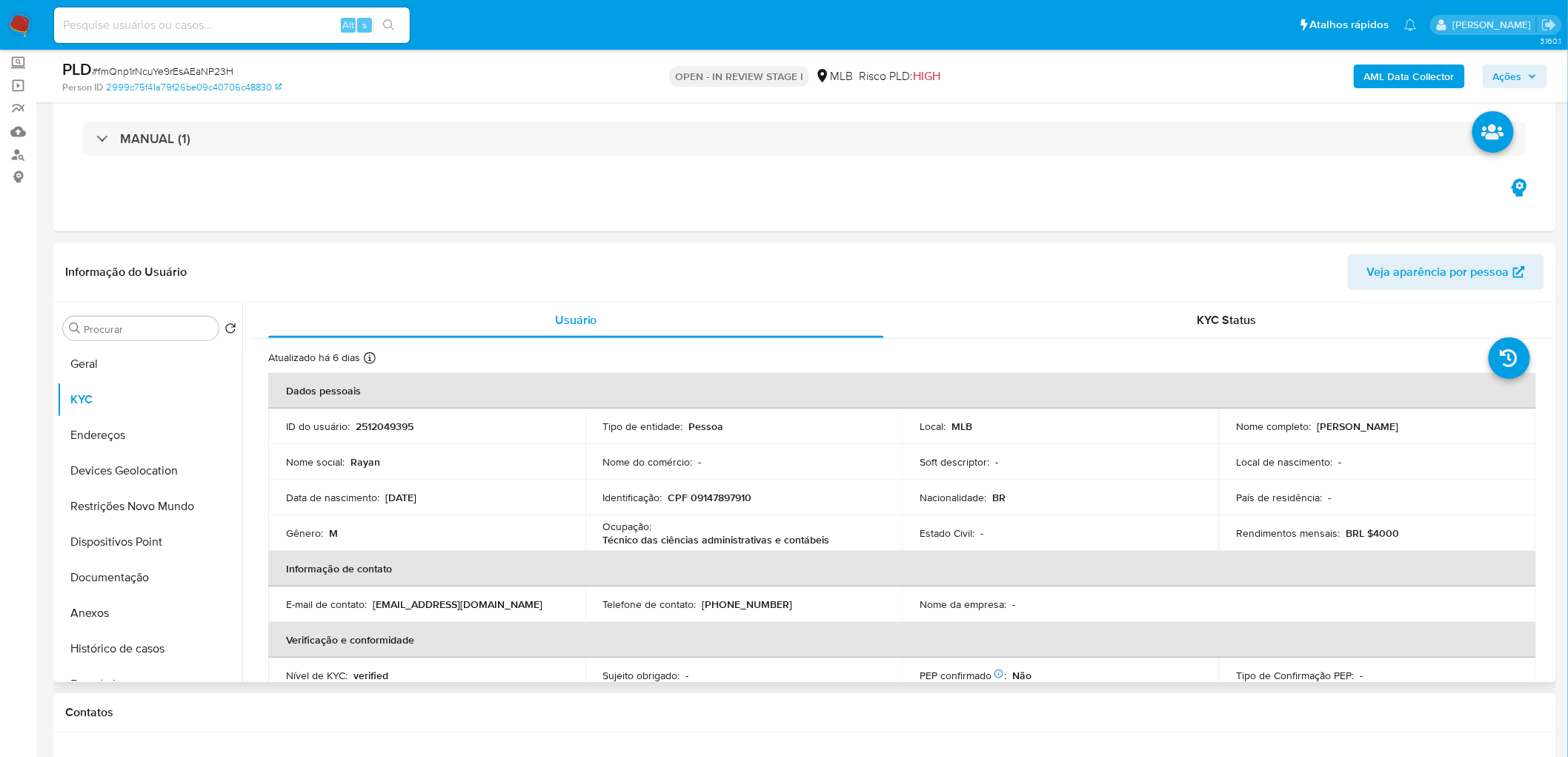
drag, startPoint x: 1420, startPoint y: 426, endPoint x: 1312, endPoint y: 420, distance: 108.2
click at [948, 413] on div "Nome completo : Rayan Carneiro" at bounding box center [1377, 426] width 281 height 13
copy p "Rayan Carneiro"
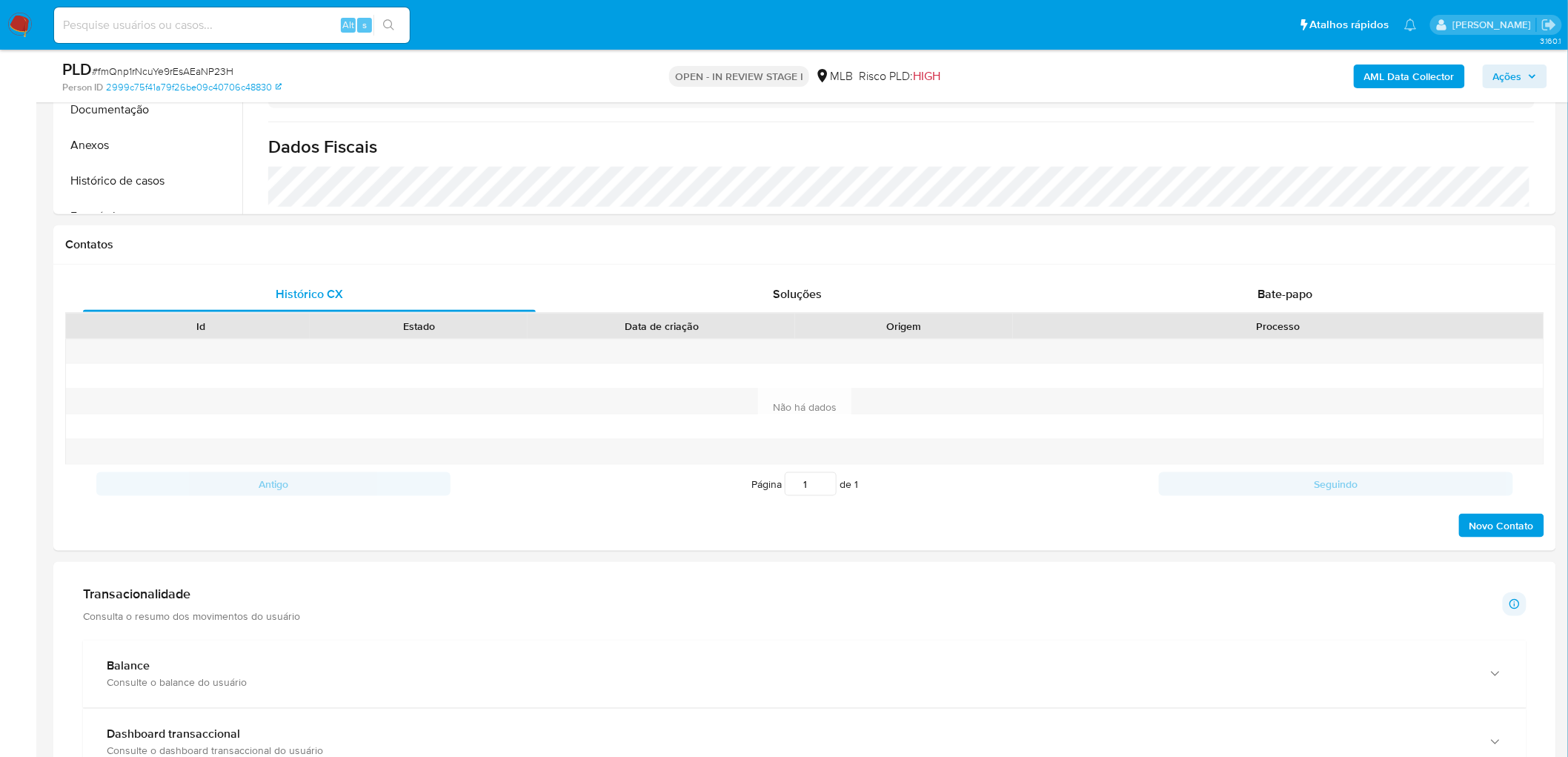
scroll to position [905, 0]
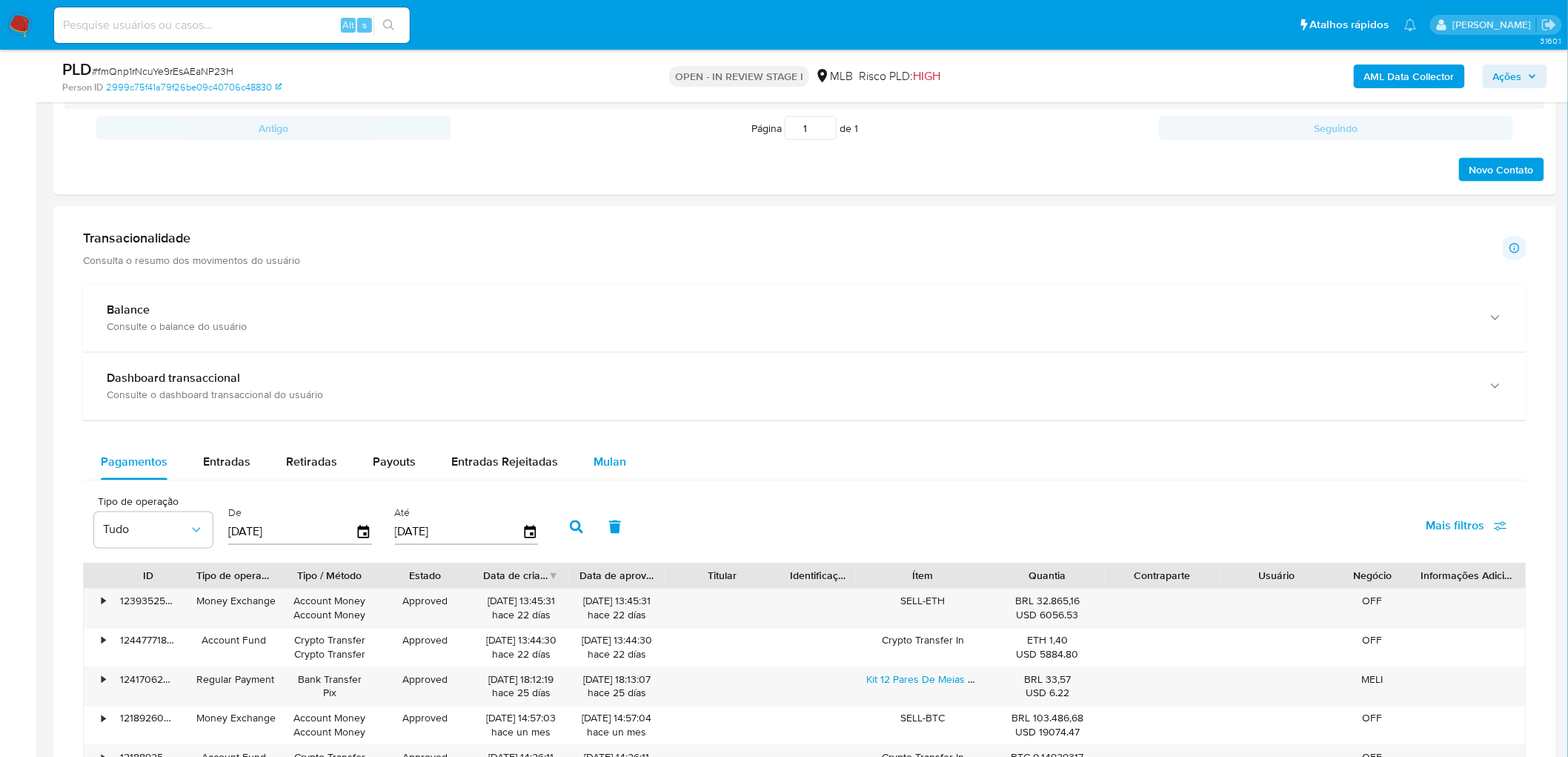
click at [620, 413] on span "Mulan" at bounding box center [610, 462] width 33 height 17
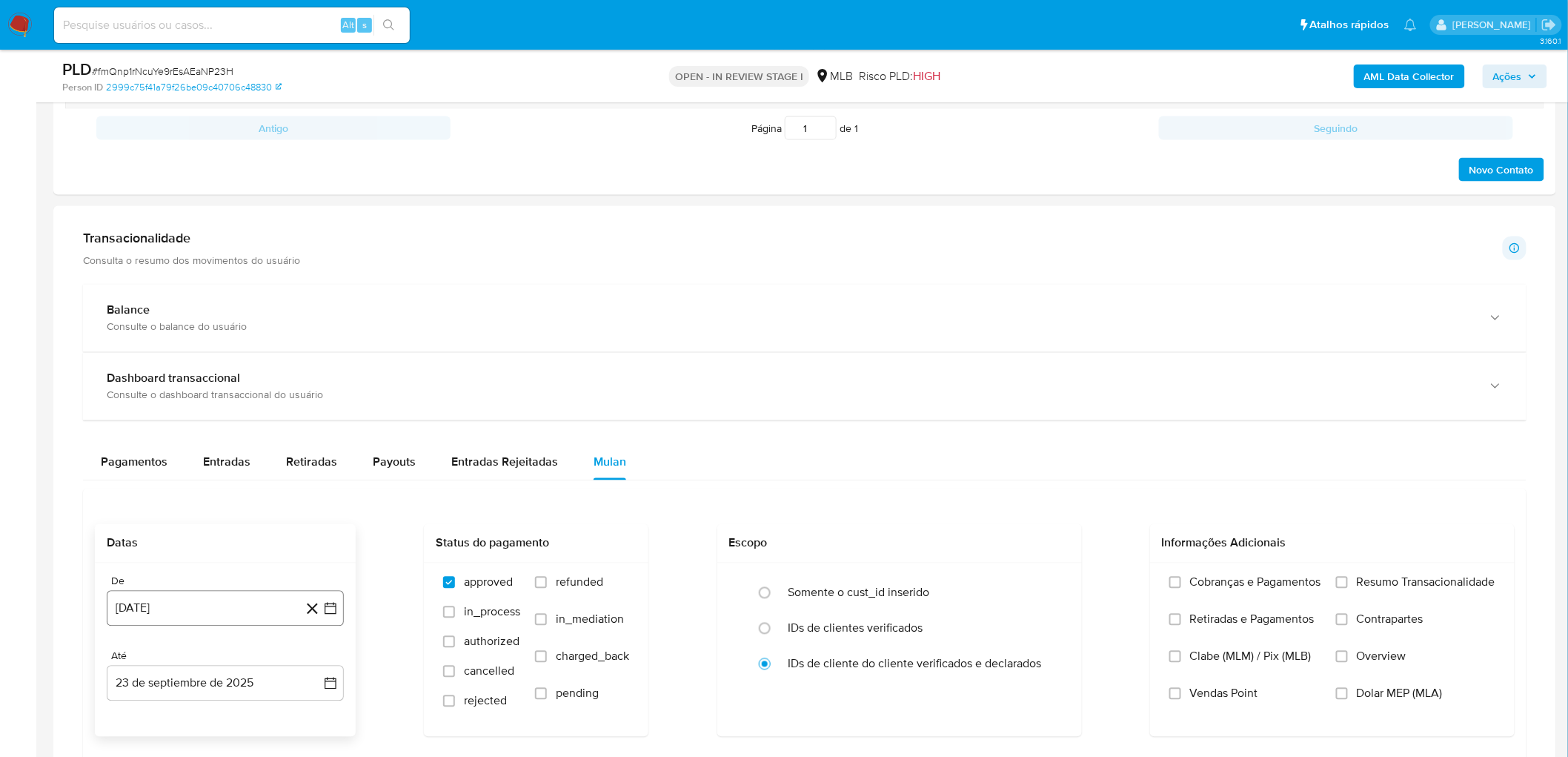
click at [208, 413] on button "[DATE]" at bounding box center [225, 608] width 237 height 35
click at [230, 380] on span "agosto 2024" at bounding box center [218, 382] width 67 height 15
click at [306, 370] on icon "Año siguiente" at bounding box center [314, 366] width 18 height 18
click at [217, 413] on span "ago" at bounding box center [224, 503] width 18 height 12
click at [249, 413] on button "1" at bounding box center [255, 438] width 23 height 23
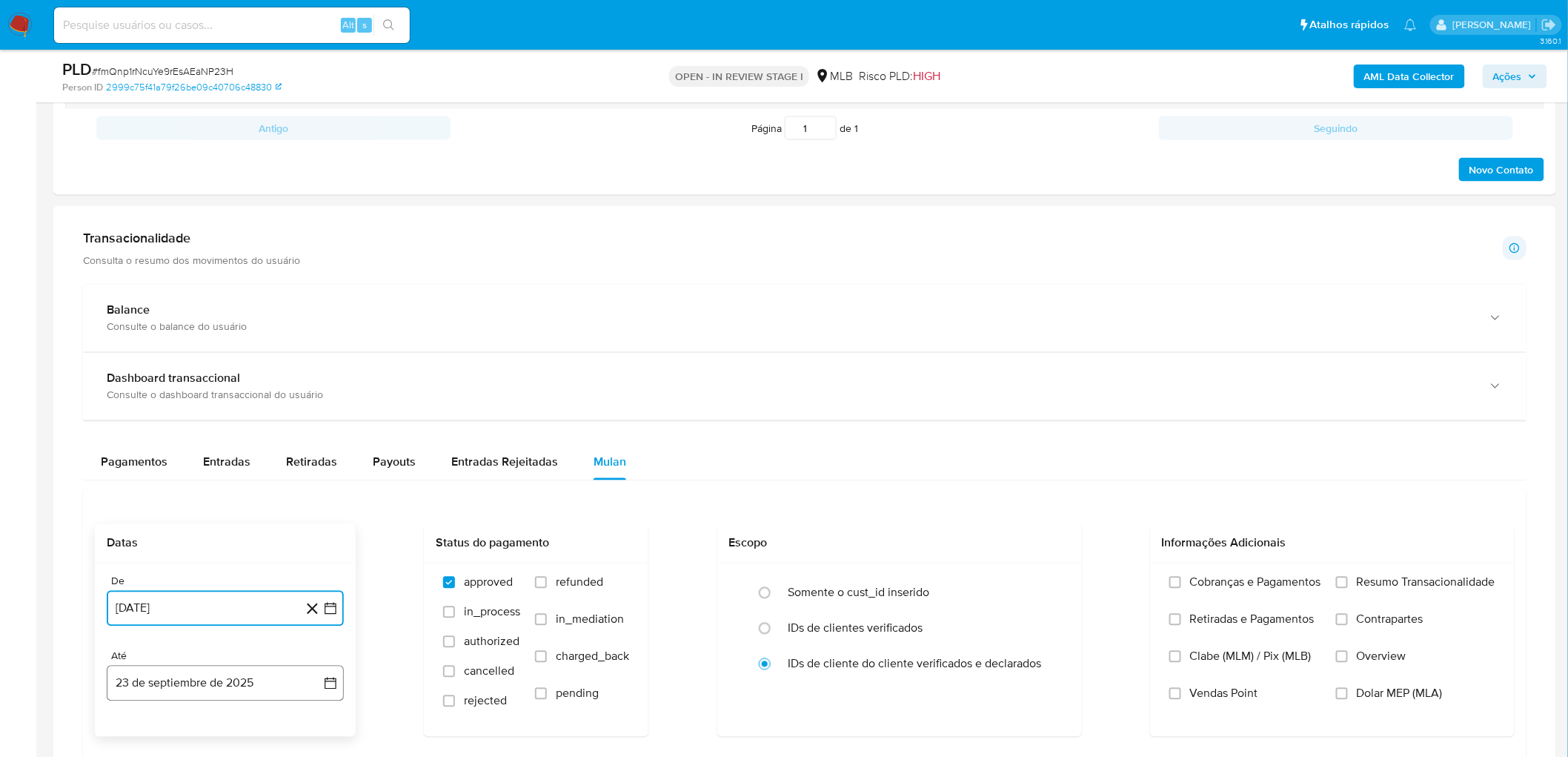
click at [122, 413] on button "23 de septiembre de 2025" at bounding box center [225, 683] width 237 height 35
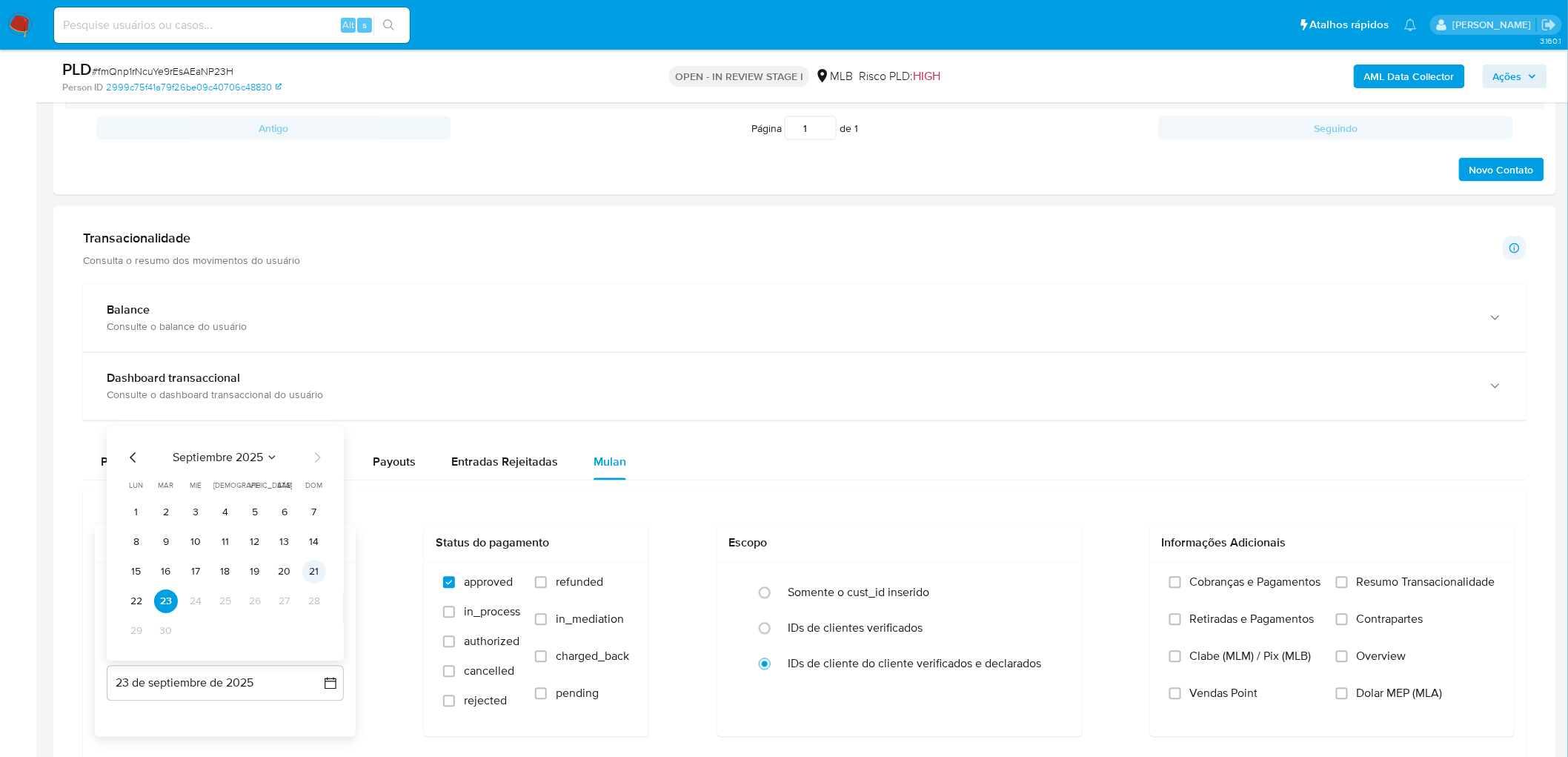
click at [317, 413] on button "21" at bounding box center [313, 571] width 23 height 23
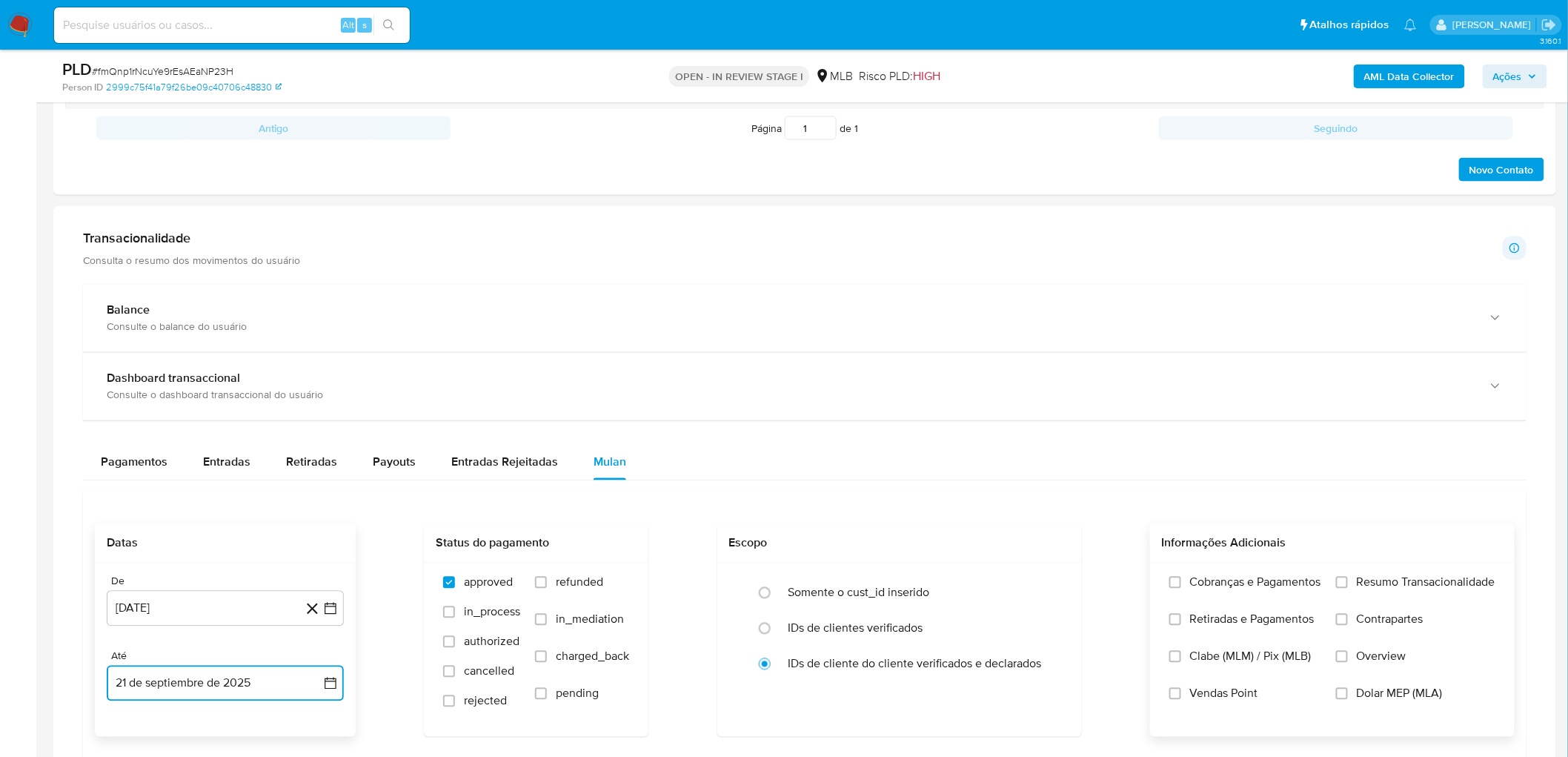
drag, startPoint x: 1337, startPoint y: 583, endPoint x: 1329, endPoint y: 590, distance: 10.6
click at [948, 413] on input "Resumo Transacionalidade" at bounding box center [1342, 583] width 12 height 12
drag, startPoint x: 1202, startPoint y: 689, endPoint x: 1165, endPoint y: 639, distance: 62.2
click at [948, 413] on span "Vendas Point" at bounding box center [1224, 693] width 68 height 15
click at [948, 413] on input "Vendas Point" at bounding box center [1175, 694] width 12 height 12
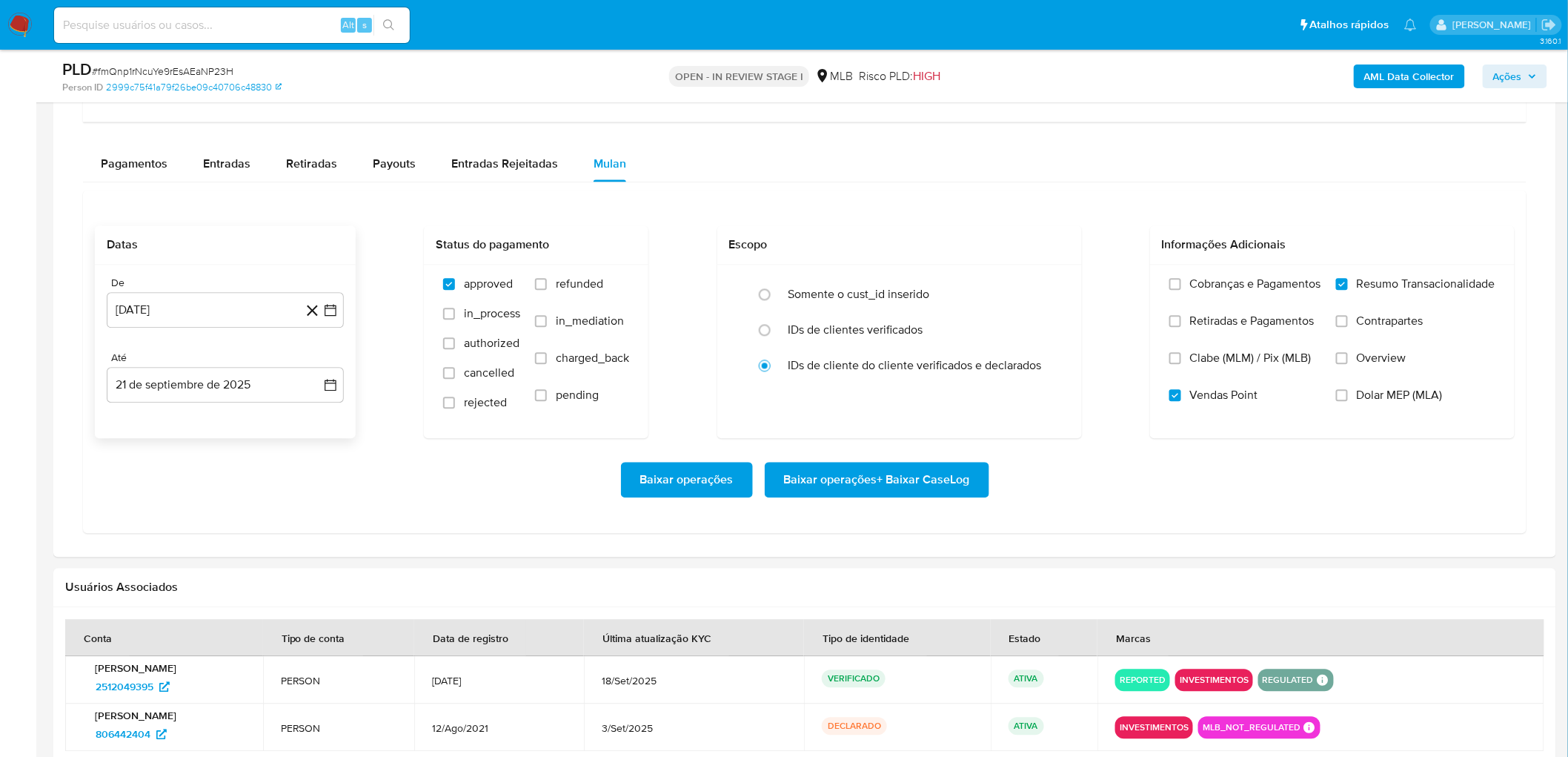
scroll to position [1234, 0]
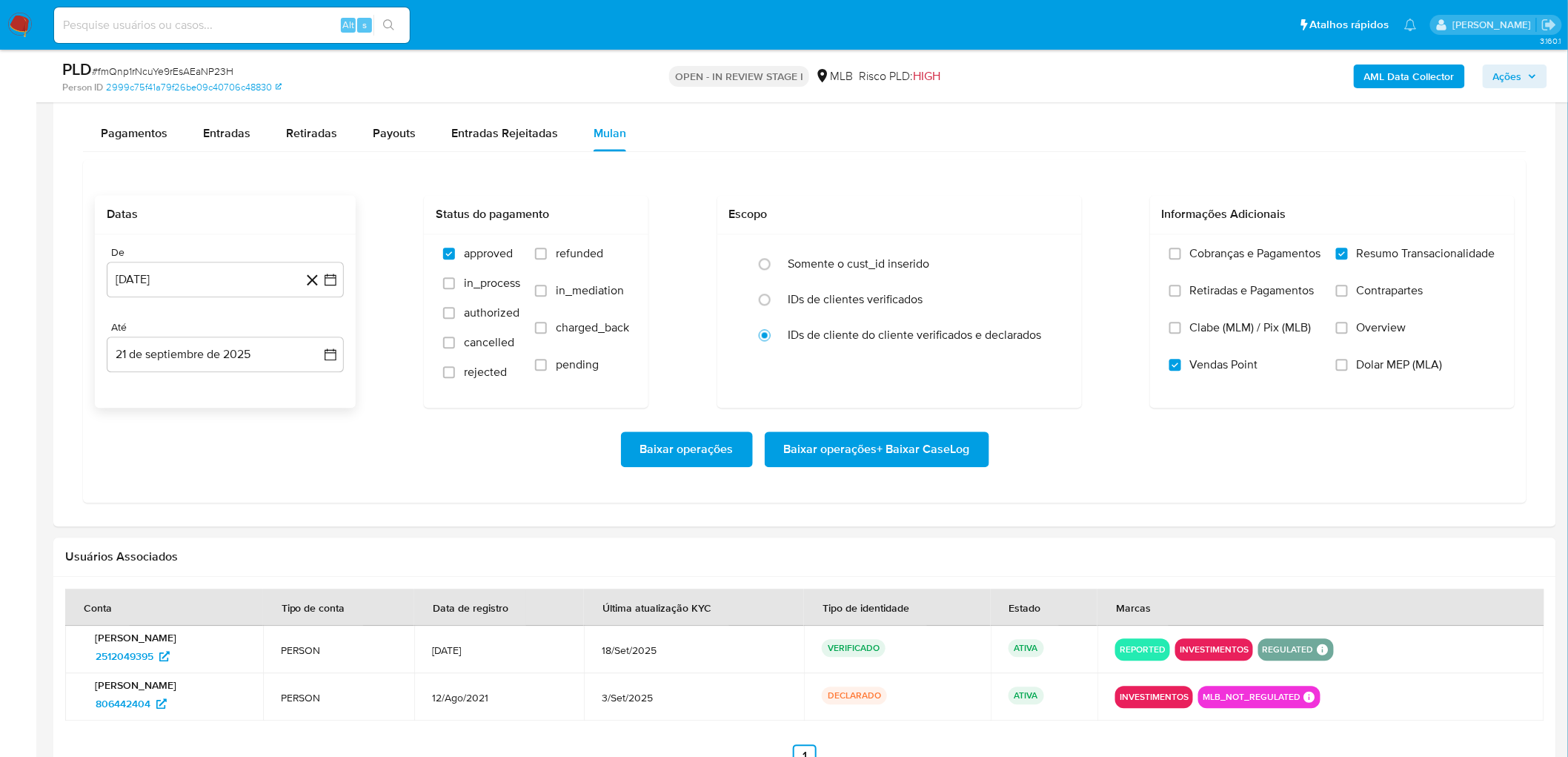
click at [883, 413] on span "Baixar operações + Baixar CaseLog" at bounding box center [876, 449] width 186 height 33
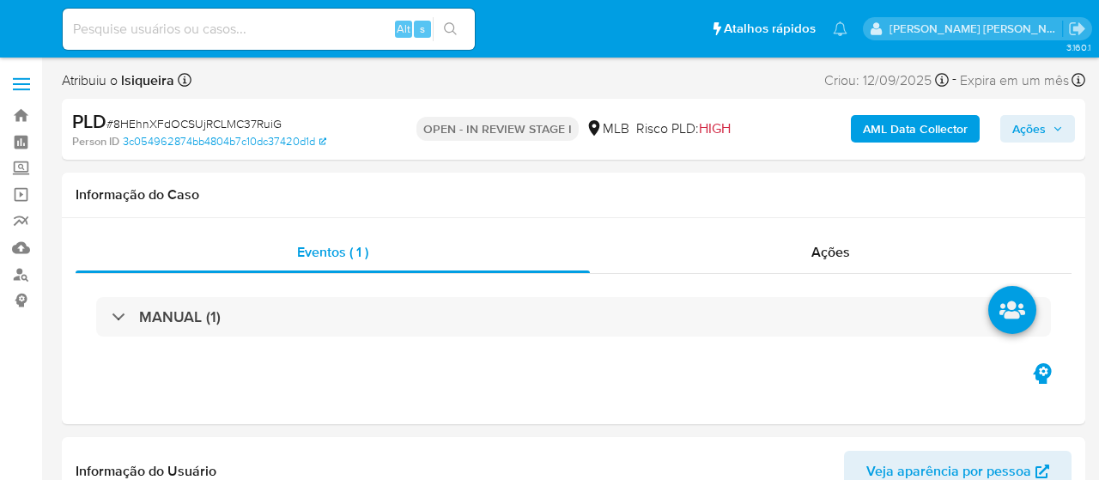
select select "10"
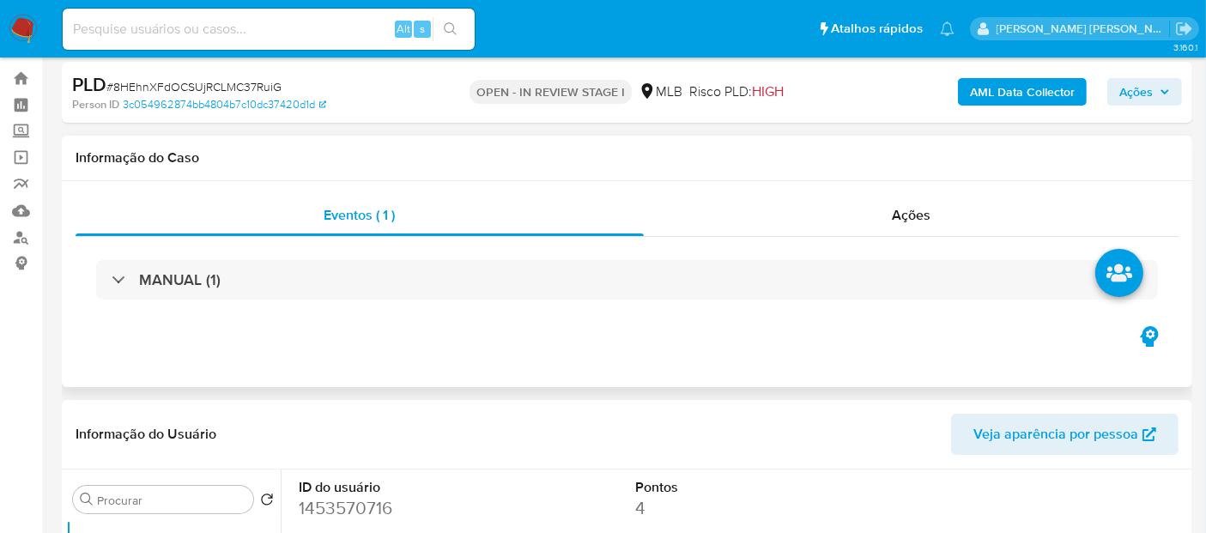
scroll to position [95, 0]
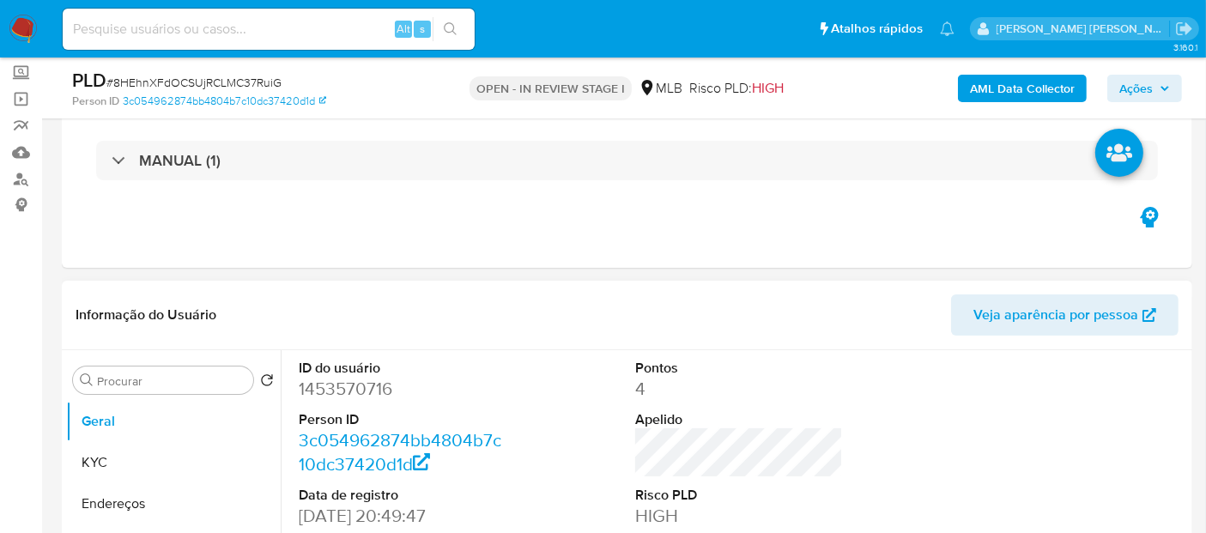
click at [336, 389] on dd "1453570716" at bounding box center [403, 389] width 208 height 24
copy dd "1453570716"
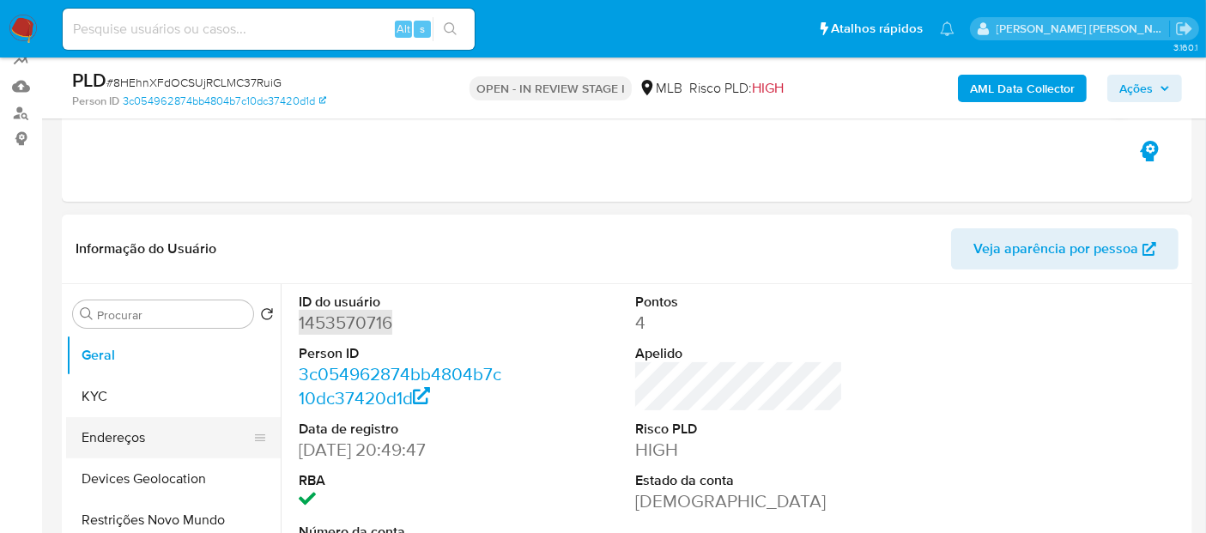
scroll to position [191, 0]
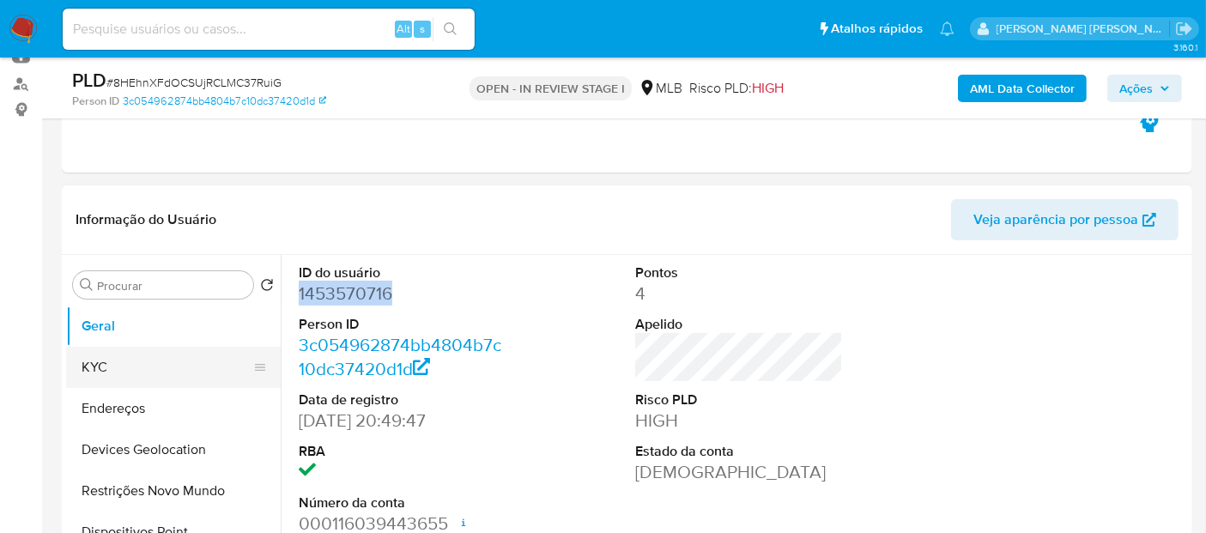
click at [86, 368] on button "KYC" at bounding box center [166, 367] width 201 height 41
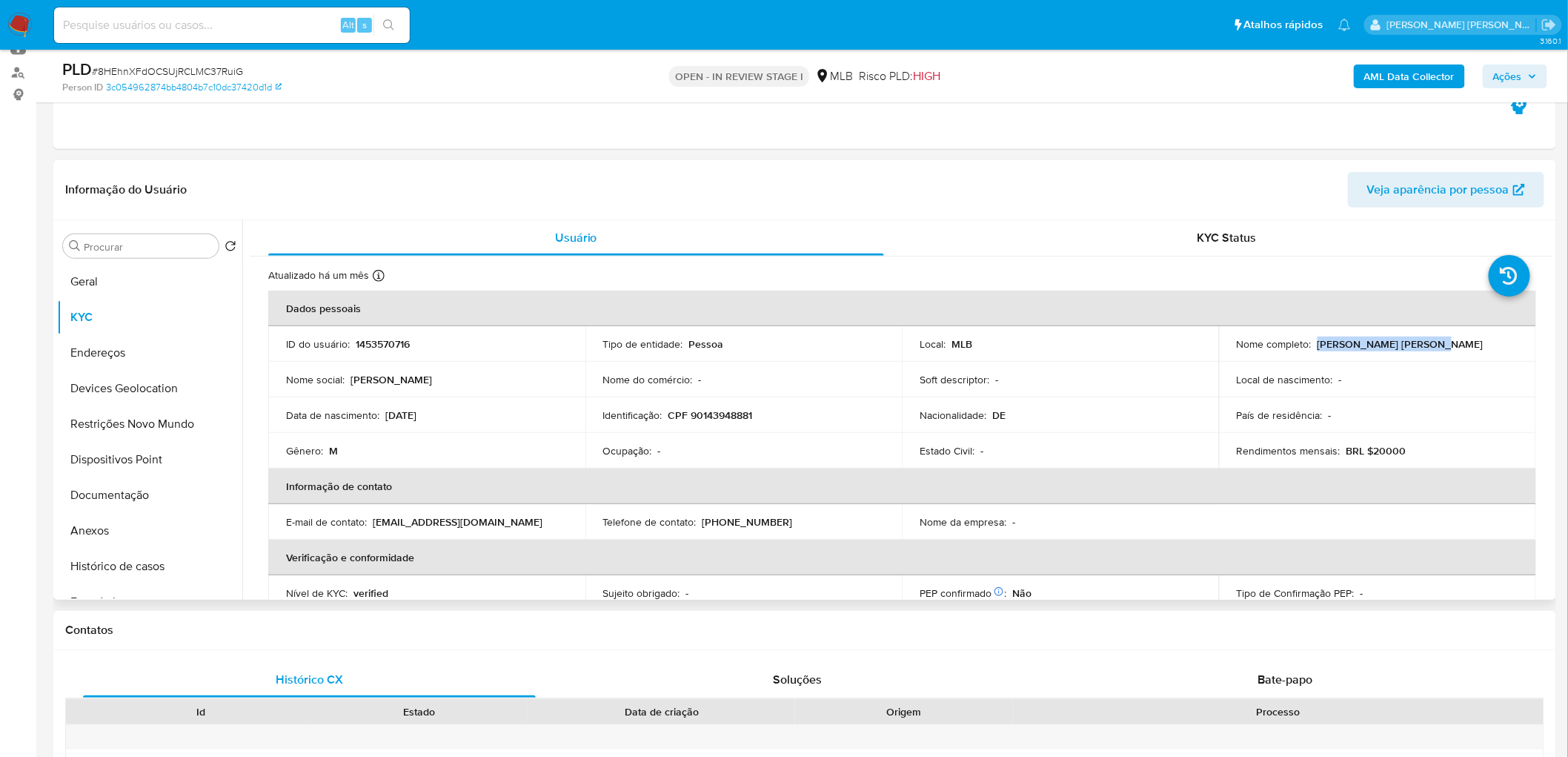
drag, startPoint x: 1443, startPoint y: 344, endPoint x: 1312, endPoint y: 341, distance: 131.0
click at [948, 341] on div "Nome completo : [PERSON_NAME] [PERSON_NAME]" at bounding box center [1377, 344] width 281 height 13
copy p "[PERSON_NAME] [PERSON_NAME]"
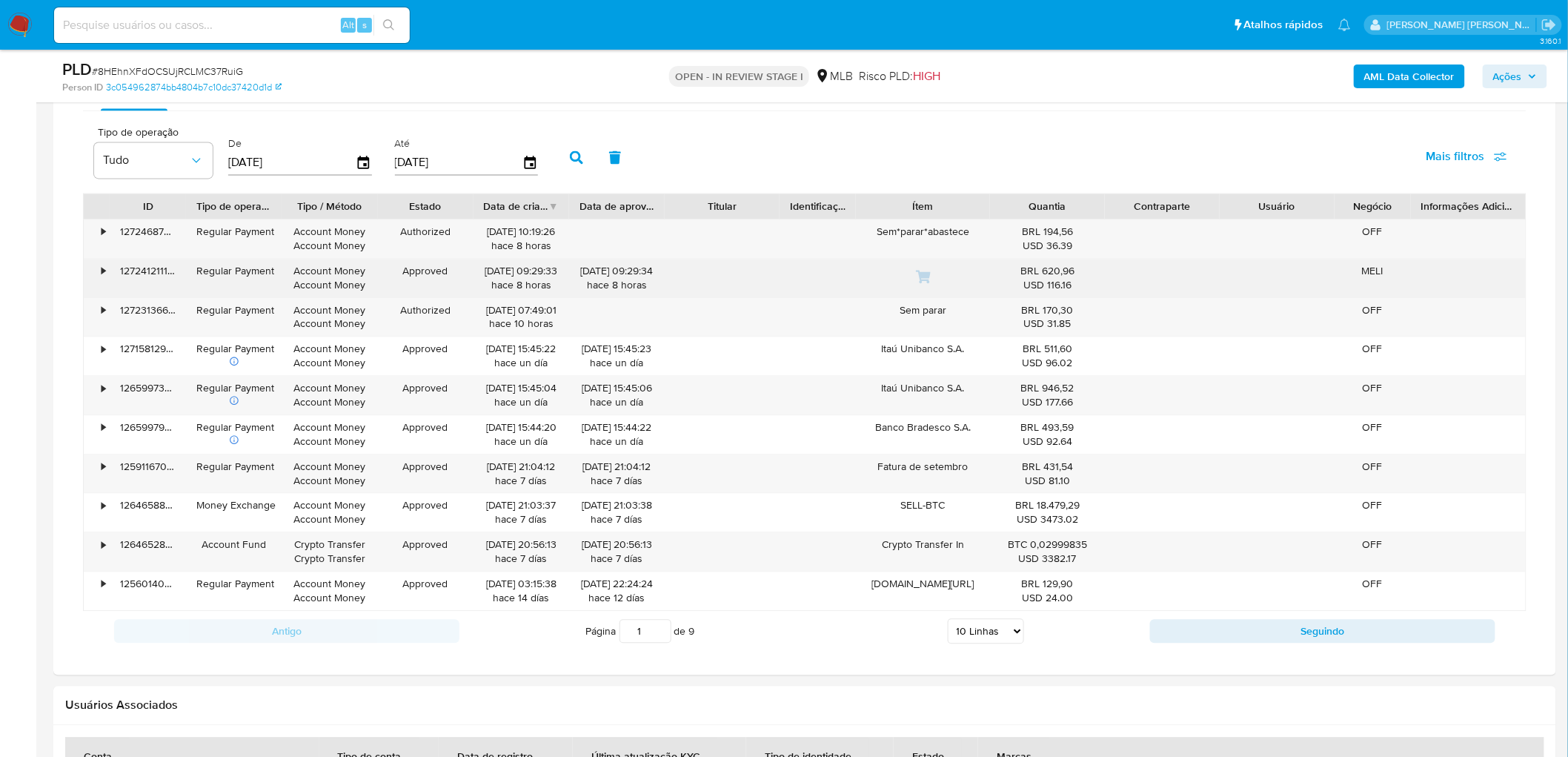
scroll to position [1231, 0]
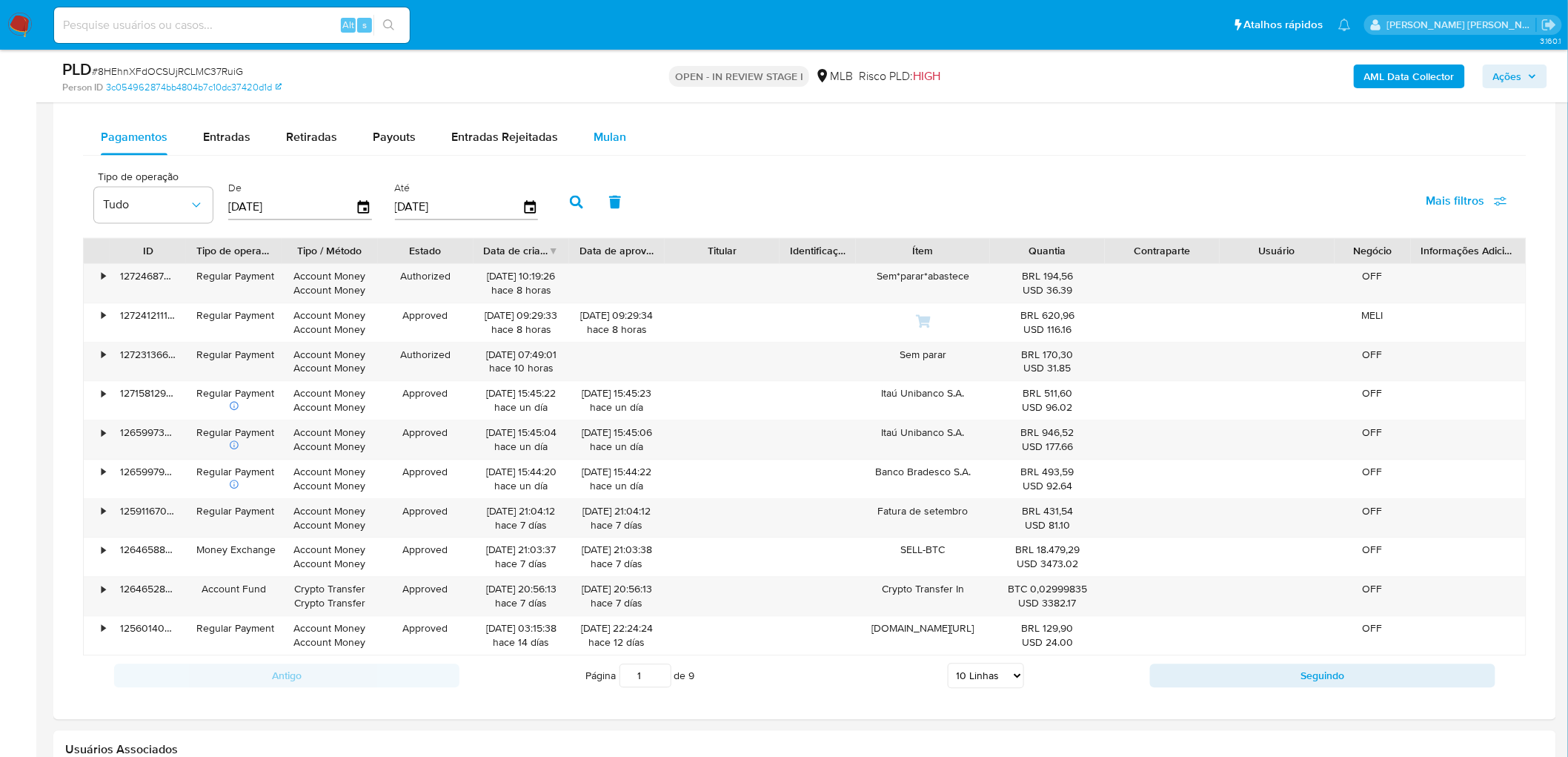
click at [608, 142] on span "Mulan" at bounding box center [610, 137] width 33 height 17
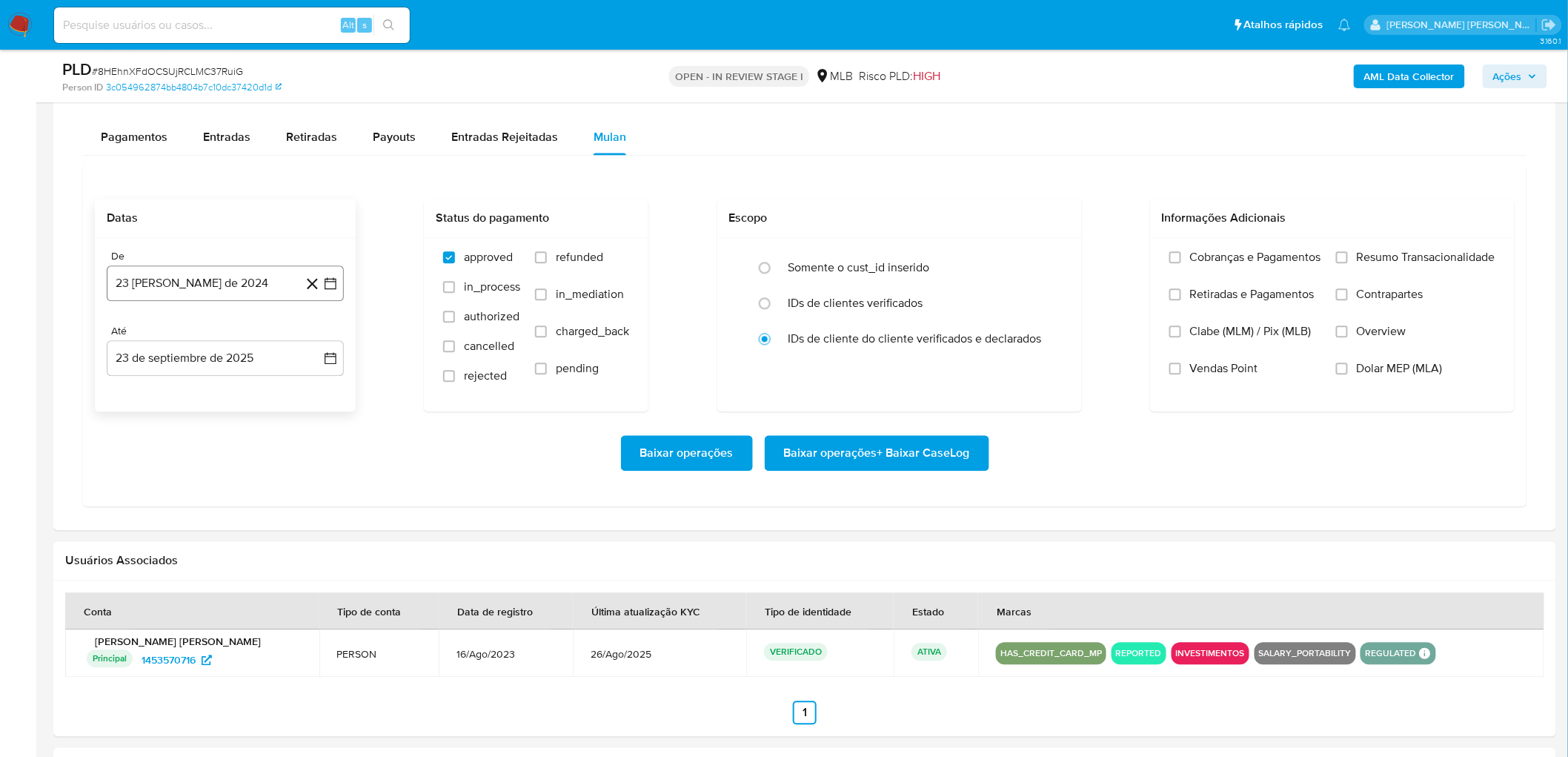
click at [243, 268] on button "23 [PERSON_NAME] de 2024" at bounding box center [225, 282] width 237 height 35
click at [226, 335] on span "agosto 2024" at bounding box center [218, 336] width 67 height 15
click at [315, 337] on icon "Año siguiente" at bounding box center [314, 336] width 18 height 18
click at [223, 413] on tr "ene feb mar abr may jun [DATE] ago sep oct nov dic" at bounding box center [224, 453] width 169 height 148
click at [220, 413] on span "ago" at bounding box center [224, 474] width 18 height 12
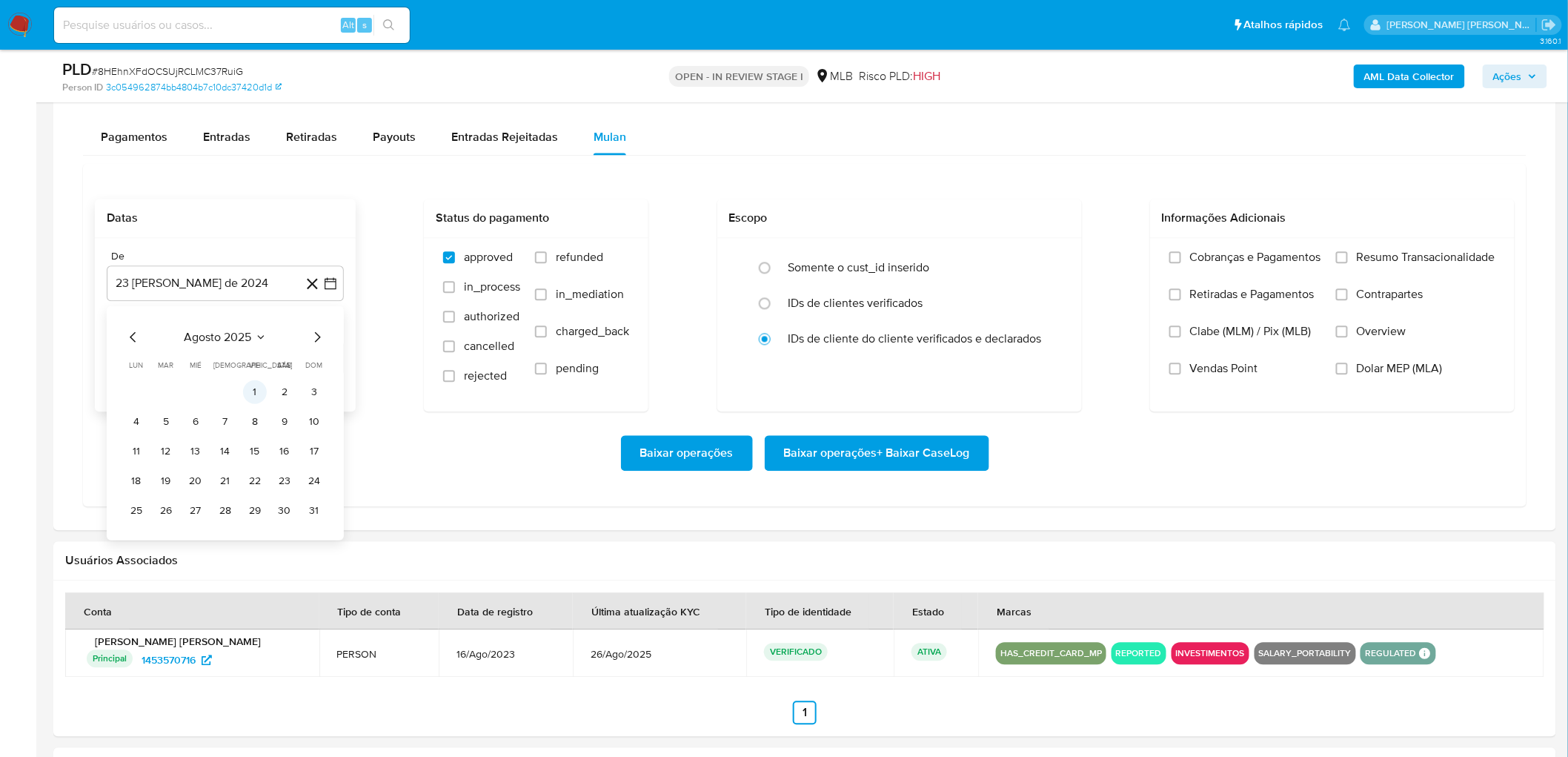
click at [252, 382] on button "1" at bounding box center [255, 391] width 23 height 23
click at [221, 357] on button "23 de septiembre de 2025" at bounding box center [225, 357] width 237 height 35
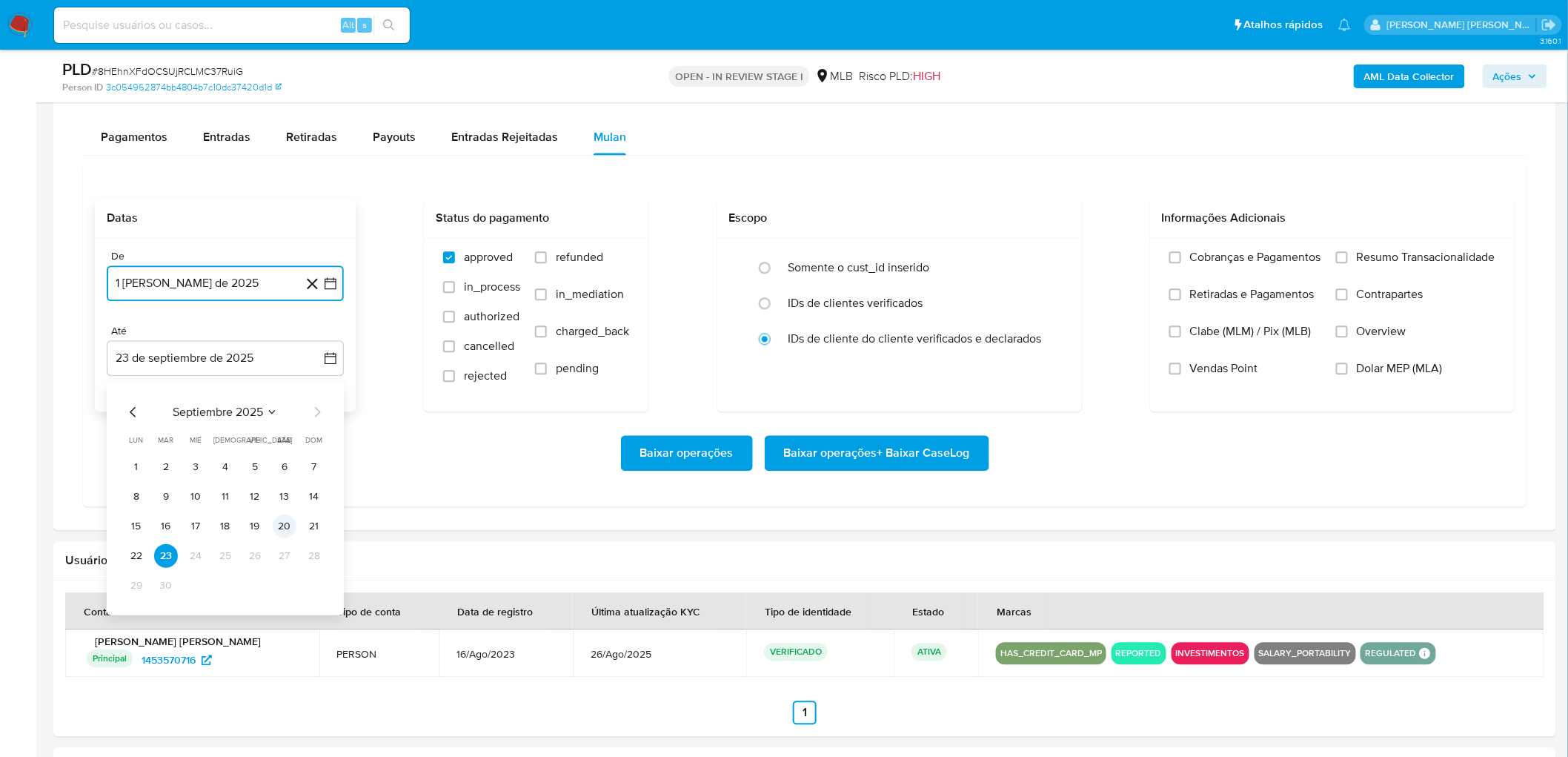
click at [285, 413] on button "20" at bounding box center [284, 525] width 23 height 23
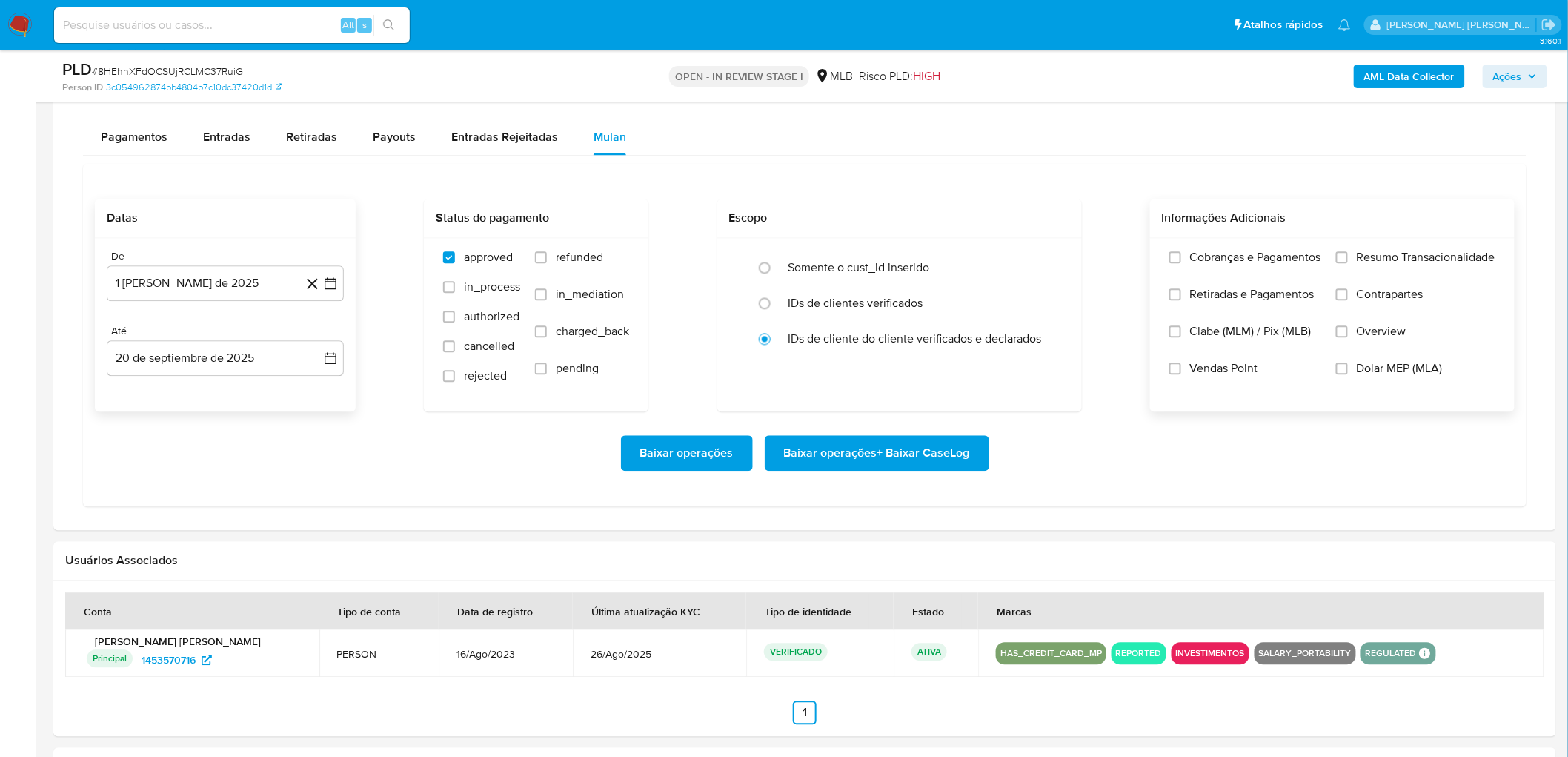
click at [948, 269] on label "Resumo Transacionalidade" at bounding box center [1415, 268] width 160 height 37
click at [948, 263] on input "Resumo Transacionalidade" at bounding box center [1342, 257] width 12 height 12
click at [948, 375] on span "Vendas Point" at bounding box center [1224, 368] width 68 height 15
click at [948, 375] on input "Vendas Point" at bounding box center [1175, 369] width 12 height 12
click at [929, 413] on span "Baixar operações + Baixar CaseLog" at bounding box center [876, 453] width 186 height 33
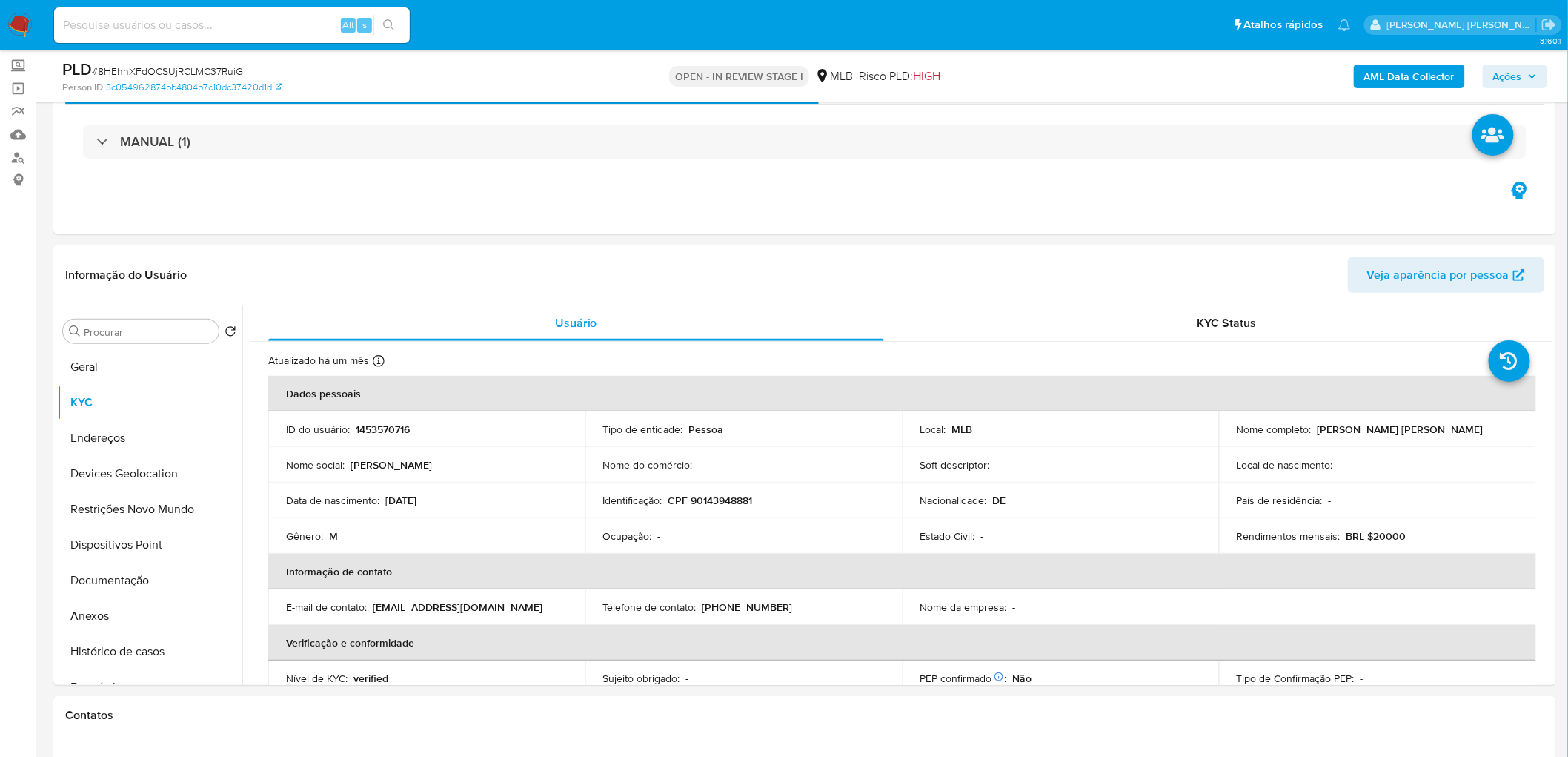
scroll to position [85, 0]
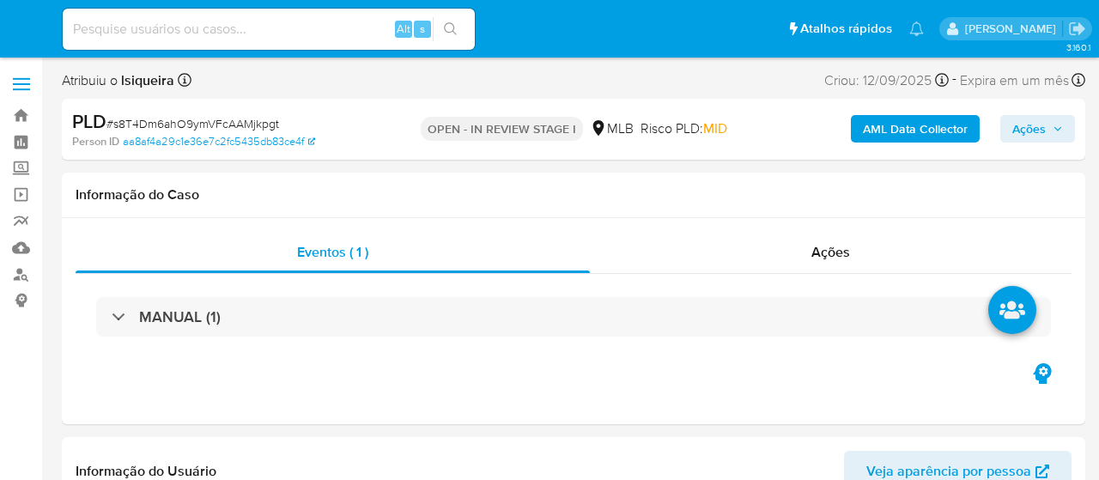
select select "10"
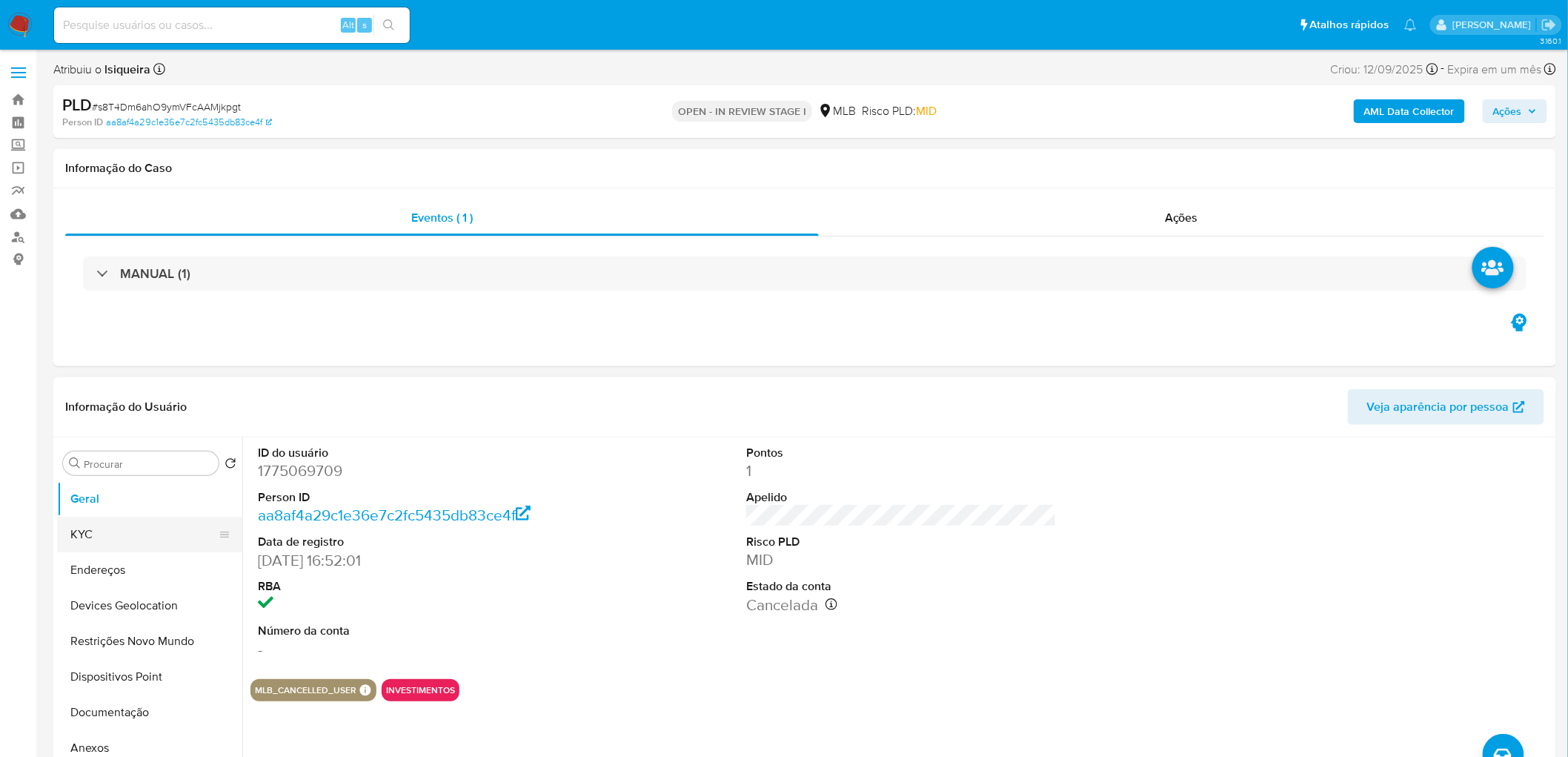
click at [144, 413] on button "KYC" at bounding box center [143, 533] width 173 height 35
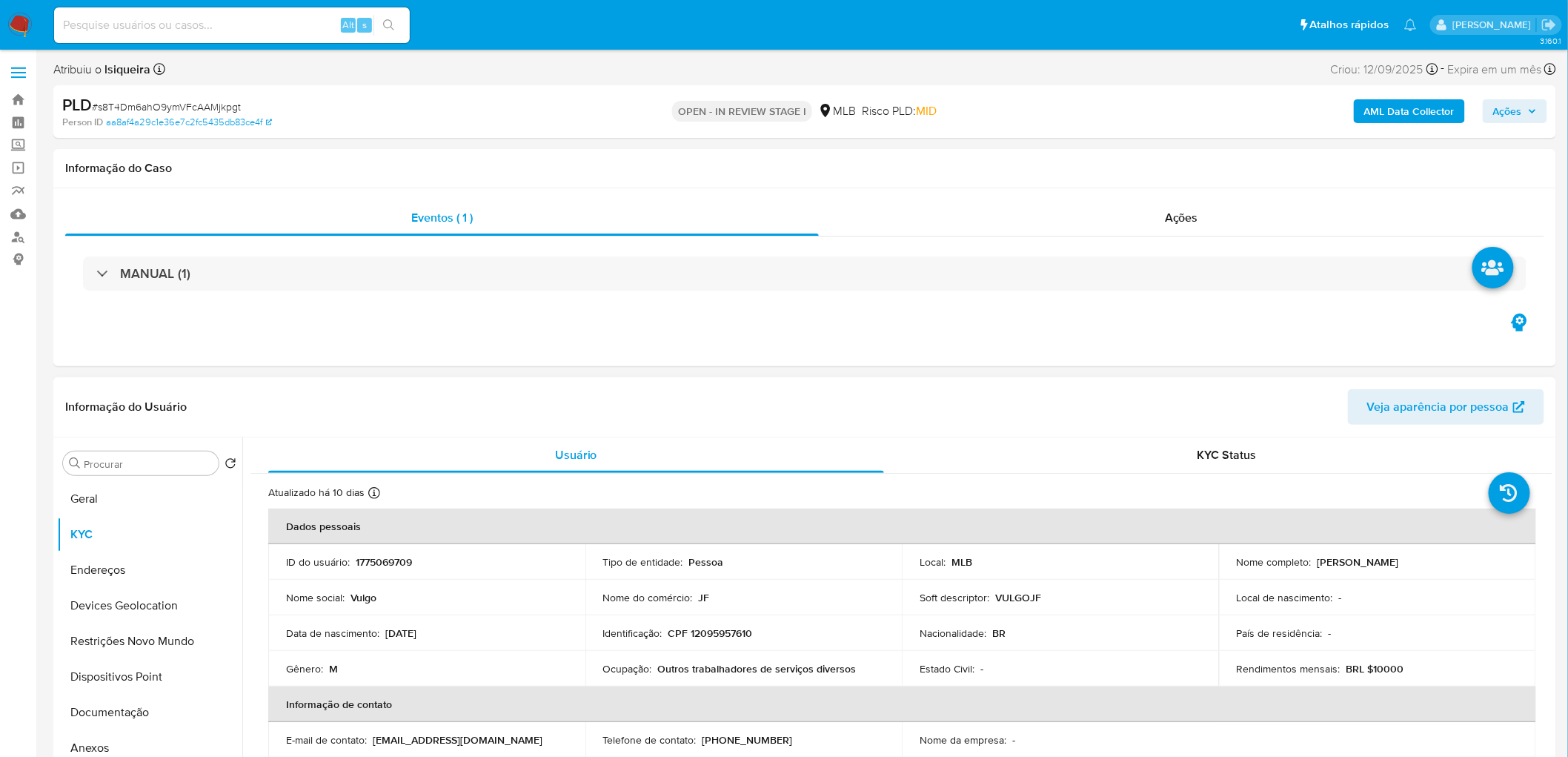
drag, startPoint x: 1458, startPoint y: 558, endPoint x: 1347, endPoint y: 532, distance: 114.0
click at [948, 413] on div "Nome completo : [PERSON_NAME]" at bounding box center [1377, 561] width 281 height 13
copy p "[PERSON_NAME]"
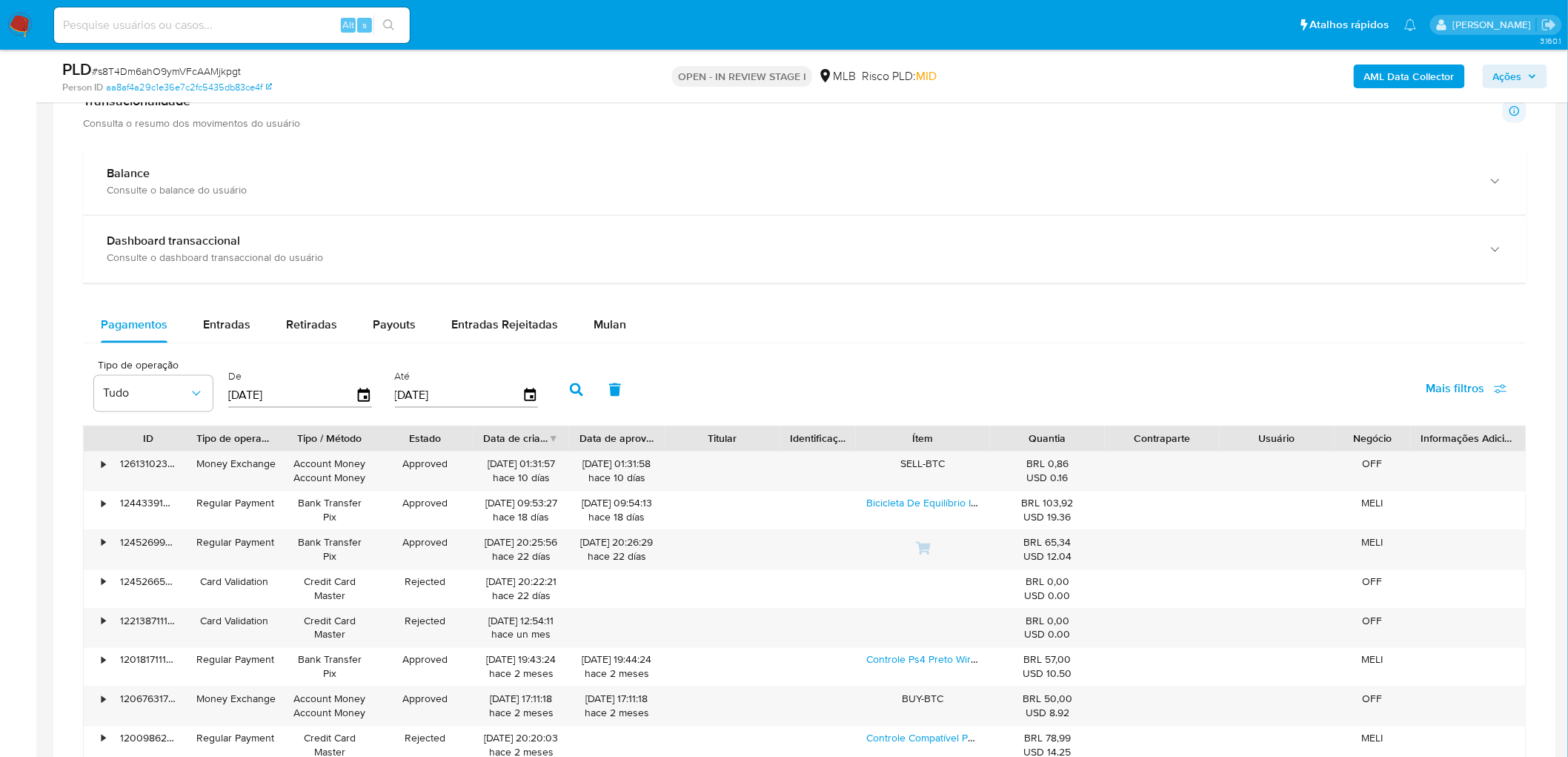
scroll to position [1004, 0]
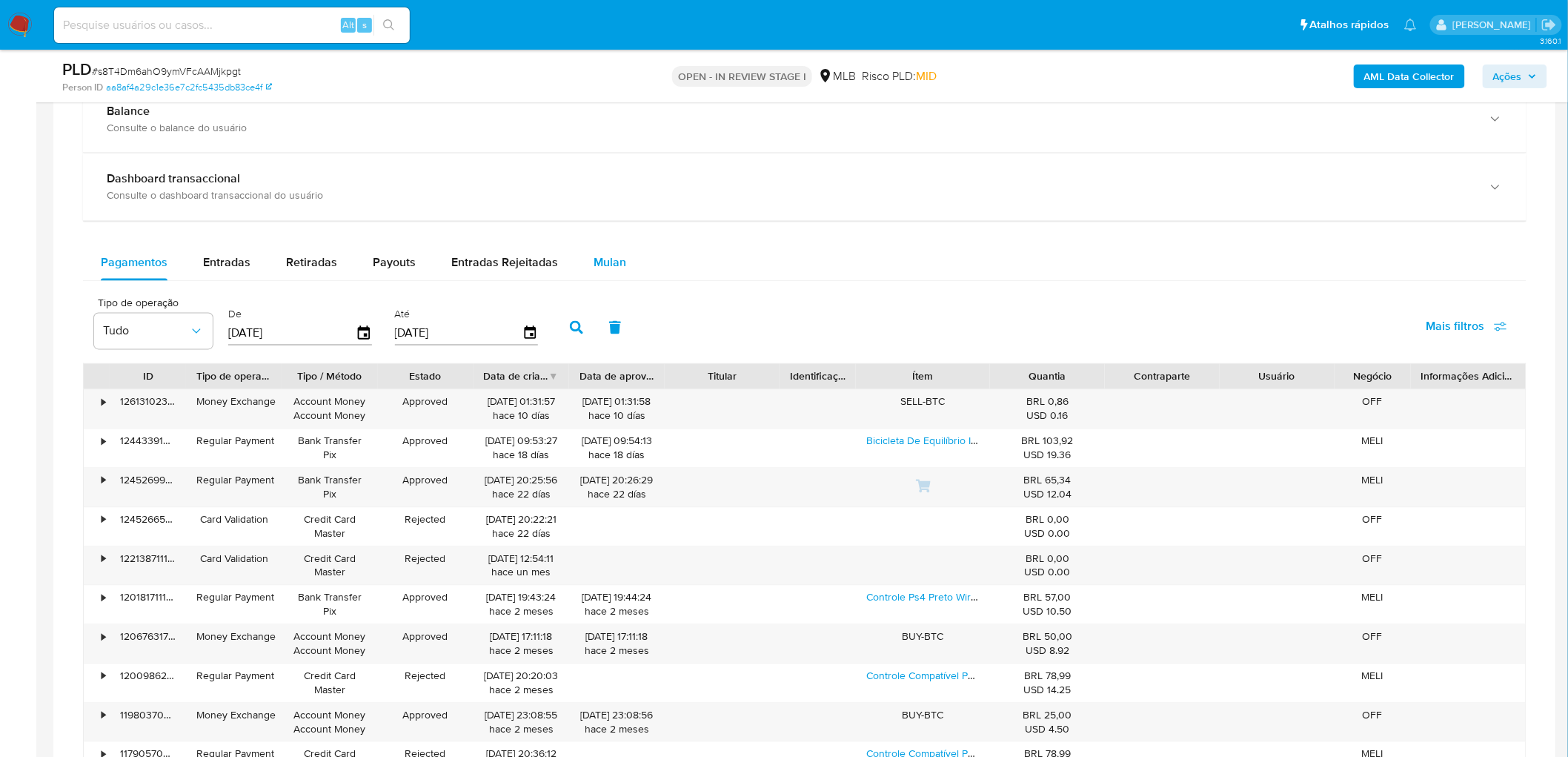
click at [604, 259] on span "Mulan" at bounding box center [610, 262] width 33 height 17
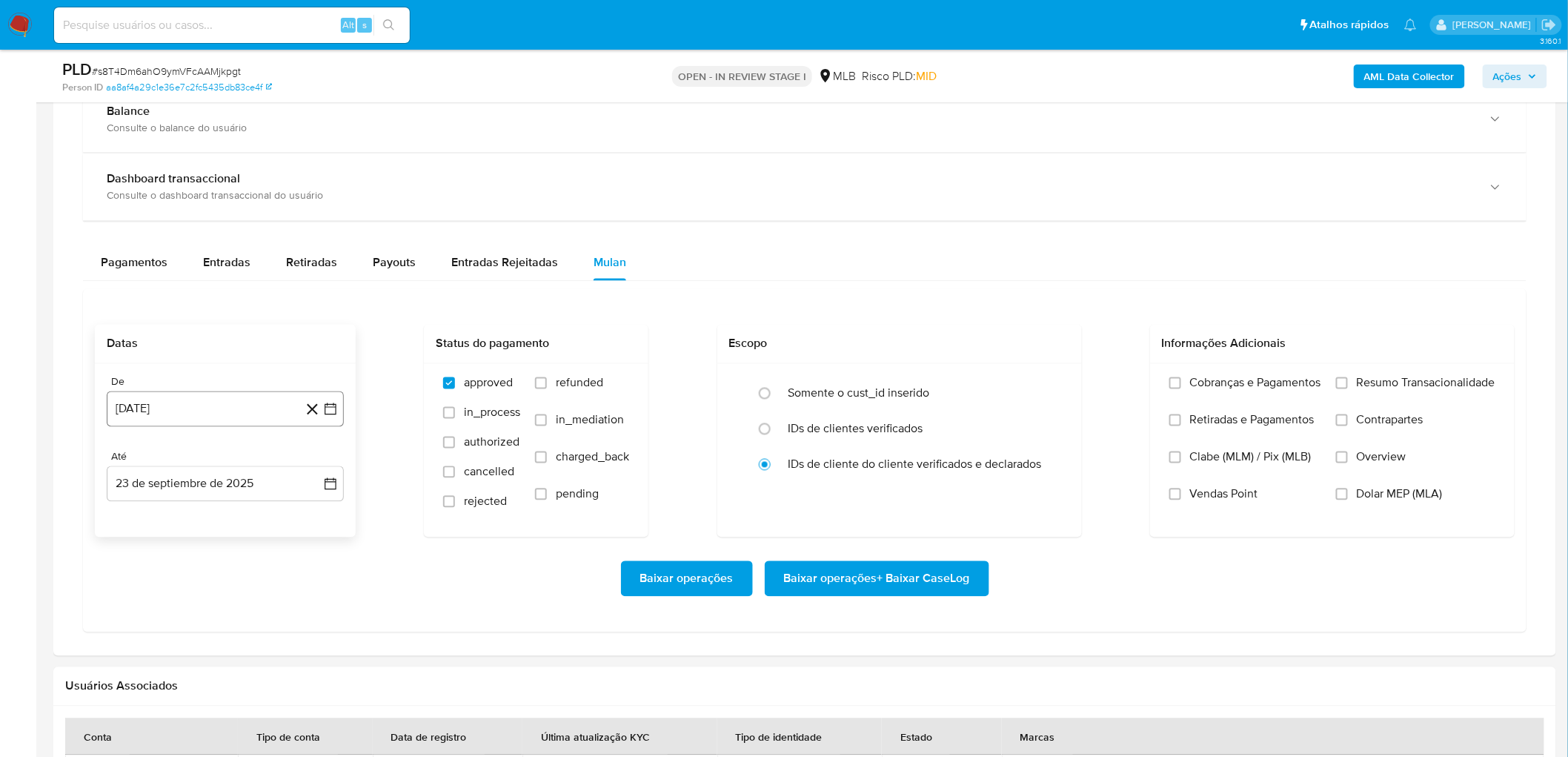
click at [212, 413] on button "[DATE]" at bounding box center [225, 408] width 237 height 35
click at [211, 413] on span "agosto 2024" at bounding box center [218, 463] width 67 height 15
click at [315, 413] on icon "Año siguiente" at bounding box center [314, 463] width 18 height 18
click at [230, 413] on span "ago" at bounding box center [224, 601] width 18 height 12
click at [257, 413] on button "1" at bounding box center [255, 517] width 23 height 23
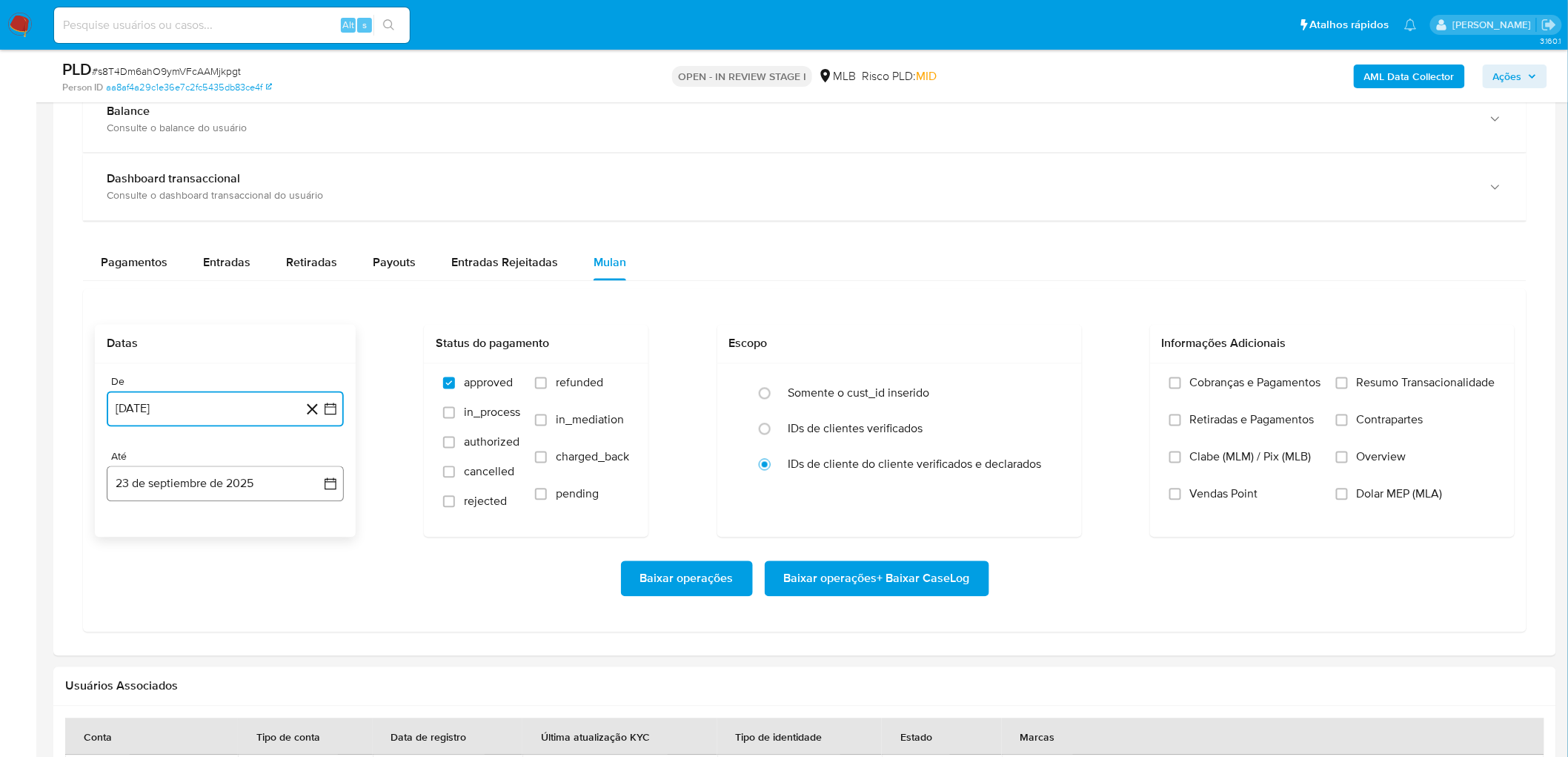
click at [202, 413] on button "23 de septiembre de 2025" at bounding box center [225, 483] width 237 height 35
drag, startPoint x: 286, startPoint y: 647, endPoint x: 310, endPoint y: 649, distance: 24.1
click at [310, 413] on tr "15 16 17 18 19 20 21" at bounding box center [225, 652] width 202 height 23
click at [310, 413] on button "21" at bounding box center [313, 652] width 23 height 23
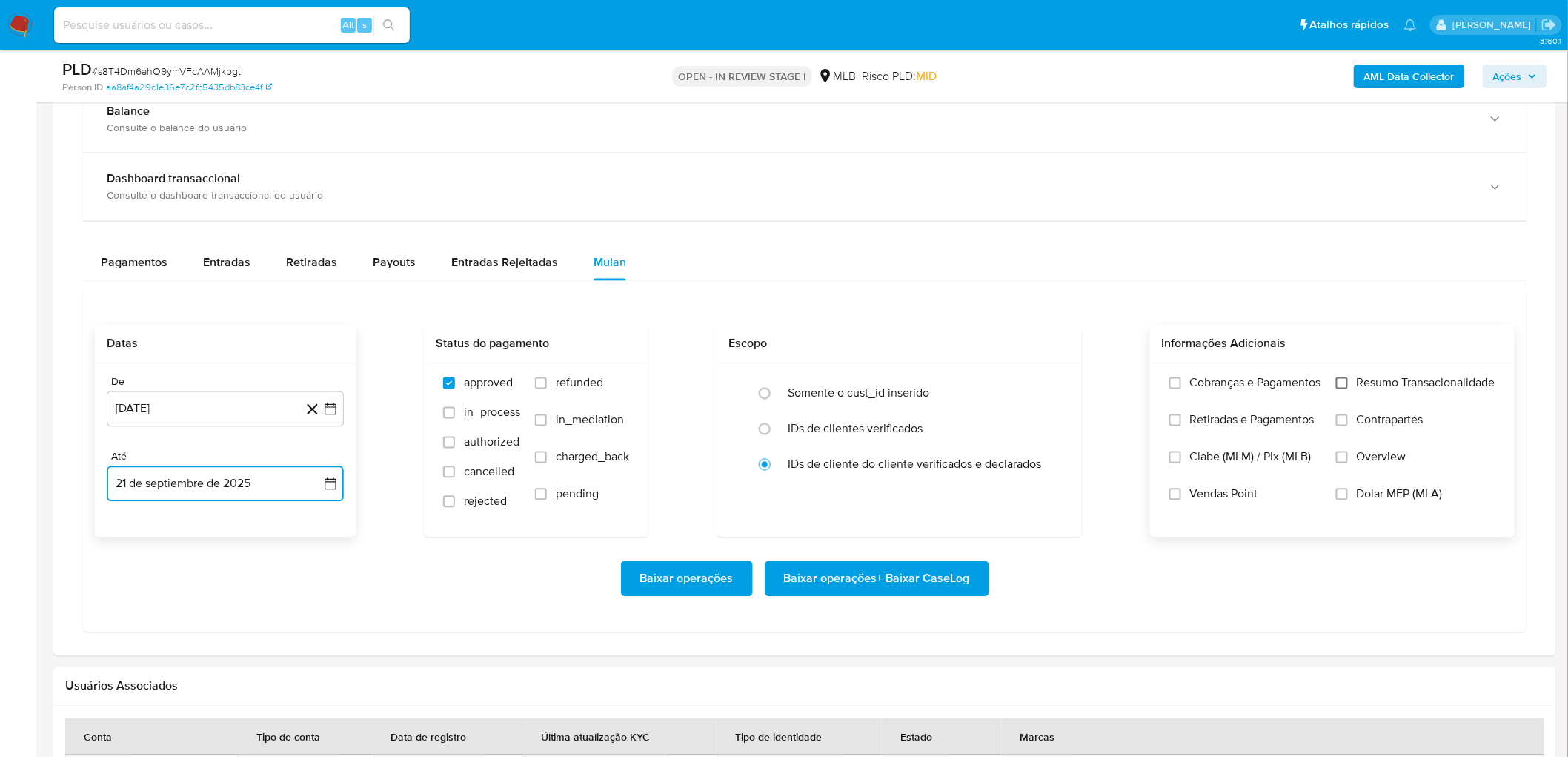
click at [948, 382] on input "Resumo Transacionalidade" at bounding box center [1342, 383] width 12 height 12
click at [948, 413] on span "Vendas Point" at bounding box center [1224, 494] width 68 height 15
click at [948, 413] on input "Vendas Point" at bounding box center [1175, 495] width 12 height 12
click at [890, 413] on span "Baixar operações + Baixar CaseLog" at bounding box center [876, 579] width 186 height 33
